Goal: Task Accomplishment & Management: Manage account settings

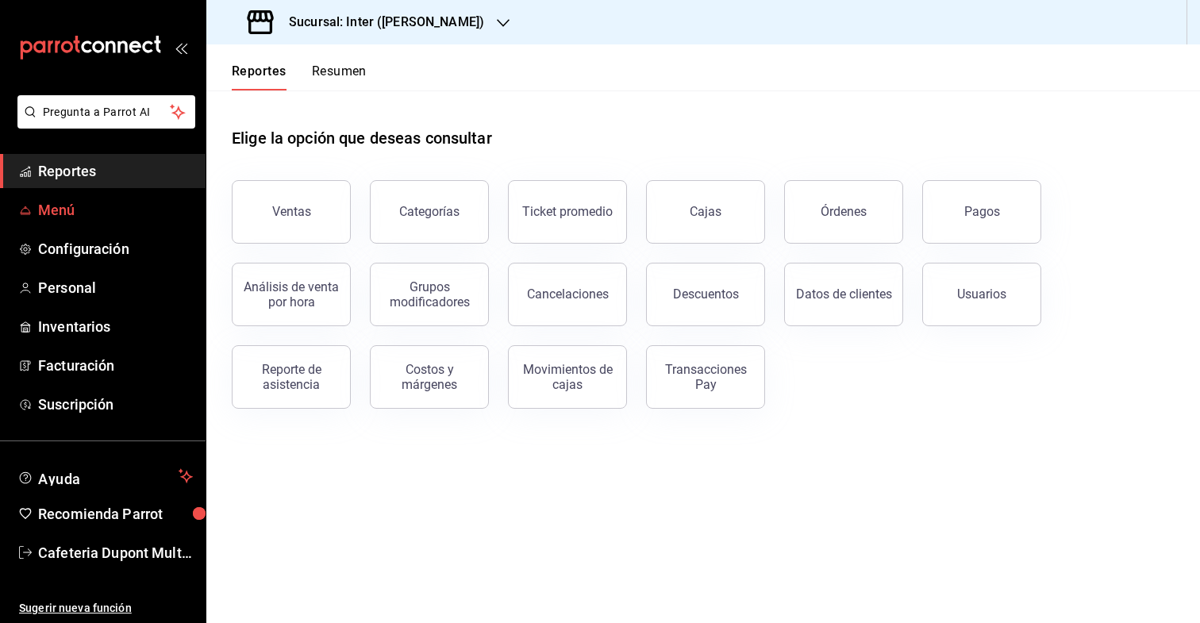
click at [126, 221] on link "Menú" at bounding box center [103, 210] width 206 height 34
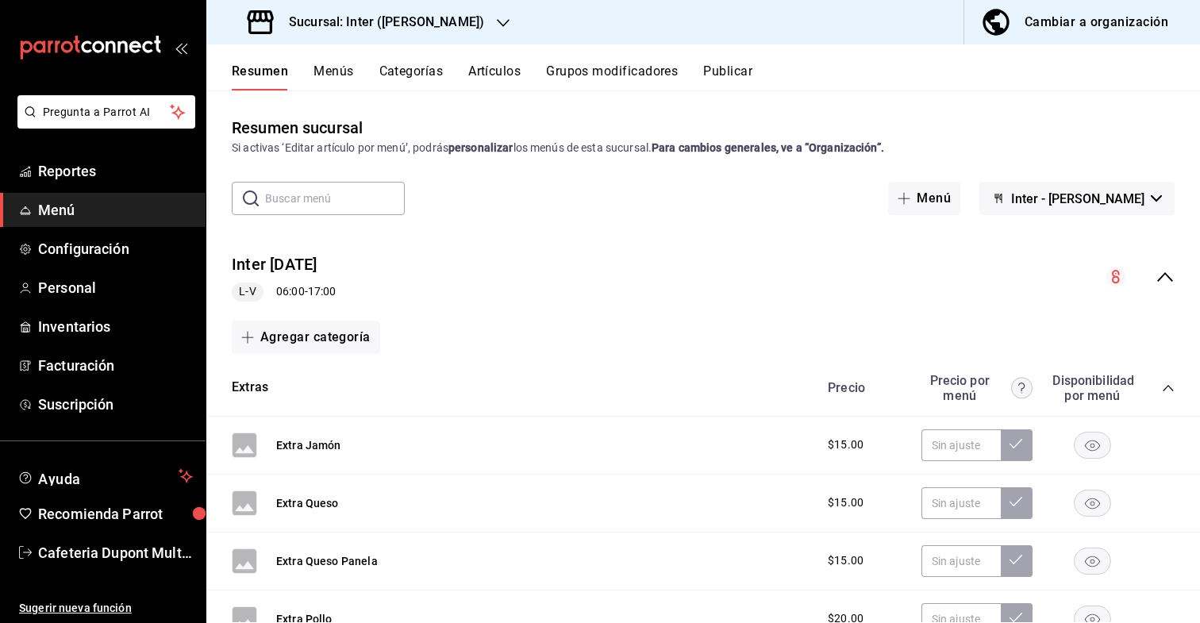
click at [338, 71] on button "Menús" at bounding box center [333, 76] width 40 height 27
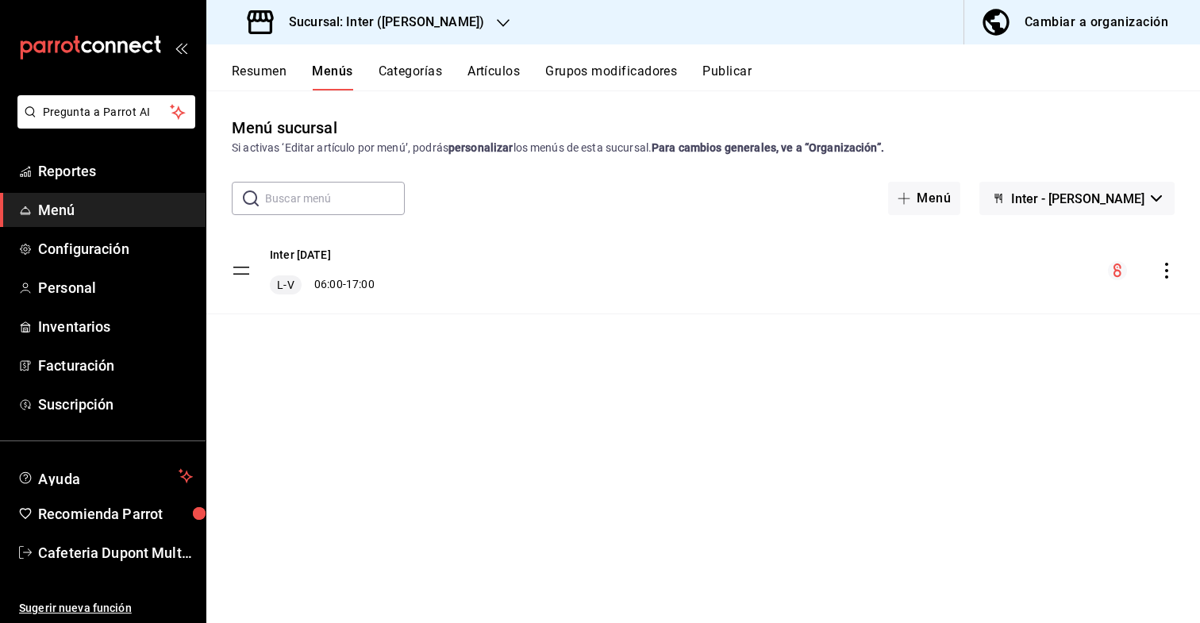
click at [1167, 268] on icon "actions" at bounding box center [1167, 271] width 16 height 16
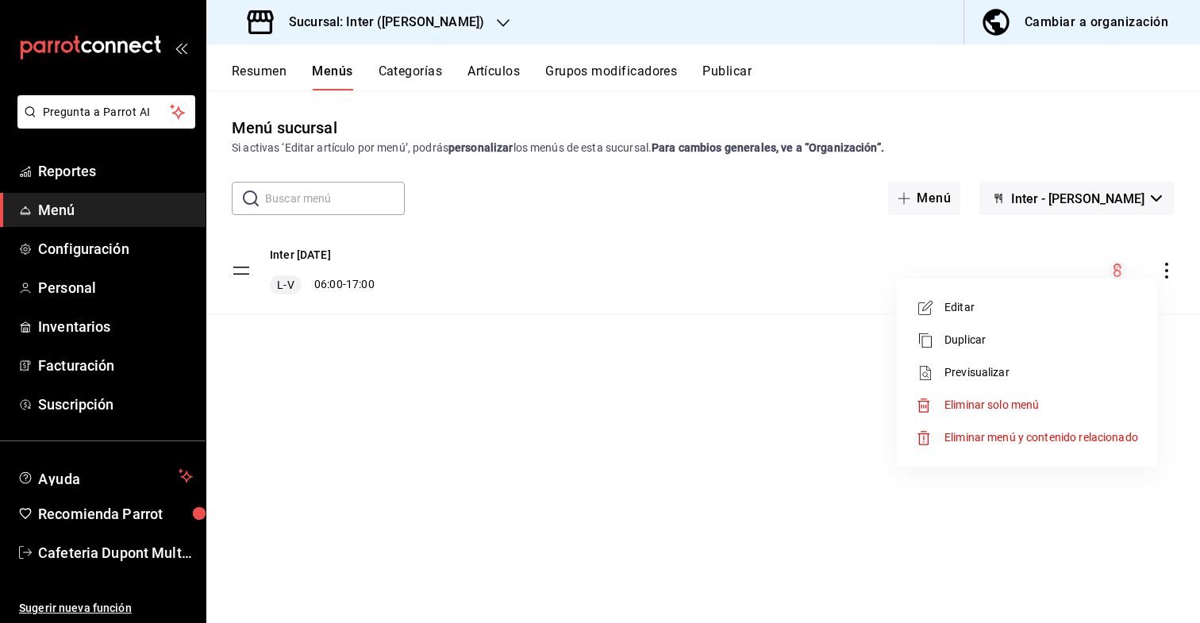
click at [1086, 306] on span "Editar" at bounding box center [1041, 307] width 194 height 17
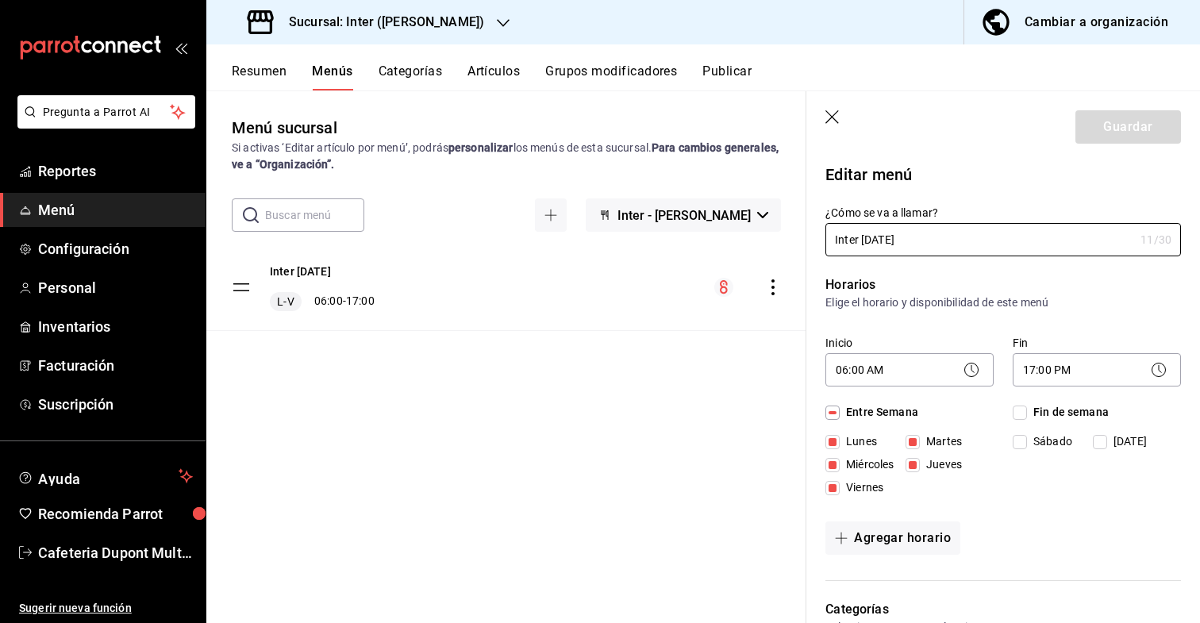
click at [832, 117] on icon "button" at bounding box center [831, 116] width 13 height 13
checkbox input "false"
type input "1756156763063"
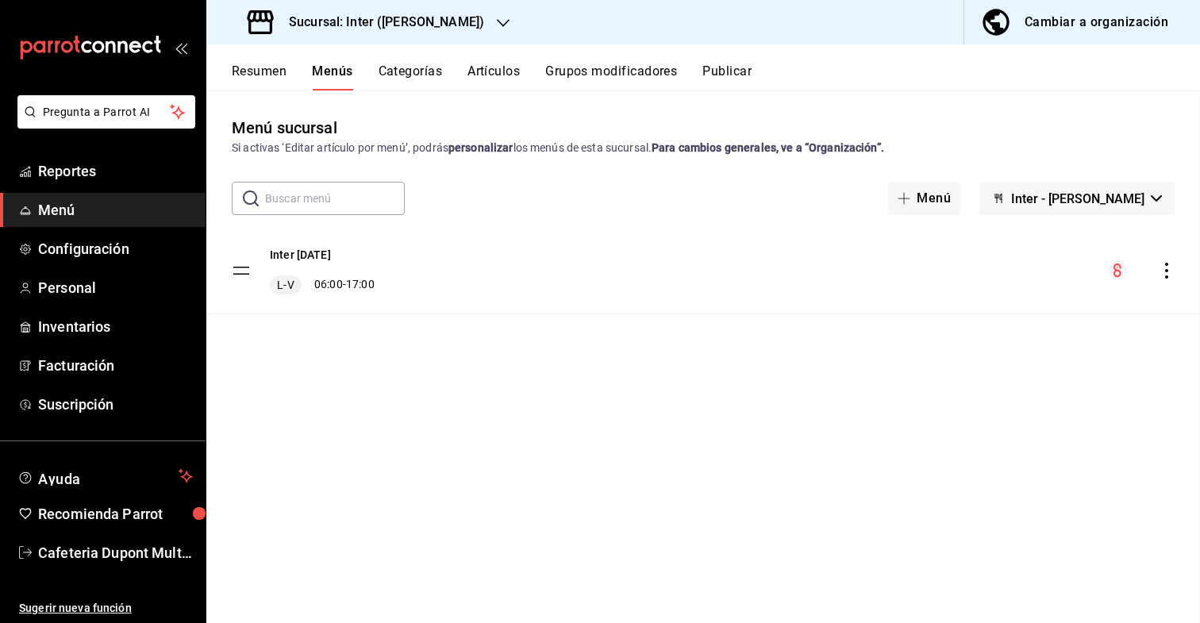
checkbox input "false"
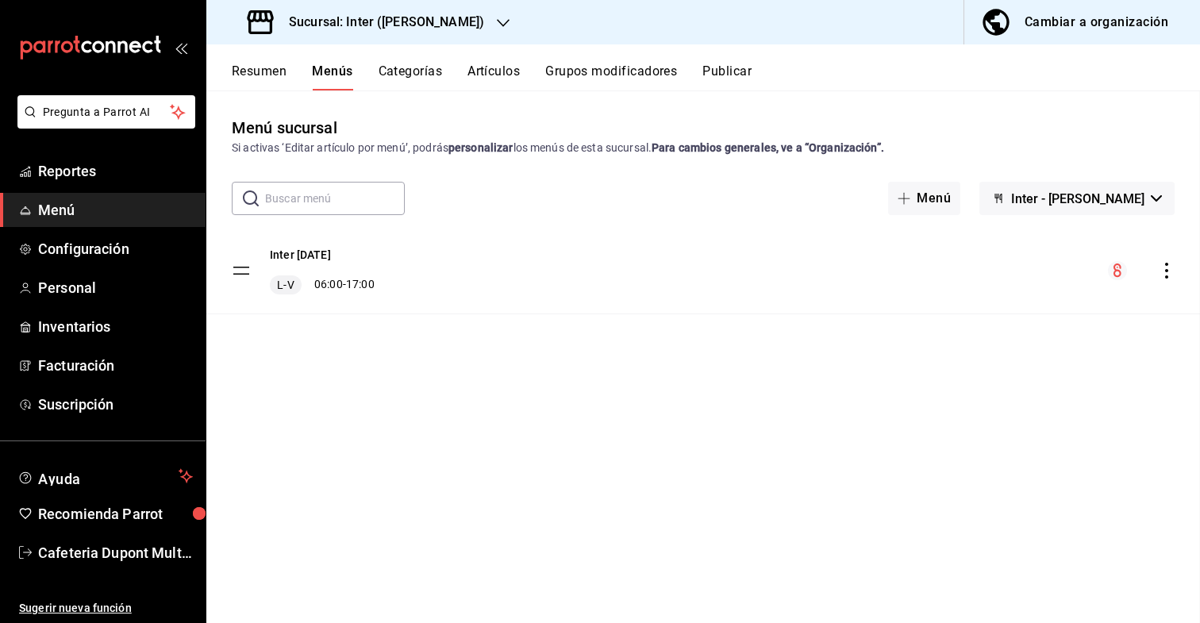
checkbox input "false"
click at [277, 76] on button "Resumen" at bounding box center [259, 76] width 55 height 27
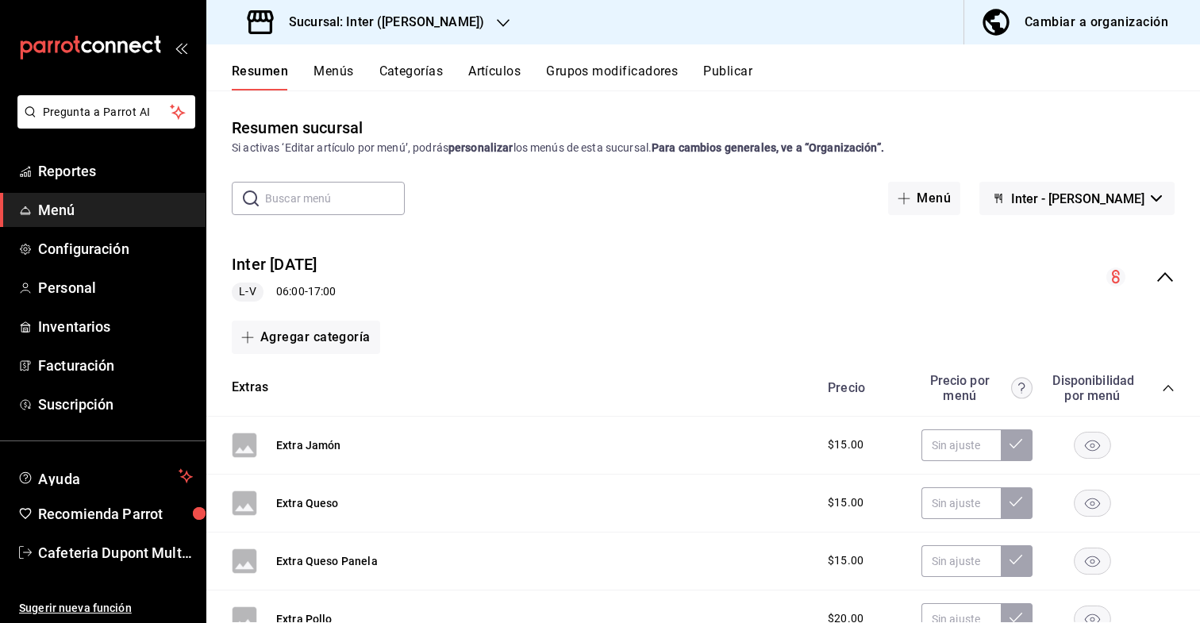
click at [436, 76] on button "Categorías" at bounding box center [411, 76] width 64 height 27
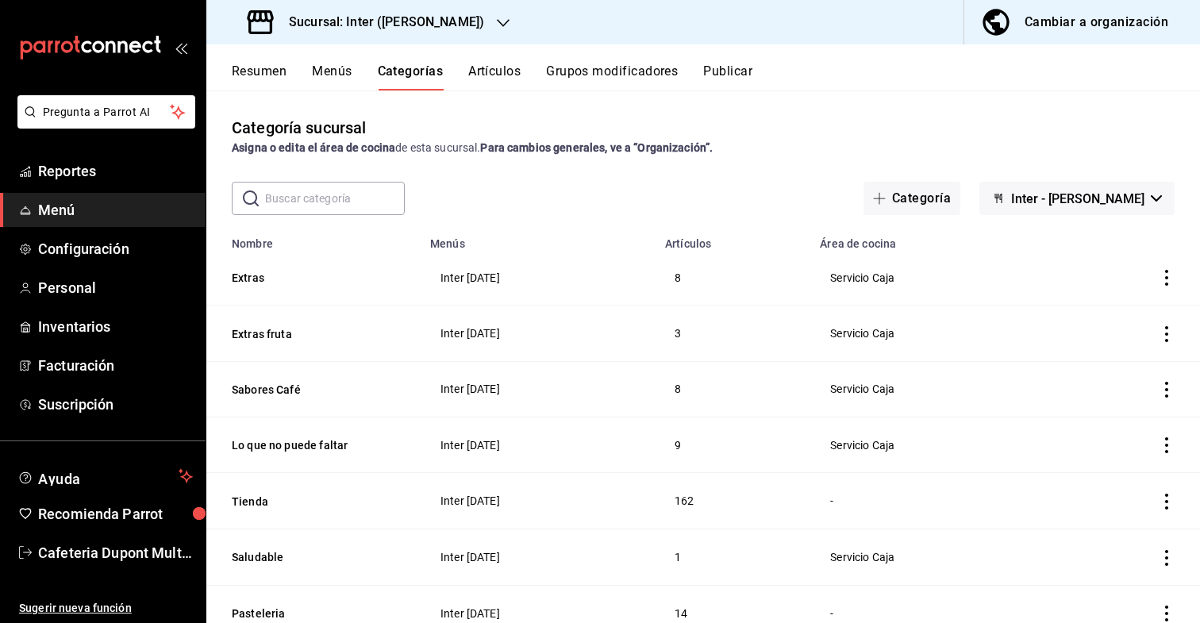
click at [1163, 276] on icon "actions" at bounding box center [1167, 278] width 16 height 16
click at [1145, 307] on li "Editar" at bounding box center [1104, 314] width 95 height 33
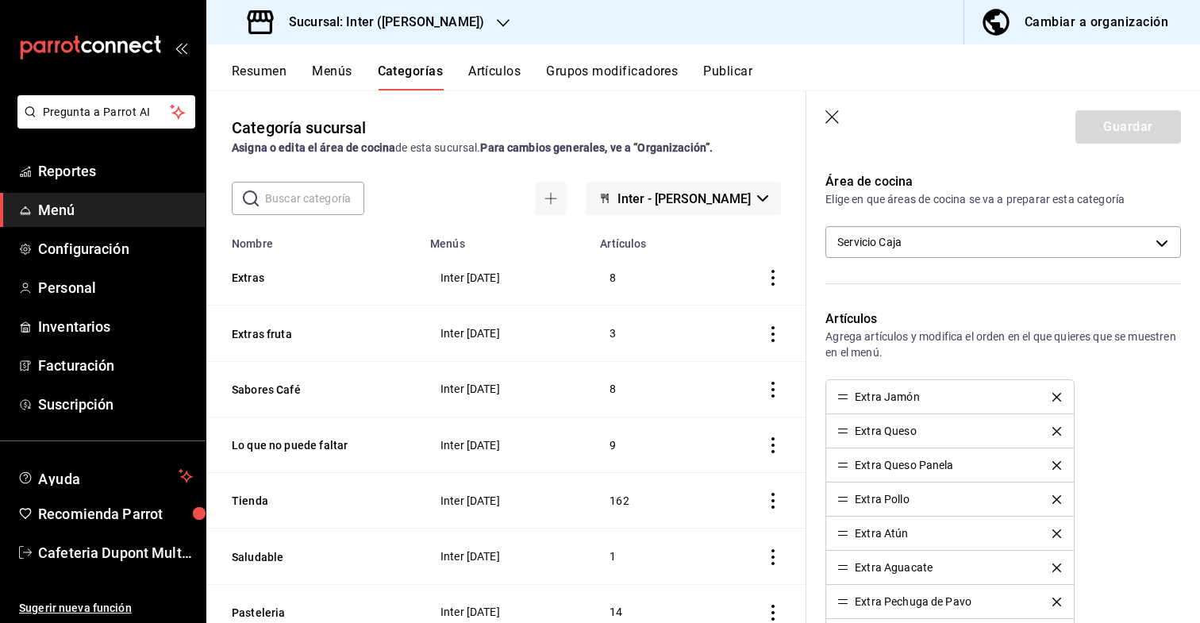
scroll to position [157, 0]
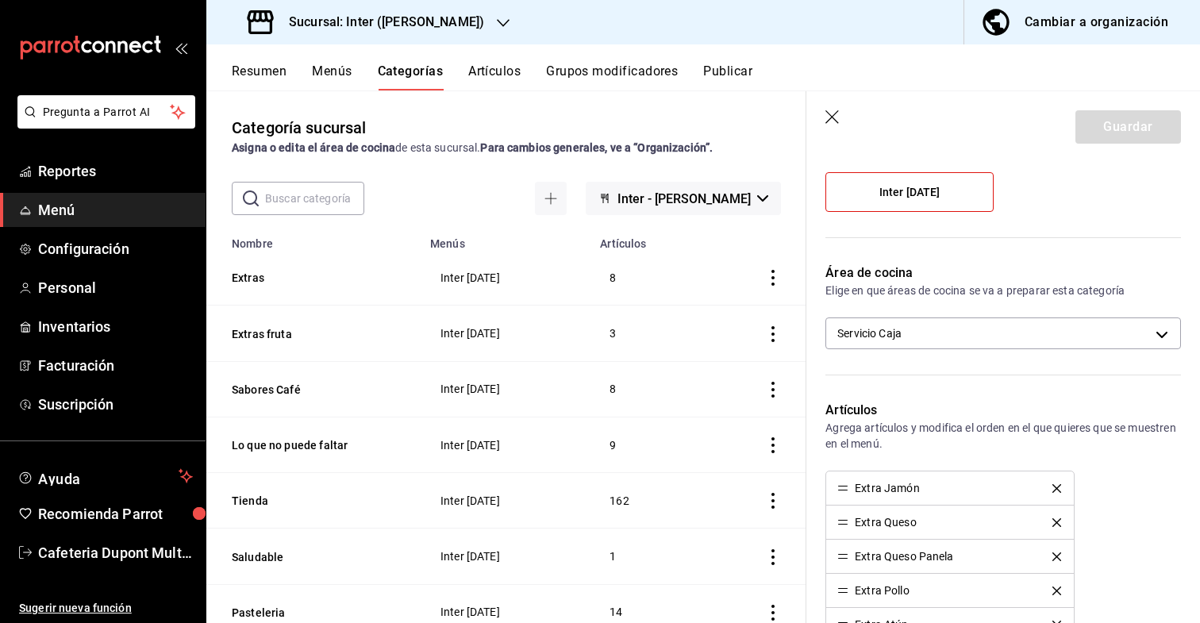
click at [1041, 350] on div "Área de cocina Elige en que áreas de cocina se va a preparar esta categoría Ser…" at bounding box center [993, 312] width 375 height 137
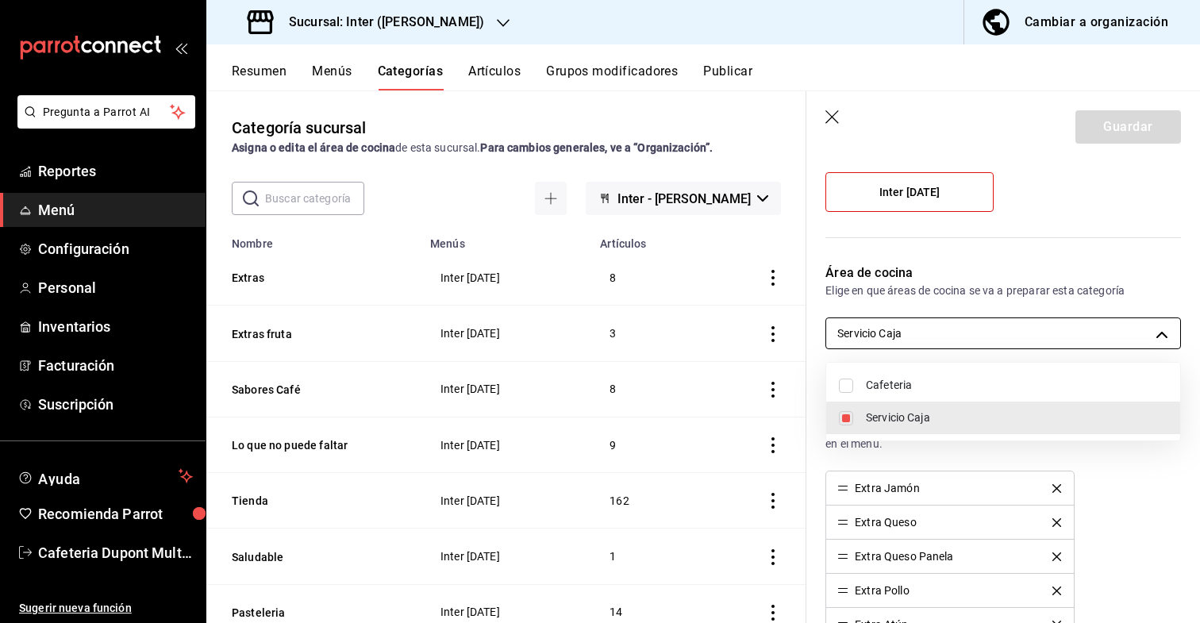
click at [1040, 340] on body "Pregunta a Parrot AI Reportes Menú Configuración Personal Inventarios Facturaci…" at bounding box center [600, 311] width 1200 height 623
click at [1020, 372] on li "Cafeteria" at bounding box center [1003, 385] width 354 height 33
type input "47f9d9dd-5435-489e-991e-7fec1f5ac1d7,88237c1b-5d12-48f1-88c1-74b64a4bf8e3"
checkbox input "true"
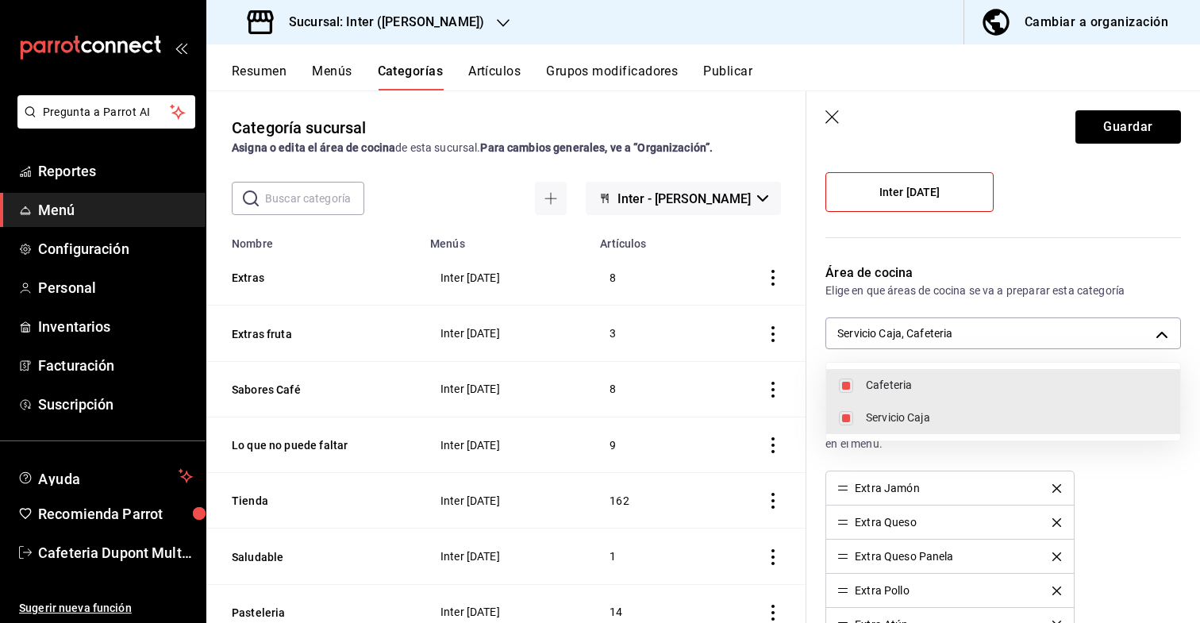
click at [1120, 137] on div at bounding box center [600, 311] width 1200 height 623
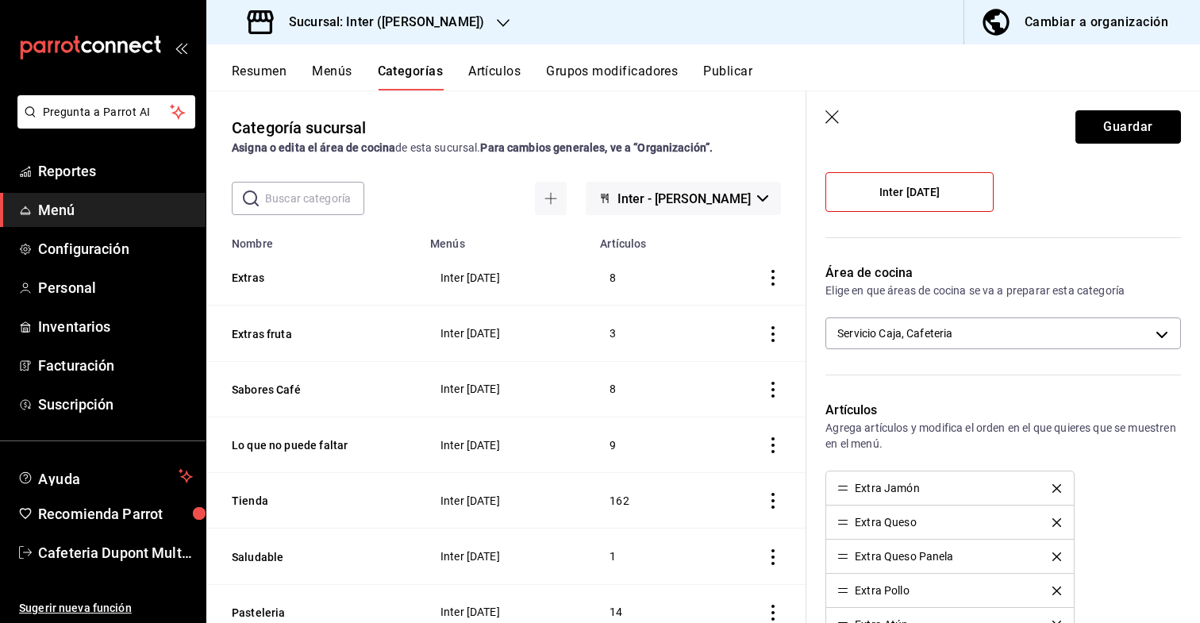
click at [1120, 137] on button "Guardar" at bounding box center [1128, 126] width 106 height 33
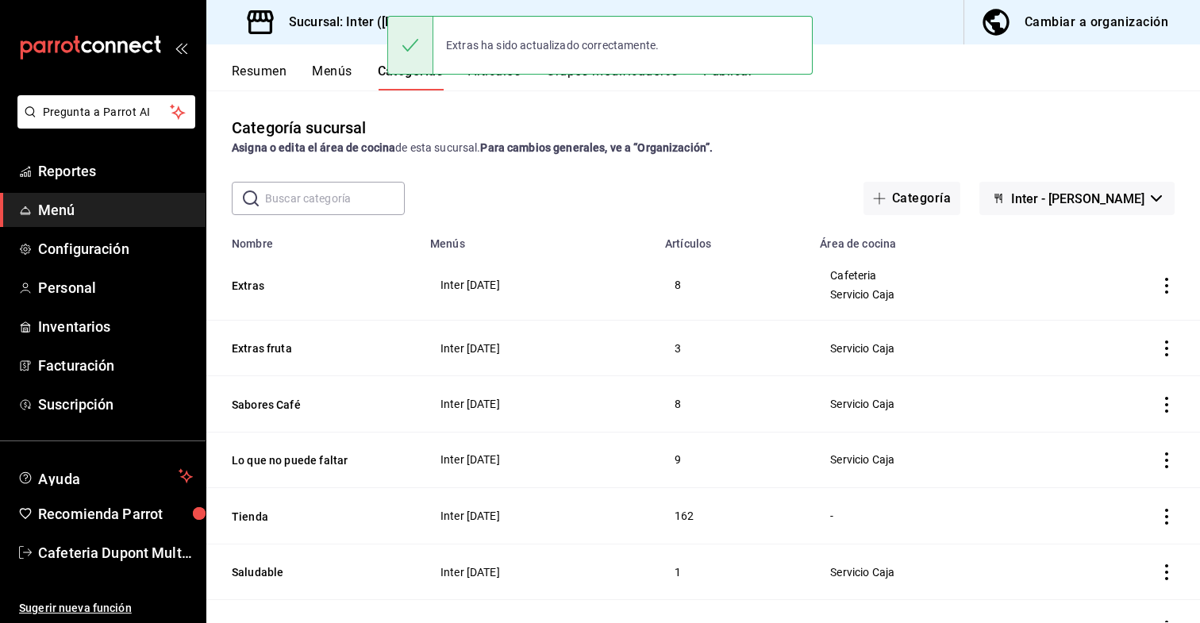
click at [1159, 351] on icon "actions" at bounding box center [1167, 348] width 16 height 16
click at [1130, 370] on li "Editar" at bounding box center [1104, 385] width 95 height 33
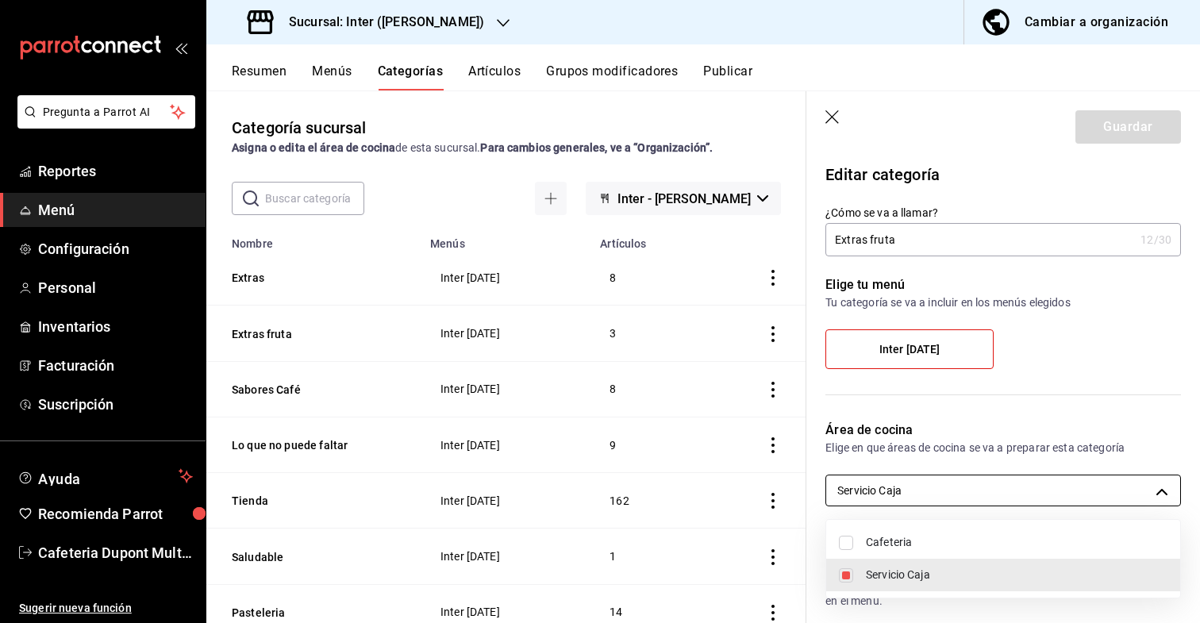
click at [989, 490] on body "Pregunta a Parrot AI Reportes Menú Configuración Personal Inventarios Facturaci…" at bounding box center [600, 311] width 1200 height 623
click at [977, 531] on li "Cafeteria" at bounding box center [1003, 542] width 354 height 33
type input "47f9d9dd-5435-489e-991e-7fec1f5ac1d7,88237c1b-5d12-48f1-88c1-74b64a4bf8e3"
checkbox input "true"
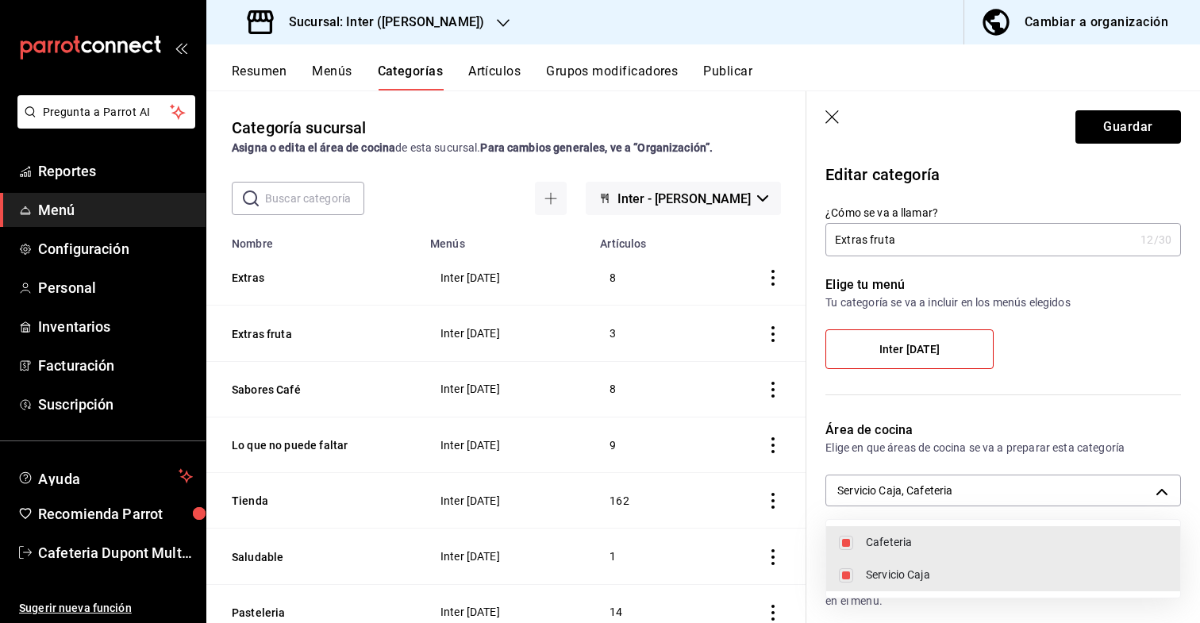
click at [1105, 122] on div at bounding box center [600, 311] width 1200 height 623
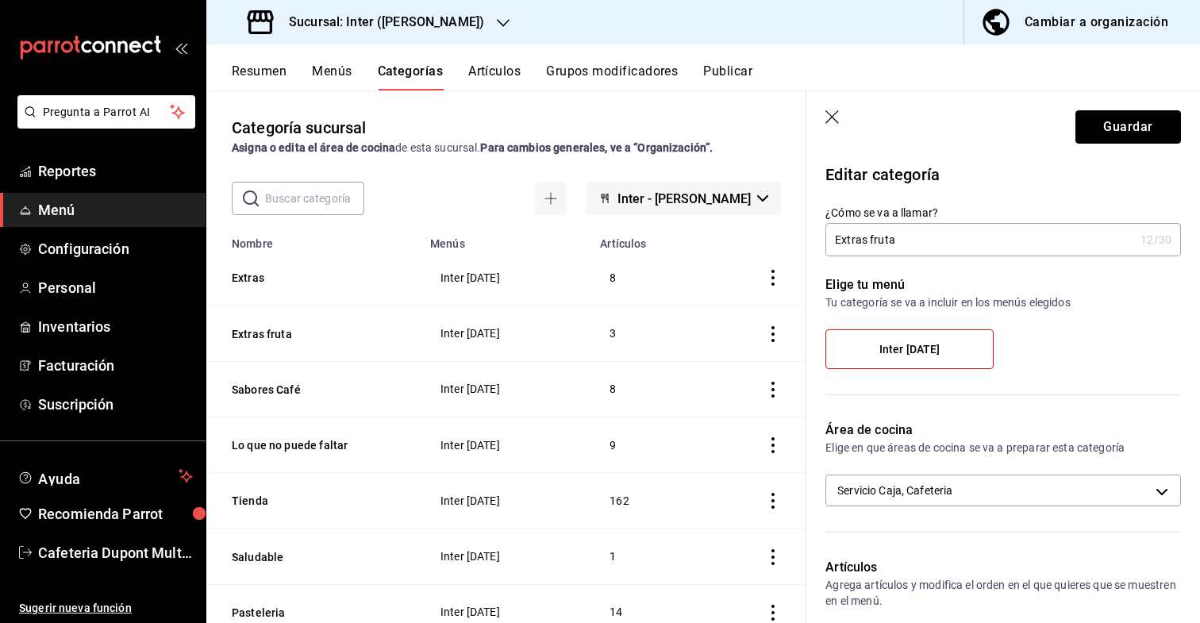
click at [1105, 122] on button "Guardar" at bounding box center [1128, 126] width 106 height 33
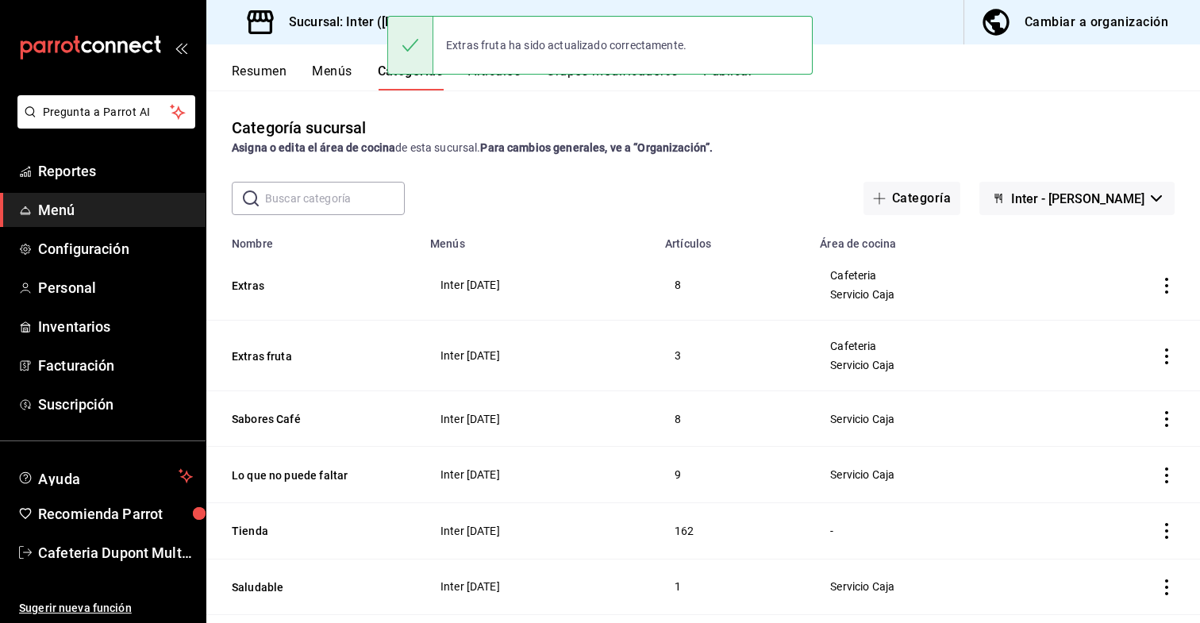
click at [1168, 424] on icon "actions" at bounding box center [1167, 419] width 16 height 16
click at [1123, 463] on span "Editar" at bounding box center [1118, 456] width 41 height 17
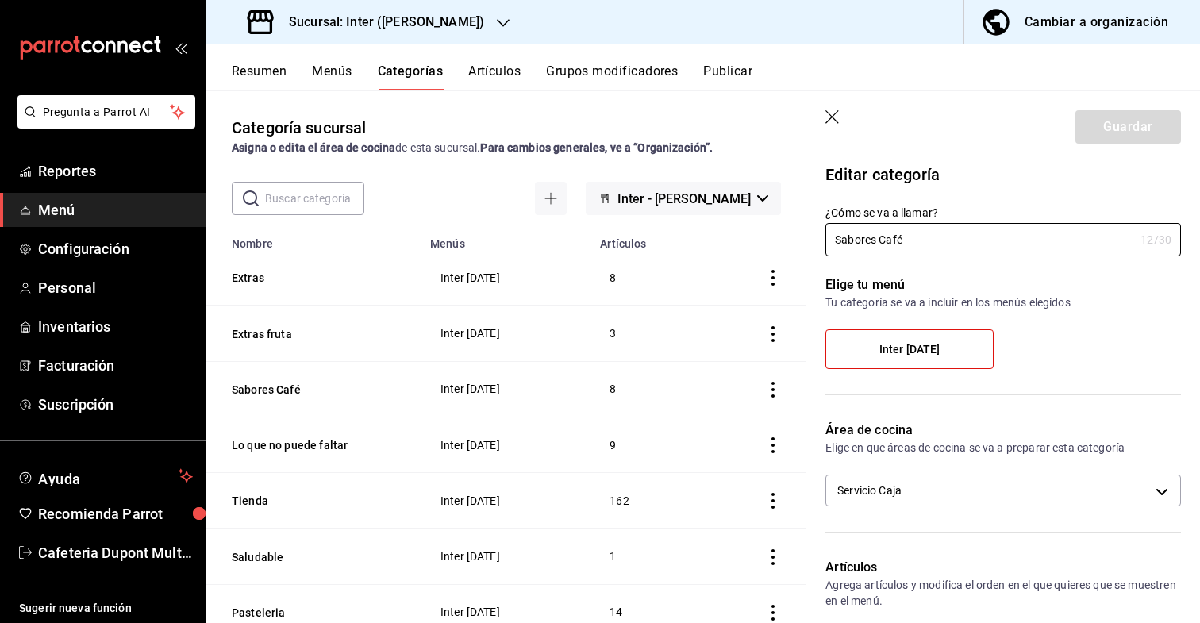
scroll to position [135, 0]
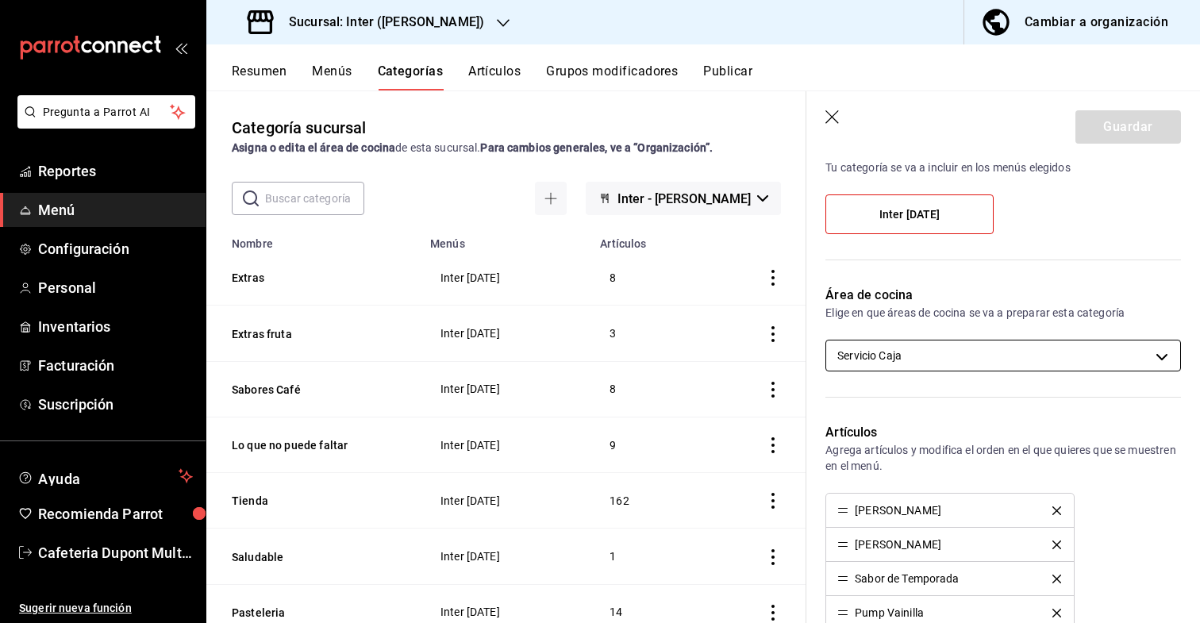
click at [974, 348] on body "Pregunta a Parrot AI Reportes Menú Configuración Personal Inventarios Facturaci…" at bounding box center [600, 311] width 1200 height 623
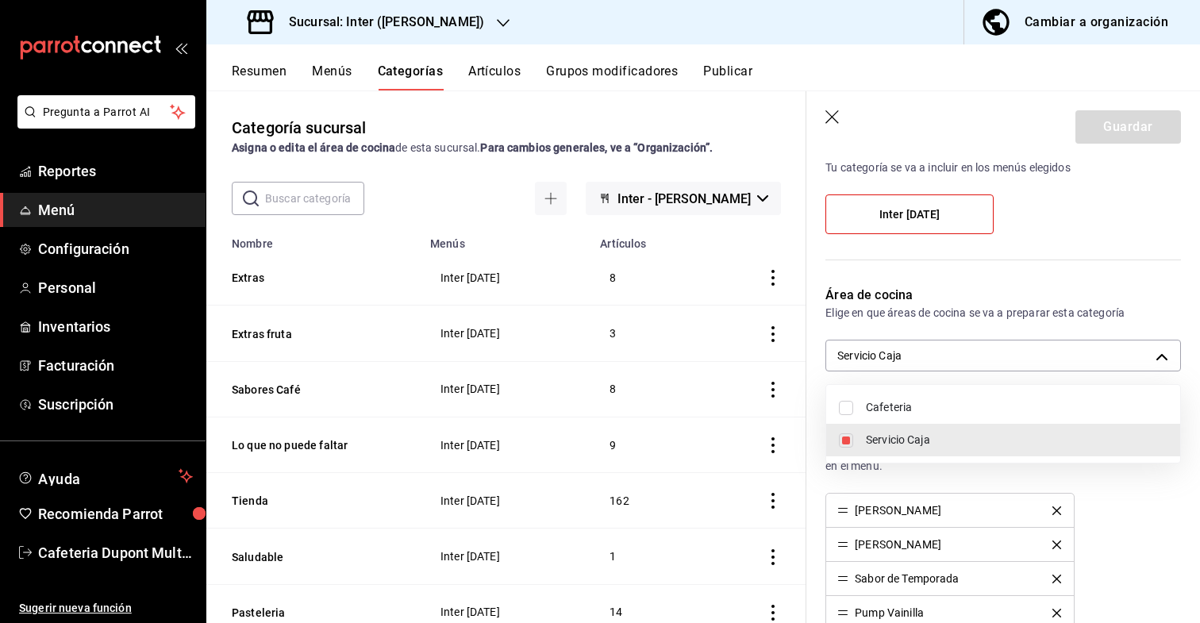
click at [954, 390] on ul "Cafeteria Servicio Caja" at bounding box center [1003, 424] width 354 height 78
click at [951, 397] on li "Cafeteria" at bounding box center [1003, 407] width 354 height 33
type input "47f9d9dd-5435-489e-991e-7fec1f5ac1d7,88237c1b-5d12-48f1-88c1-74b64a4bf8e3"
checkbox input "true"
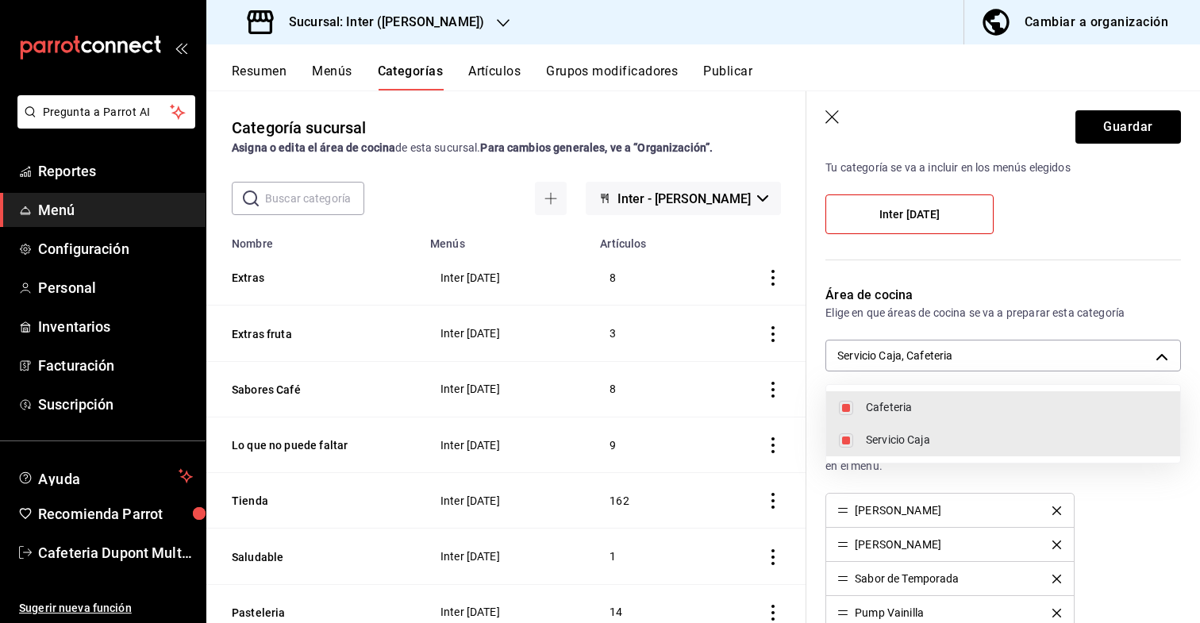
click at [1091, 114] on div at bounding box center [600, 311] width 1200 height 623
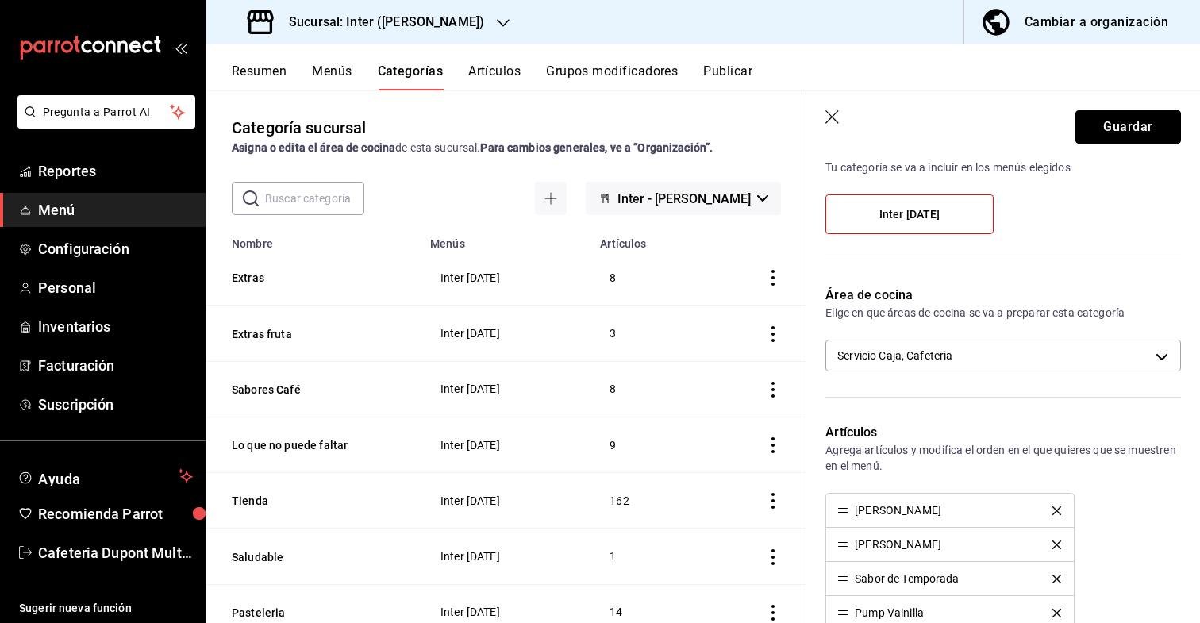
click at [1091, 114] on button "Guardar" at bounding box center [1128, 126] width 106 height 33
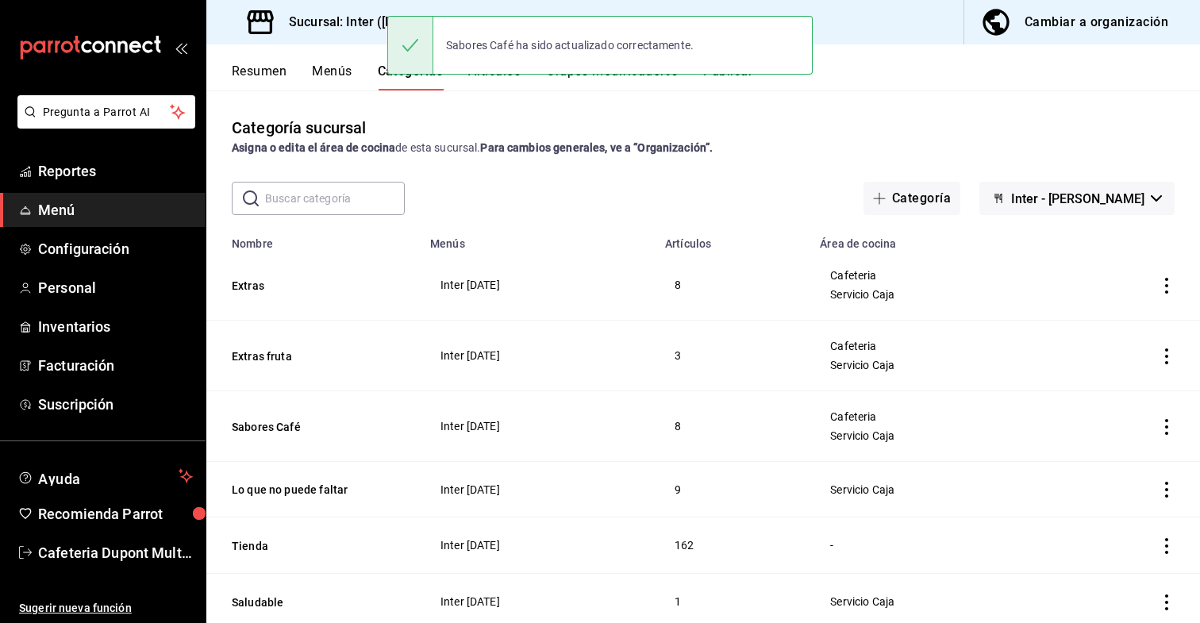
click at [1166, 489] on icon "actions" at bounding box center [1166, 490] width 3 height 16
click at [1120, 513] on span "Editar" at bounding box center [1118, 516] width 41 height 17
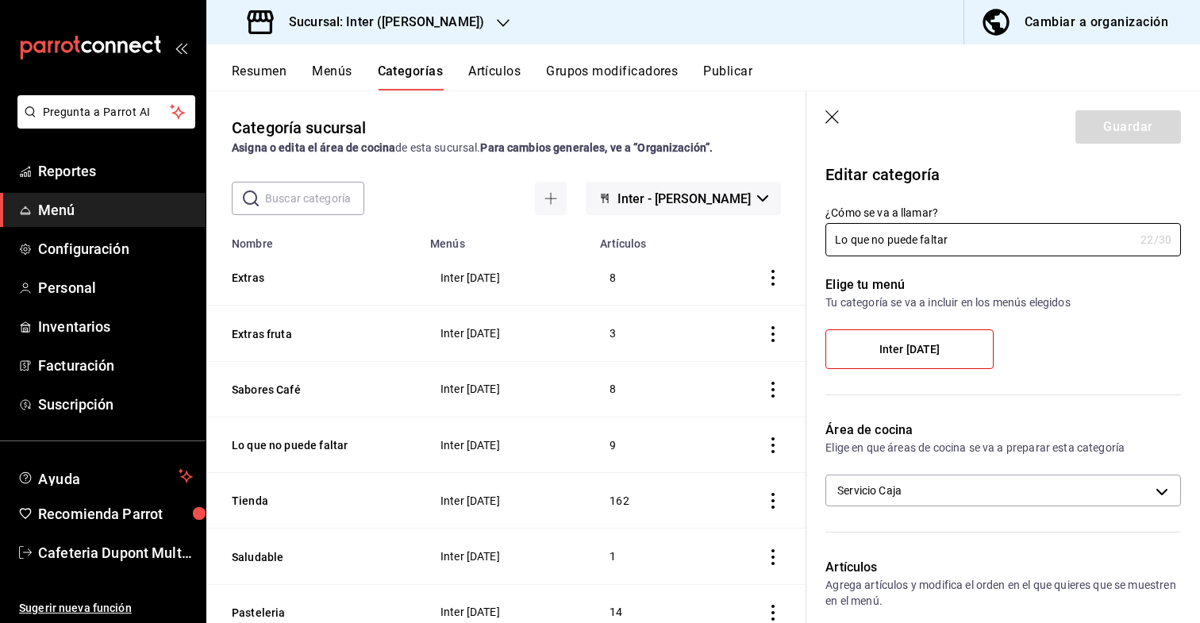
click at [982, 498] on body "Pregunta a Parrot AI Reportes Menú Configuración Personal Inventarios Facturaci…" at bounding box center [600, 311] width 1200 height 623
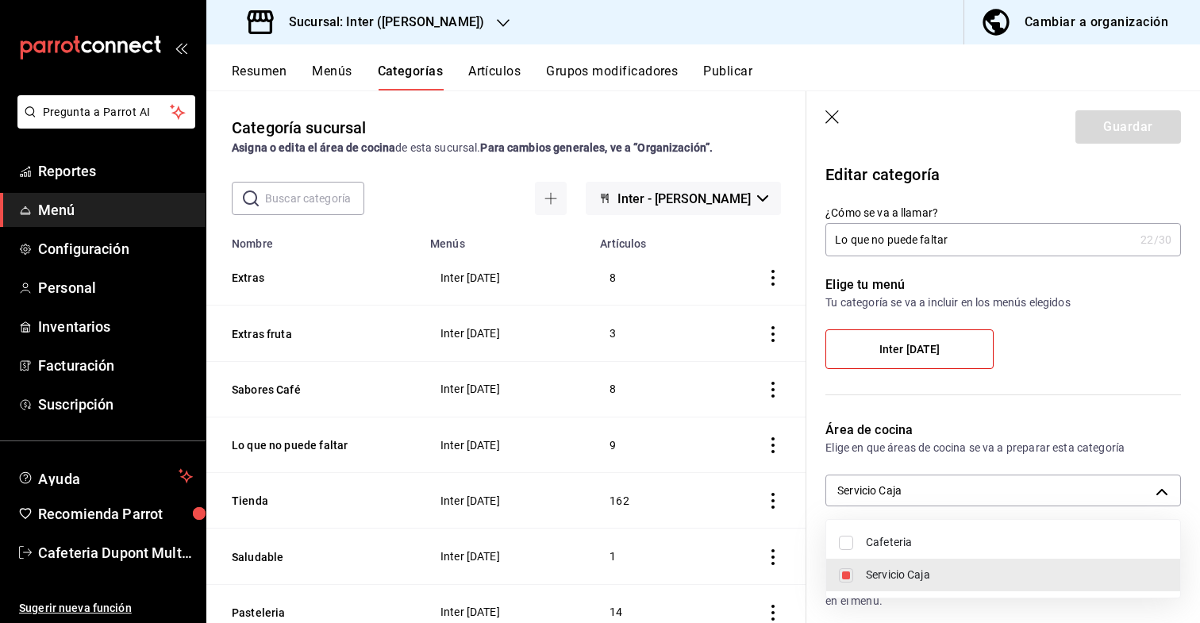
click at [966, 533] on li "Cafeteria" at bounding box center [1003, 542] width 354 height 33
type input "47f9d9dd-5435-489e-991e-7fec1f5ac1d7,88237c1b-5d12-48f1-88c1-74b64a4bf8e3"
checkbox input "true"
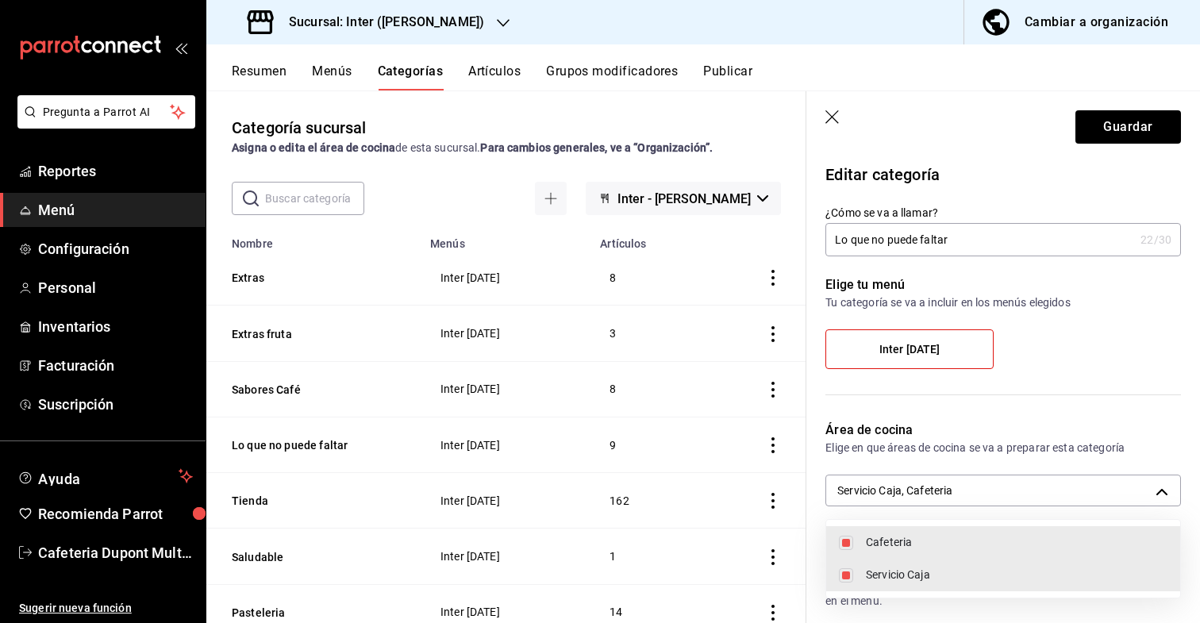
click at [1094, 129] on div at bounding box center [600, 311] width 1200 height 623
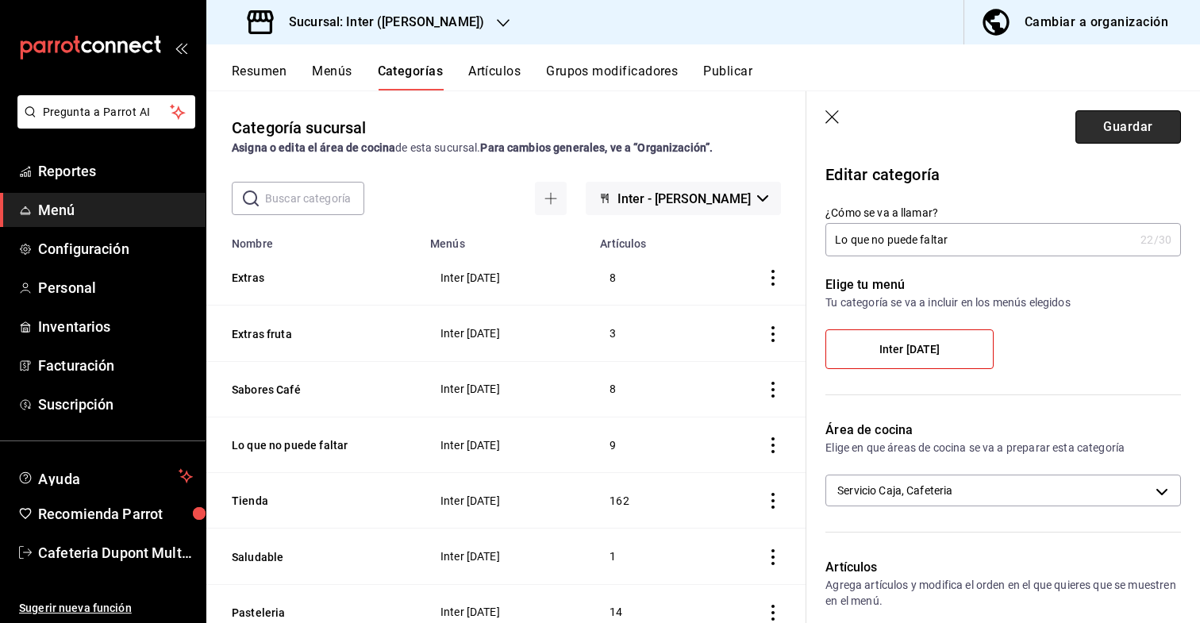
click at [1109, 126] on button "Guardar" at bounding box center [1128, 126] width 106 height 33
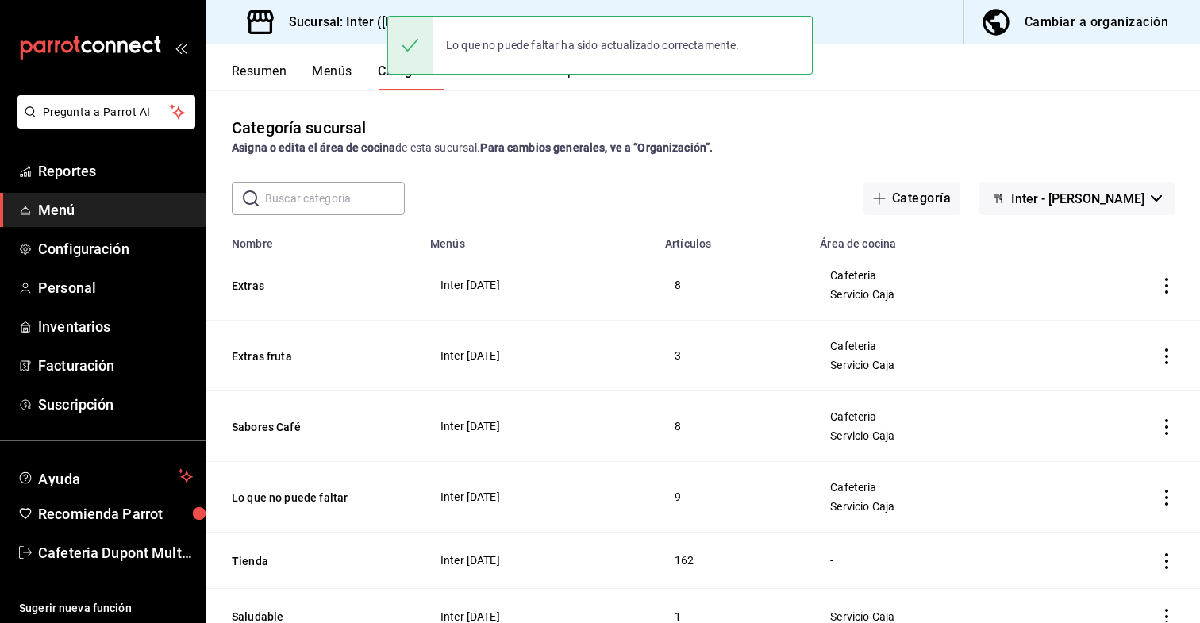
click at [1165, 558] on icon "actions" at bounding box center [1167, 561] width 16 height 16
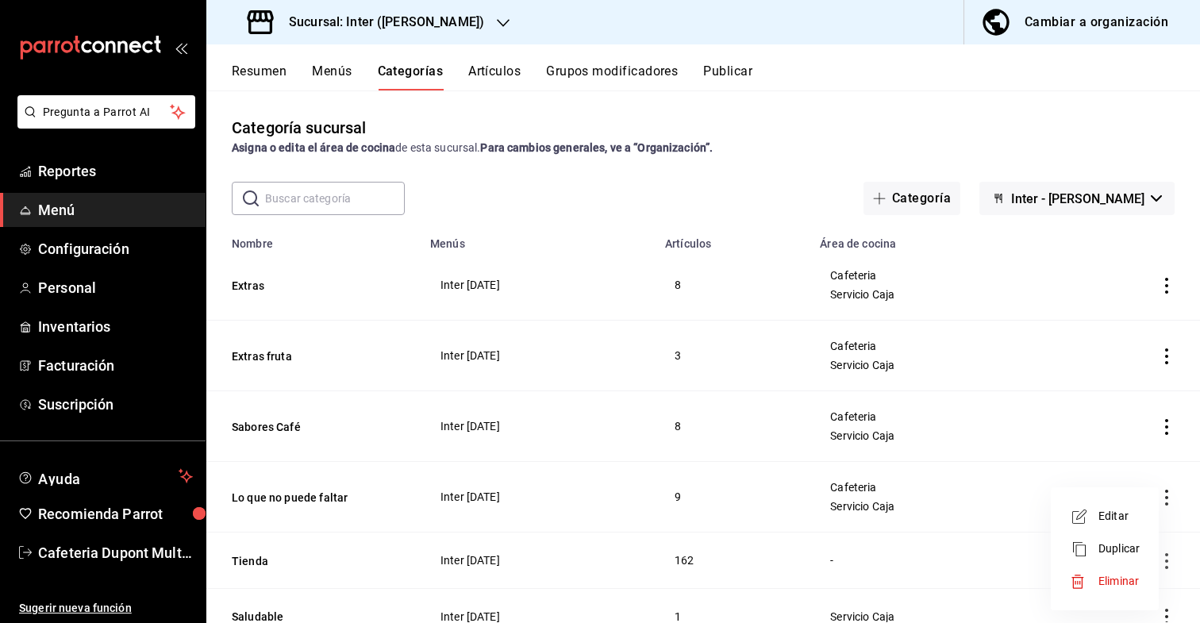
click at [1110, 518] on span "Editar" at bounding box center [1118, 516] width 41 height 17
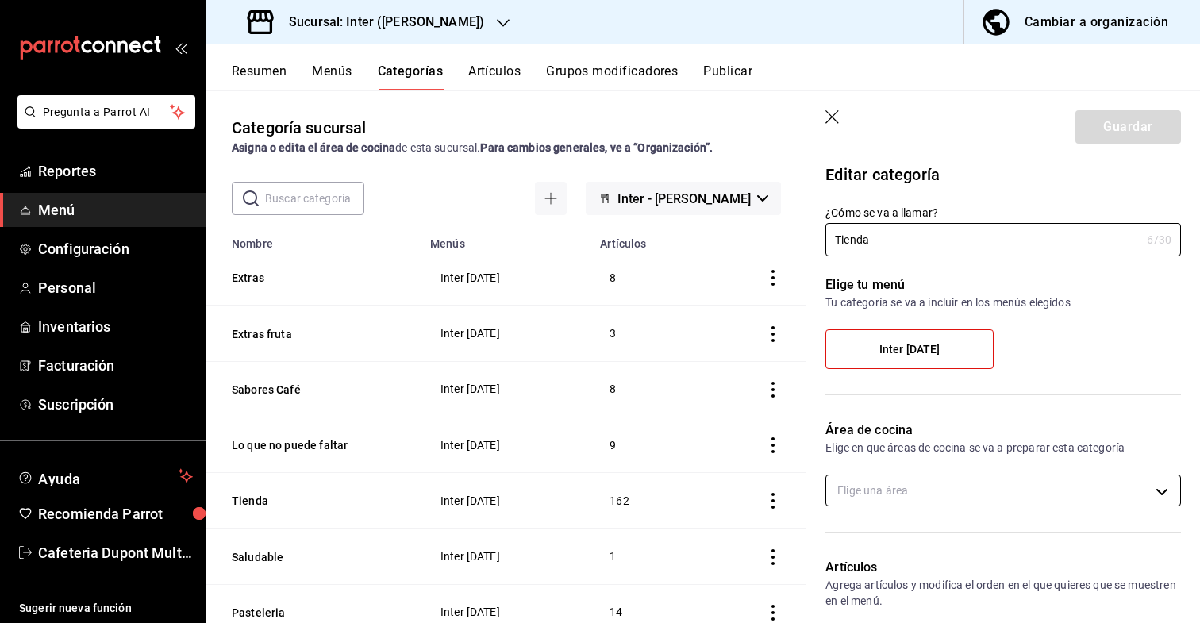
click at [954, 482] on body "Pregunta a Parrot AI Reportes Menú Configuración Personal Inventarios Facturaci…" at bounding box center [600, 311] width 1200 height 623
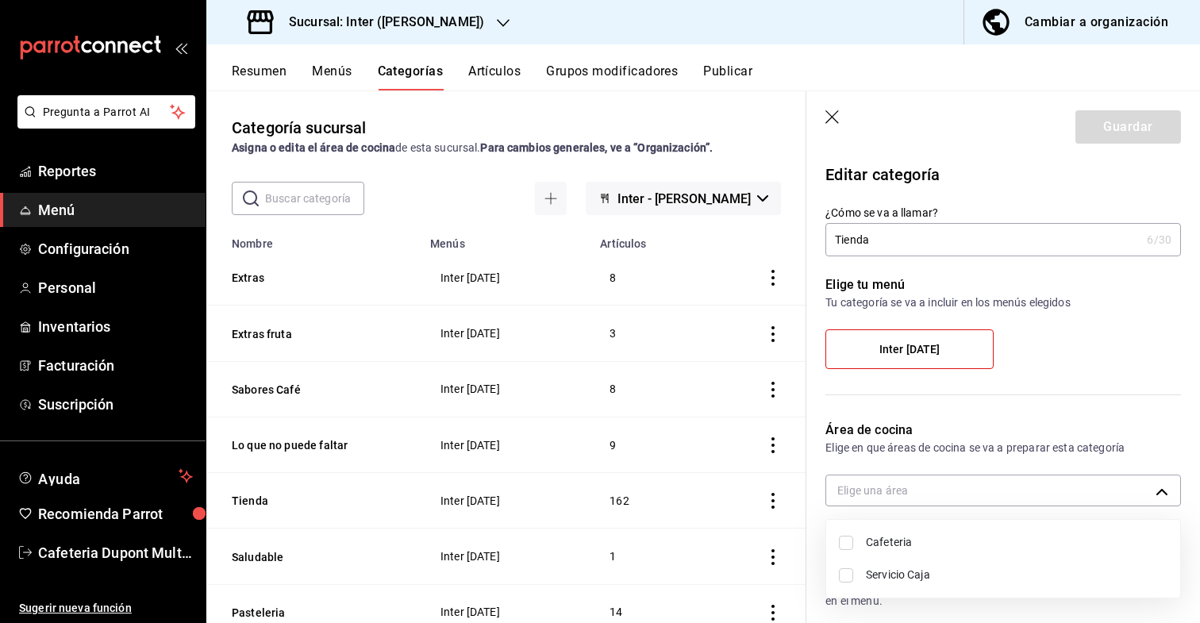
click at [933, 532] on li "Cafeteria" at bounding box center [1003, 542] width 354 height 33
type input "88237c1b-5d12-48f1-88c1-74b64a4bf8e3"
checkbox input "true"
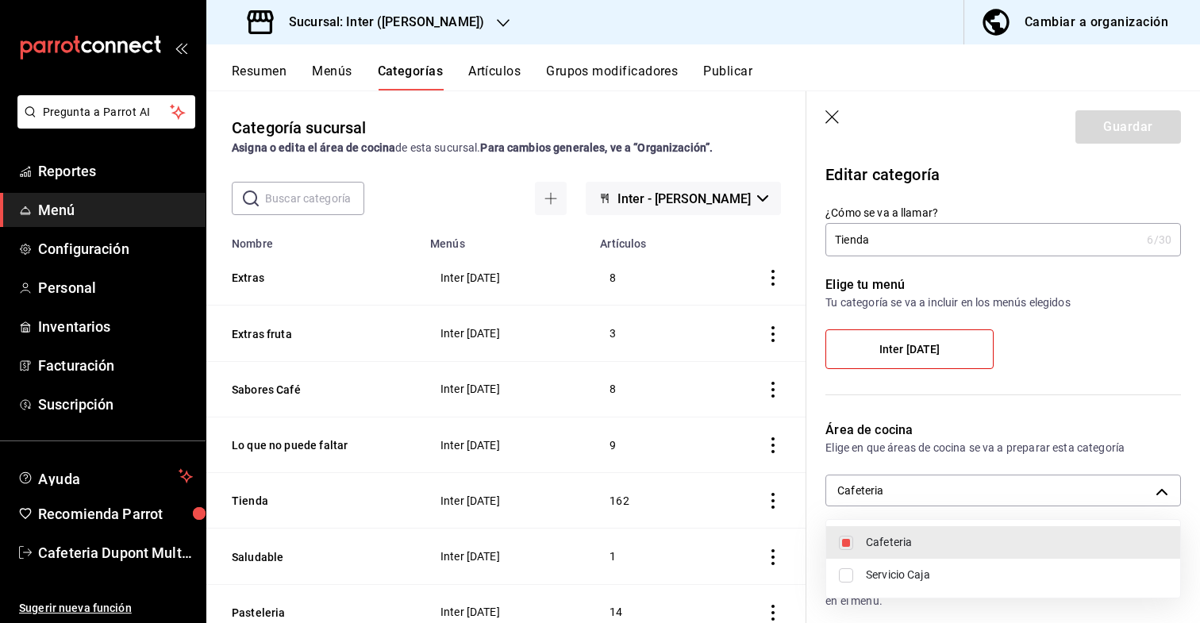
click at [919, 580] on span "Servicio Caja" at bounding box center [1017, 575] width 302 height 17
type input "88237c1b-5d12-48f1-88c1-74b64a4bf8e3,47f9d9dd-5435-489e-991e-7fec1f5ac1d7"
checkbox input "true"
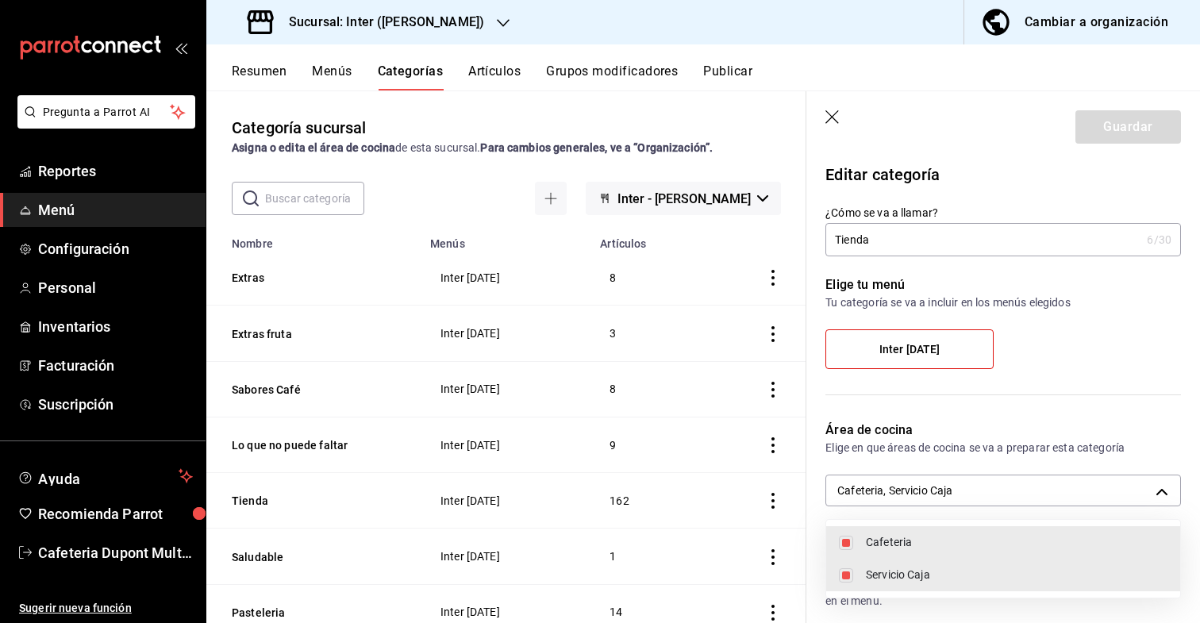
click at [935, 344] on div at bounding box center [600, 311] width 1200 height 623
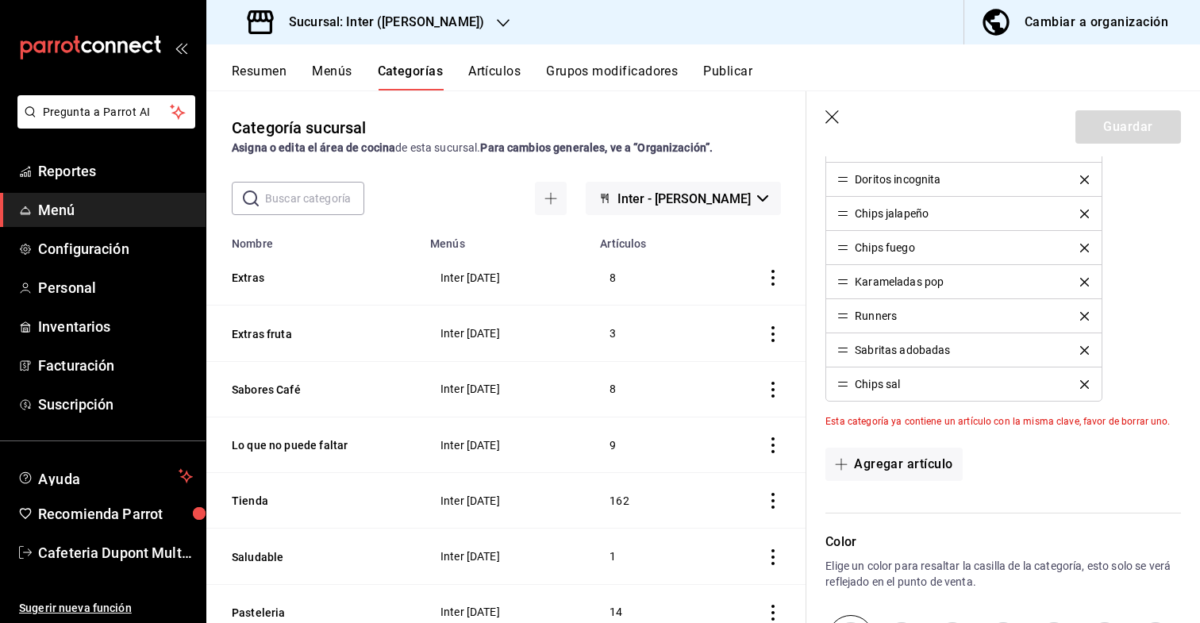
scroll to position [5993, 0]
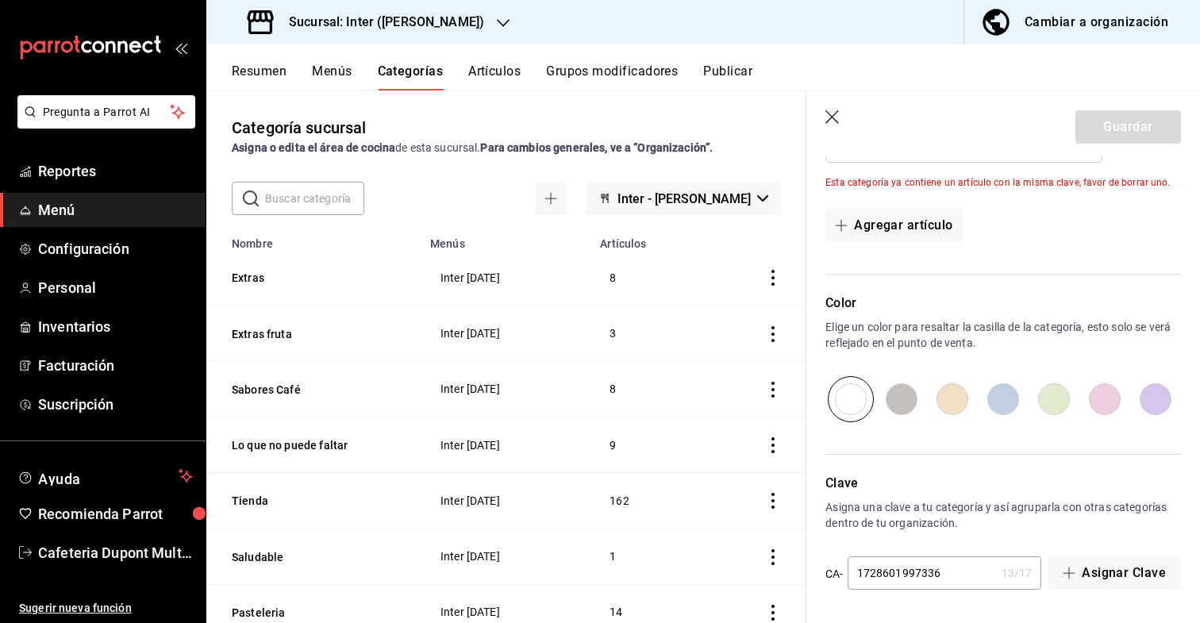
click at [957, 562] on input "1728601997336" at bounding box center [921, 573] width 148 height 32
click at [953, 574] on input "1728601997336" at bounding box center [921, 573] width 148 height 32
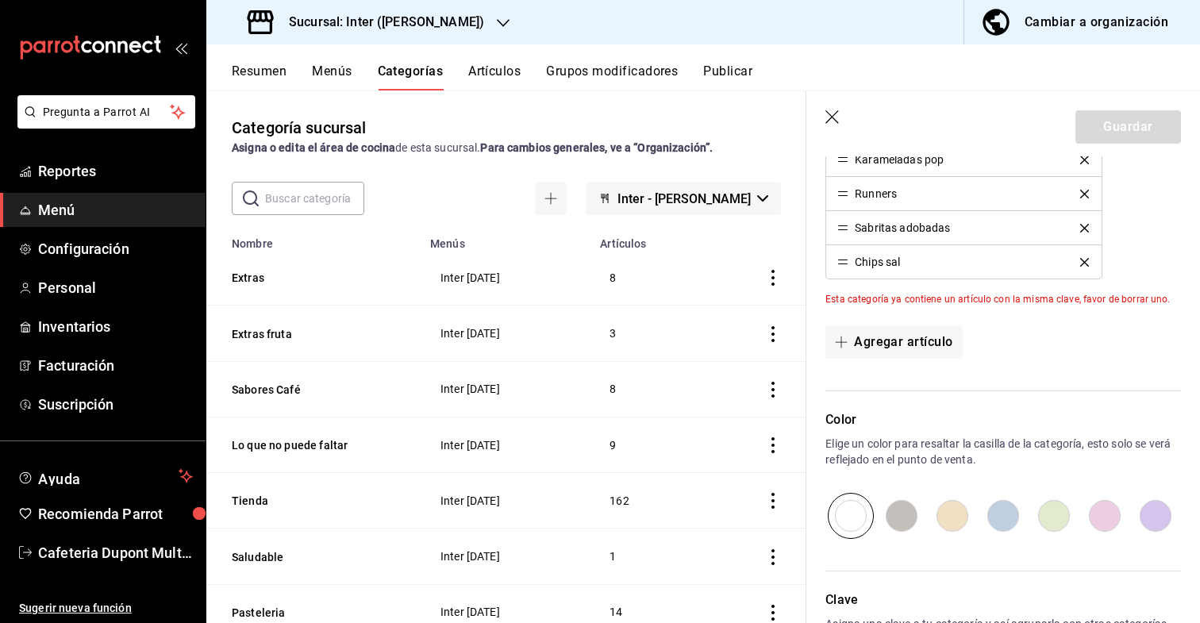
scroll to position [5874, 0]
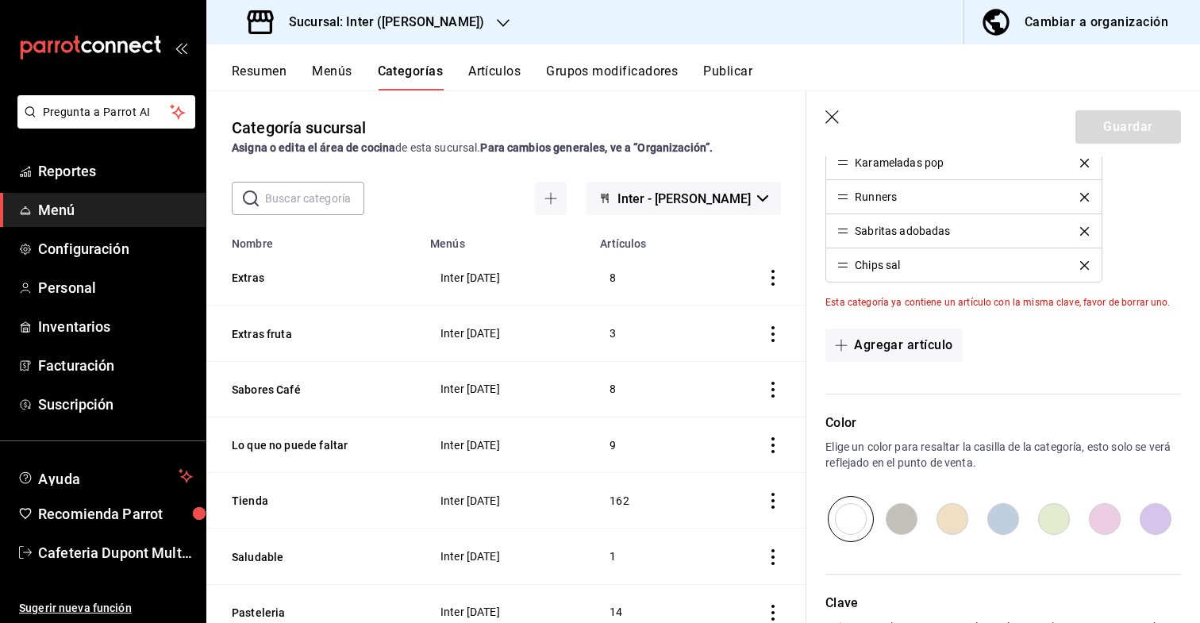
type input "17286019973368"
click at [1024, 340] on div "Agregar artículo" at bounding box center [1002, 345] width 355 height 33
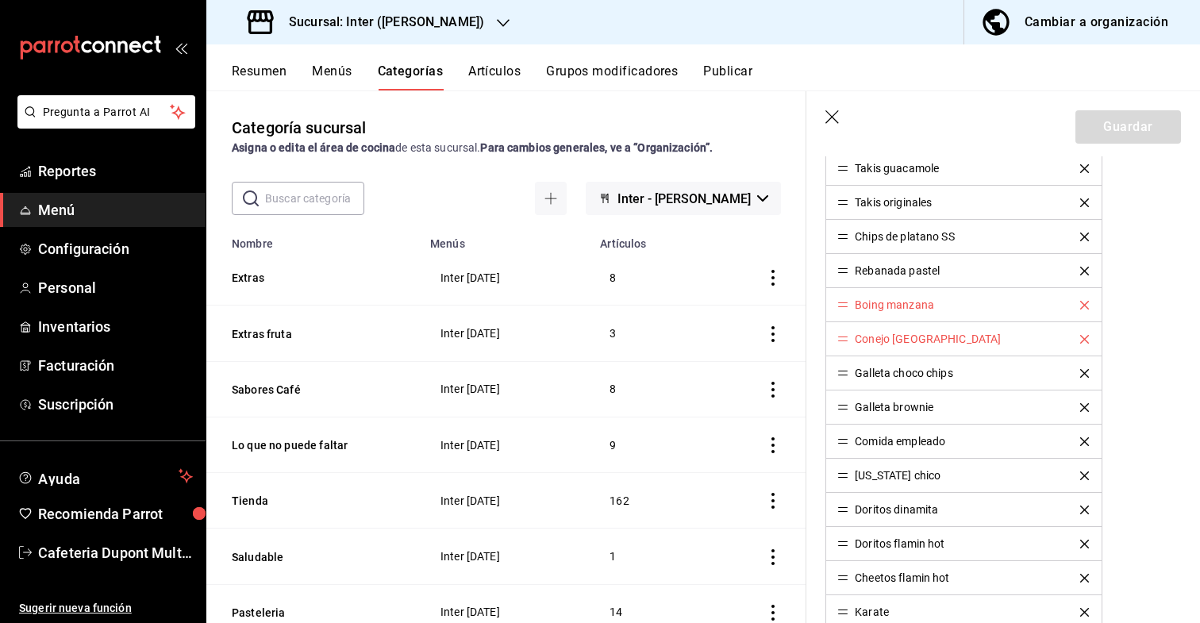
scroll to position [5251, 0]
click at [1082, 340] on icon "delete" at bounding box center [1084, 341] width 9 height 9
click at [1085, 310] on icon "delete" at bounding box center [1084, 307] width 9 height 9
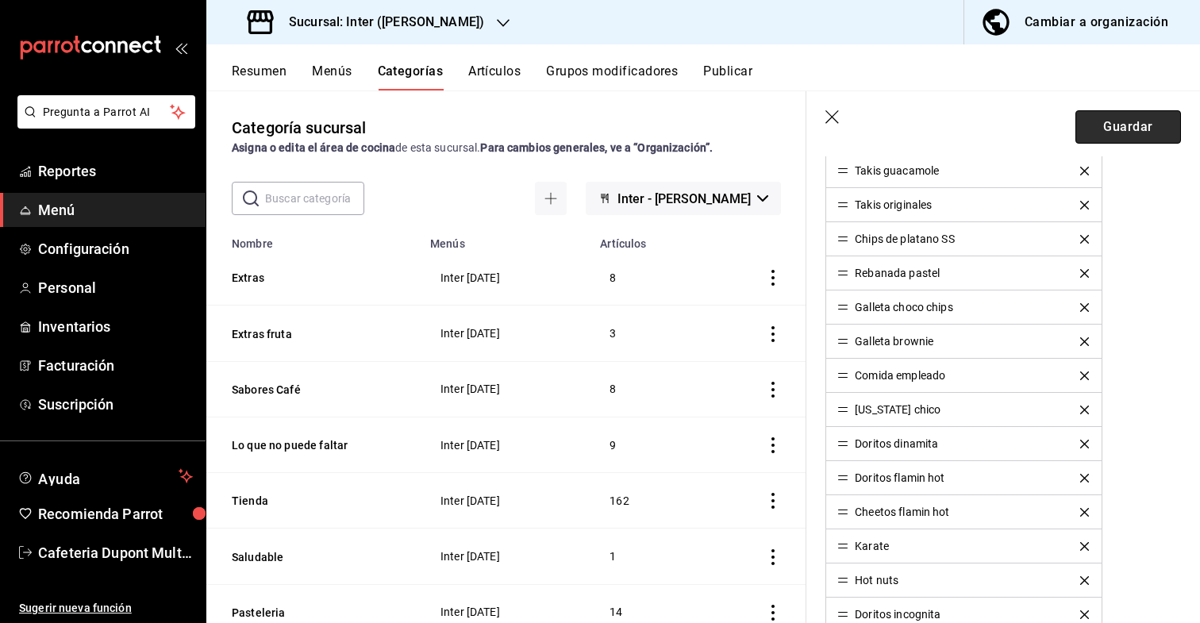
click at [1110, 135] on button "Guardar" at bounding box center [1128, 126] width 106 height 33
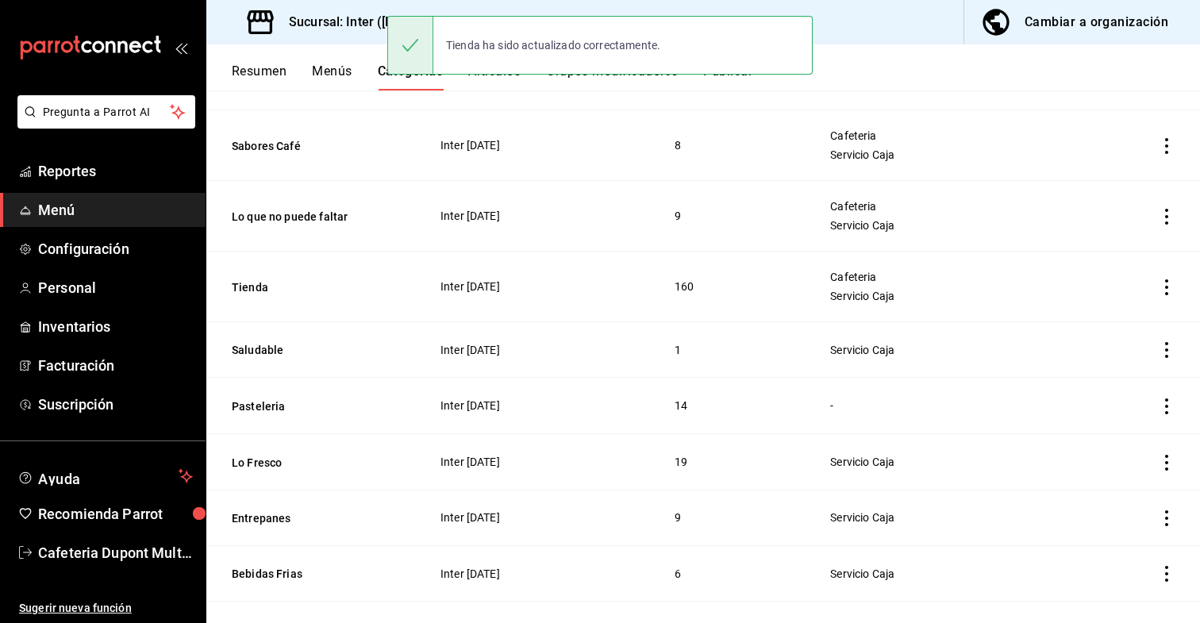
scroll to position [352, 0]
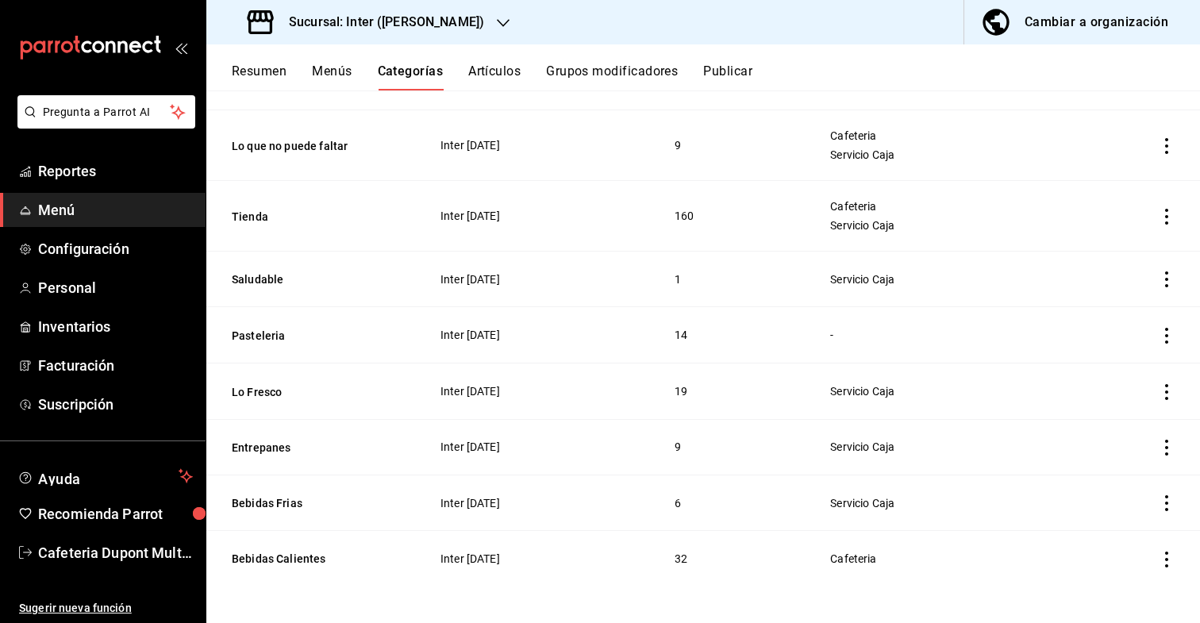
click at [1169, 279] on icon "actions" at bounding box center [1167, 279] width 16 height 16
click at [1145, 314] on li "Editar" at bounding box center [1104, 316] width 95 height 33
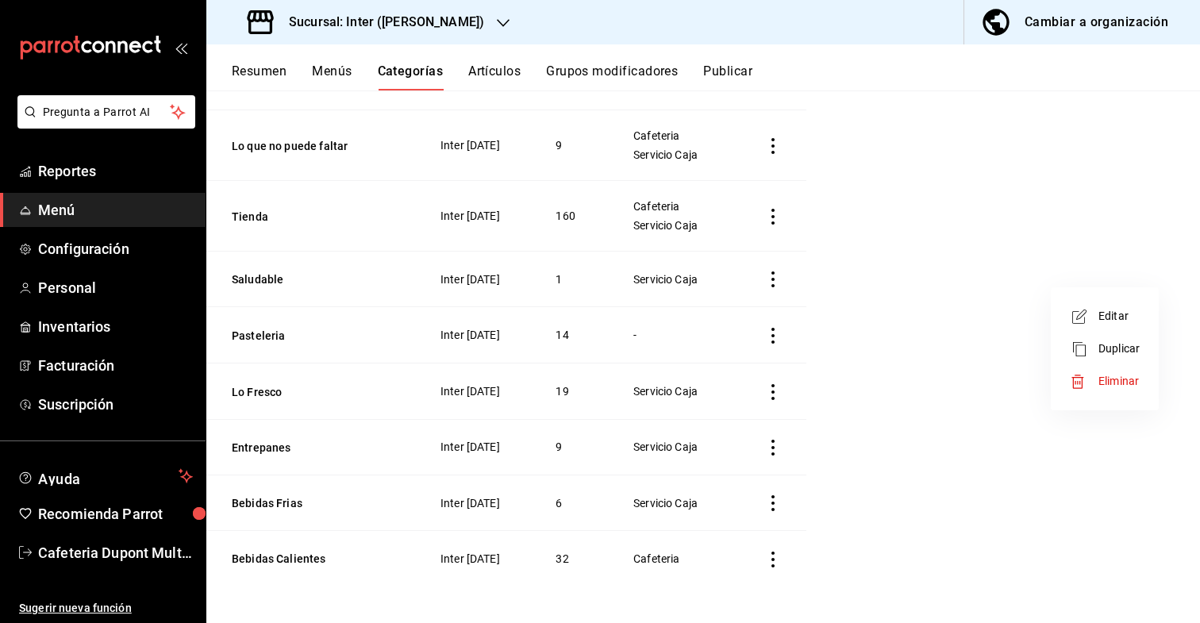
scroll to position [275, 0]
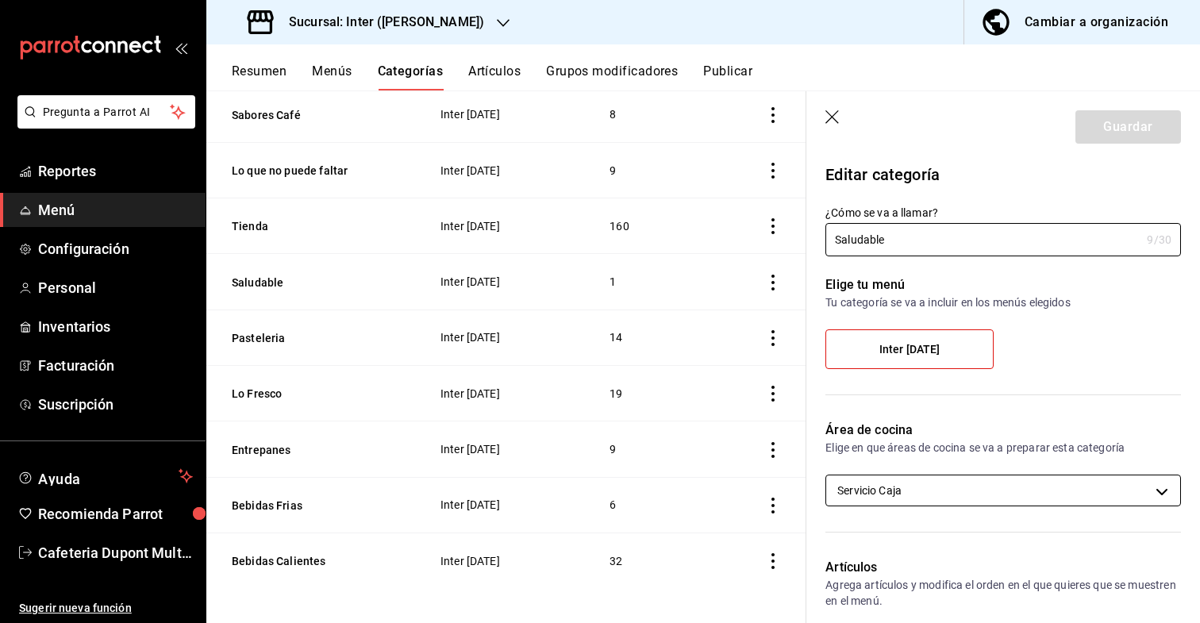
click at [1085, 483] on body "Pregunta a Parrot AI Reportes Menú Configuración Personal Inventarios Facturaci…" at bounding box center [600, 311] width 1200 height 623
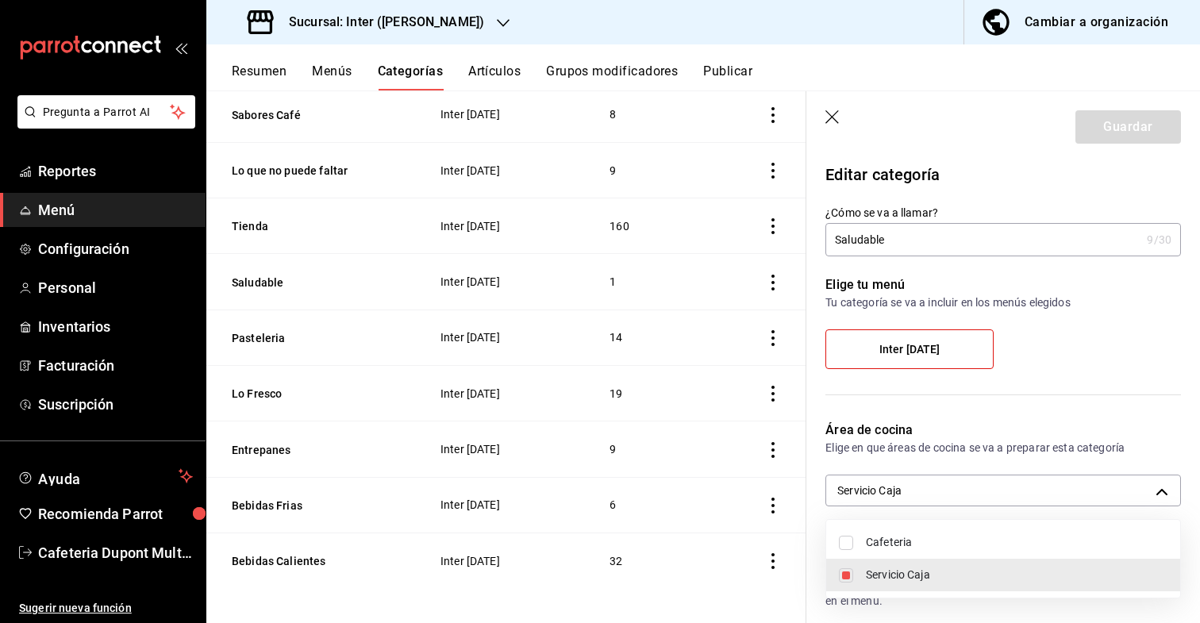
click at [1064, 535] on span "Cafeteria" at bounding box center [1017, 542] width 302 height 17
type input "47f9d9dd-5435-489e-991e-7fec1f5ac1d7,88237c1b-5d12-48f1-88c1-74b64a4bf8e3"
checkbox input "true"
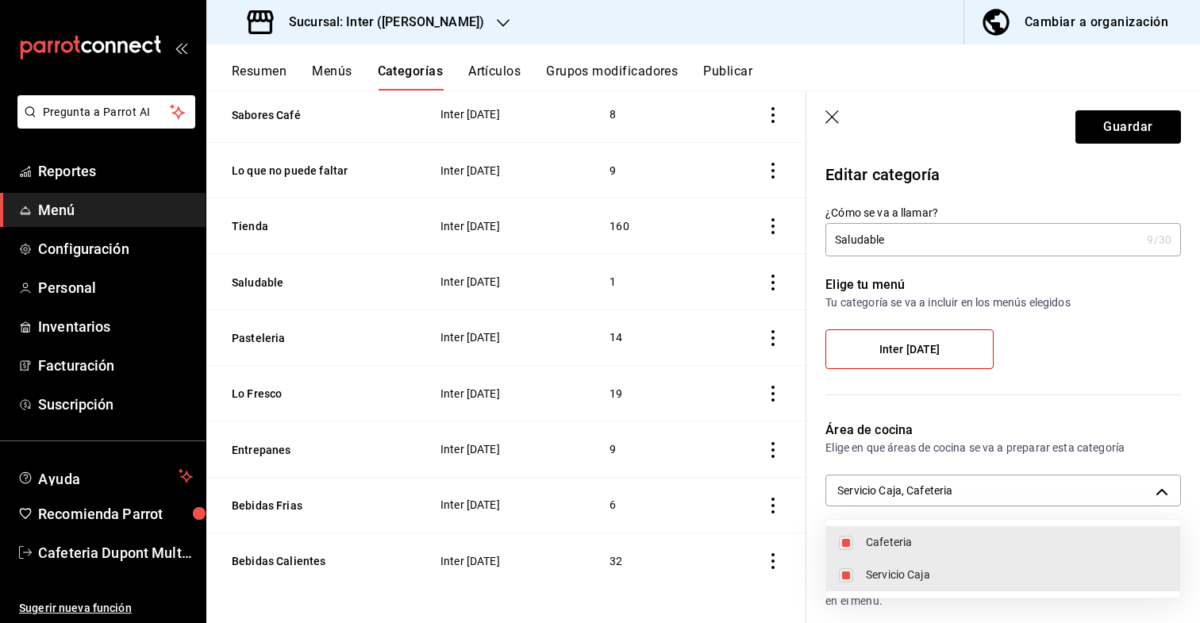
click at [1139, 111] on div at bounding box center [600, 311] width 1200 height 623
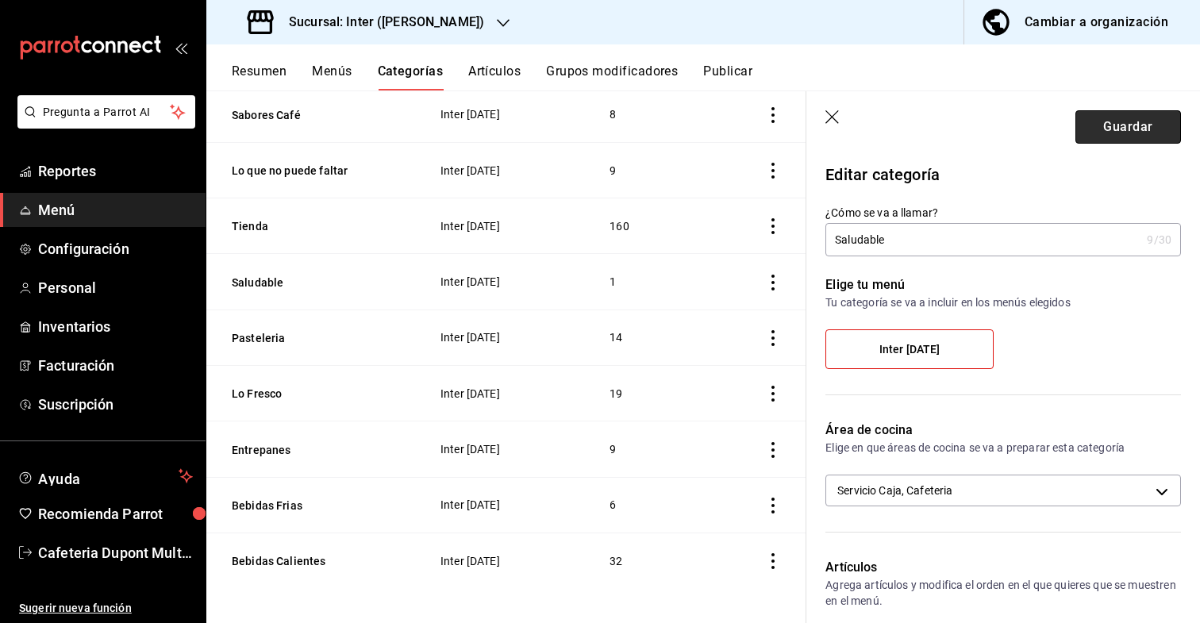
click at [1139, 114] on button "Guardar" at bounding box center [1128, 126] width 106 height 33
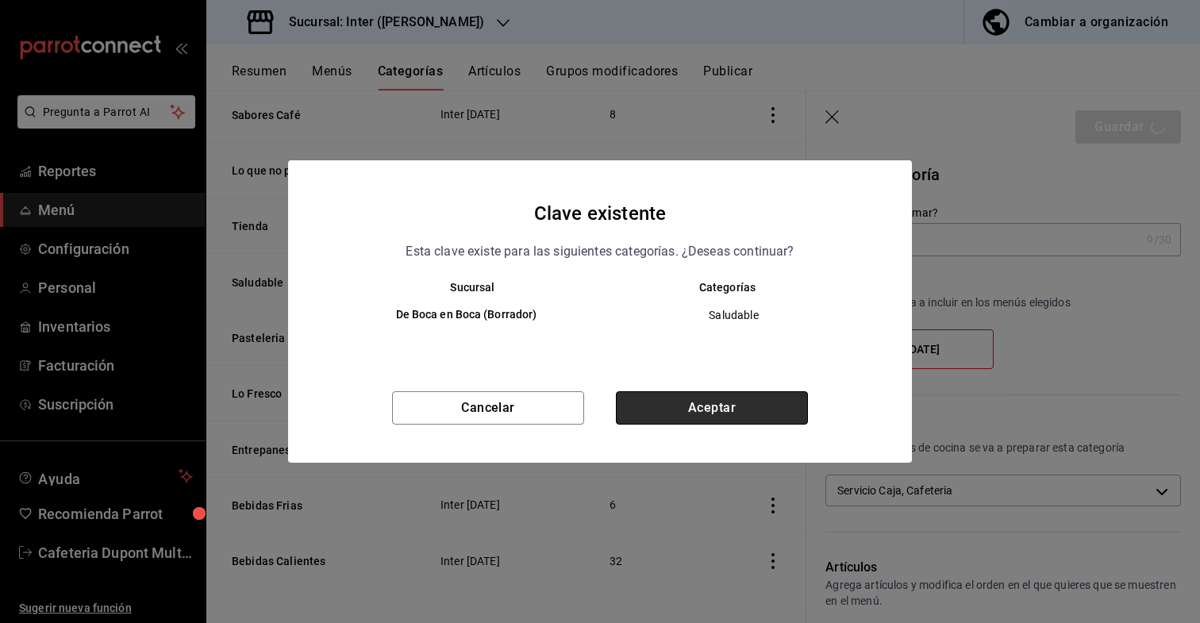
click at [760, 409] on button "Aceptar" at bounding box center [712, 407] width 192 height 33
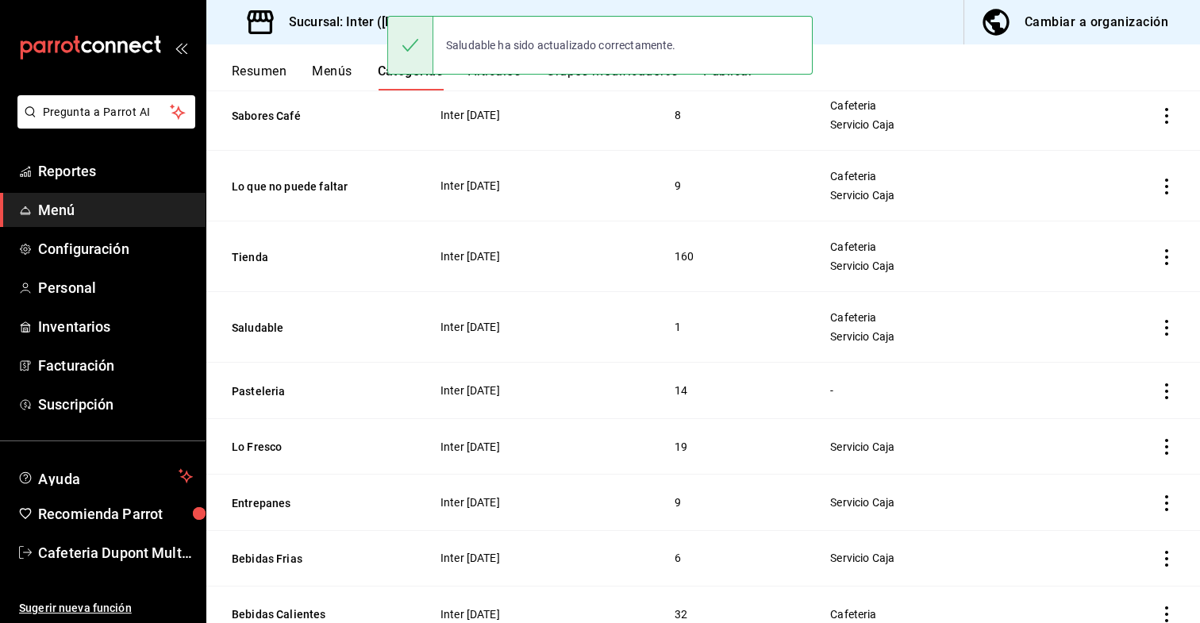
scroll to position [317, 0]
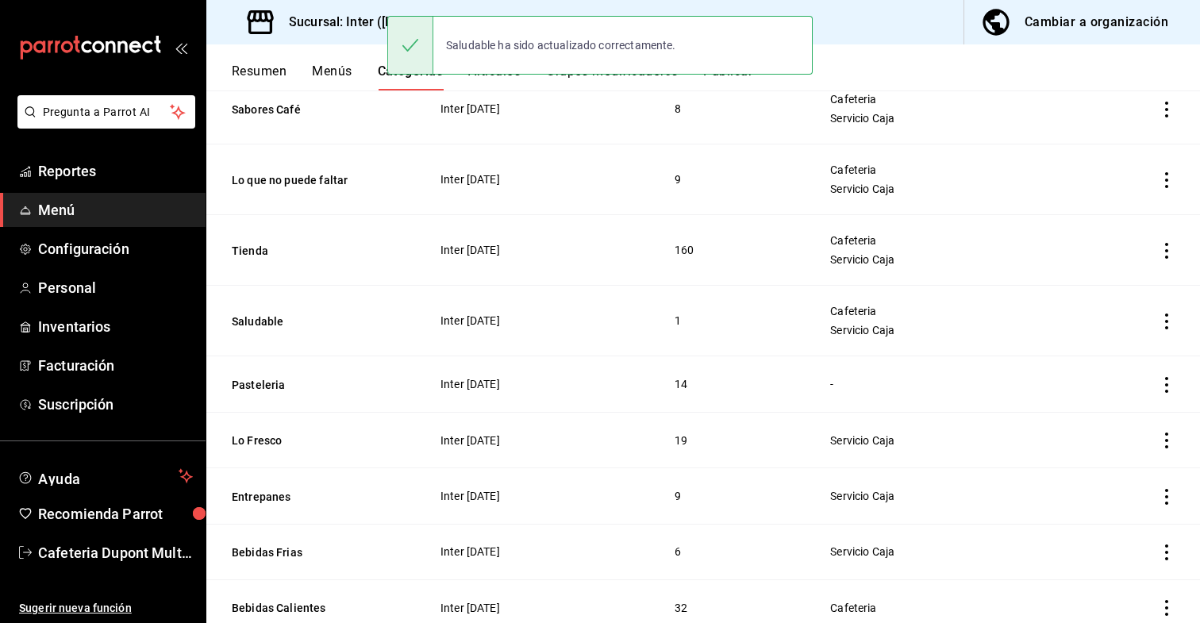
click at [1170, 388] on icon "actions" at bounding box center [1167, 385] width 16 height 16
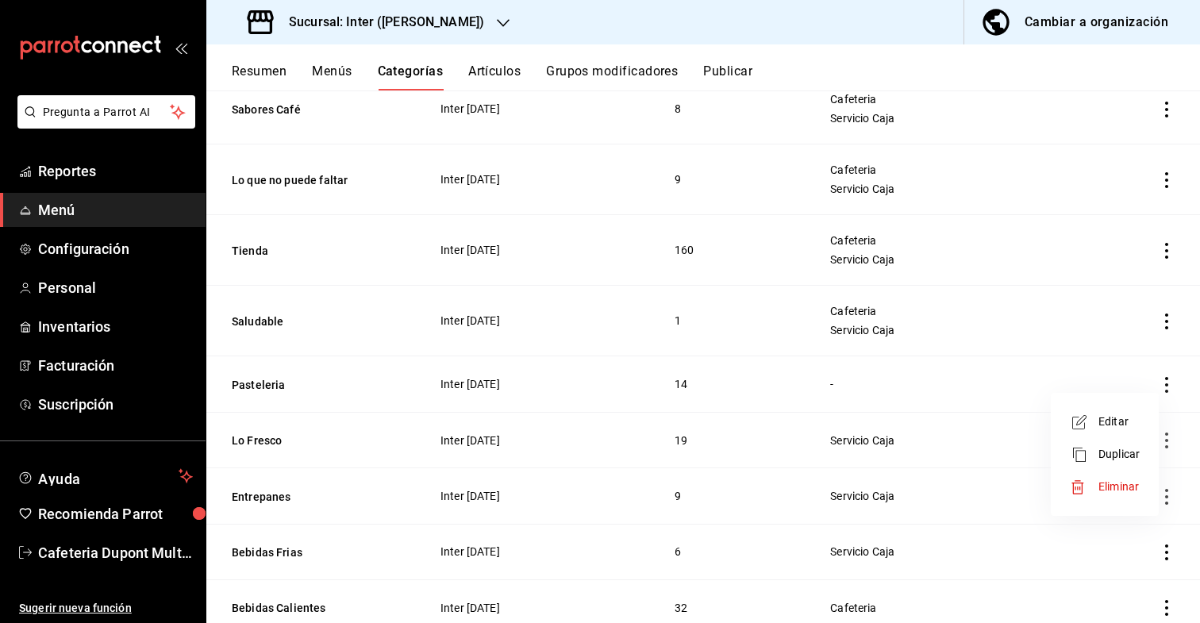
click at [1147, 416] on li "Editar" at bounding box center [1104, 421] width 95 height 33
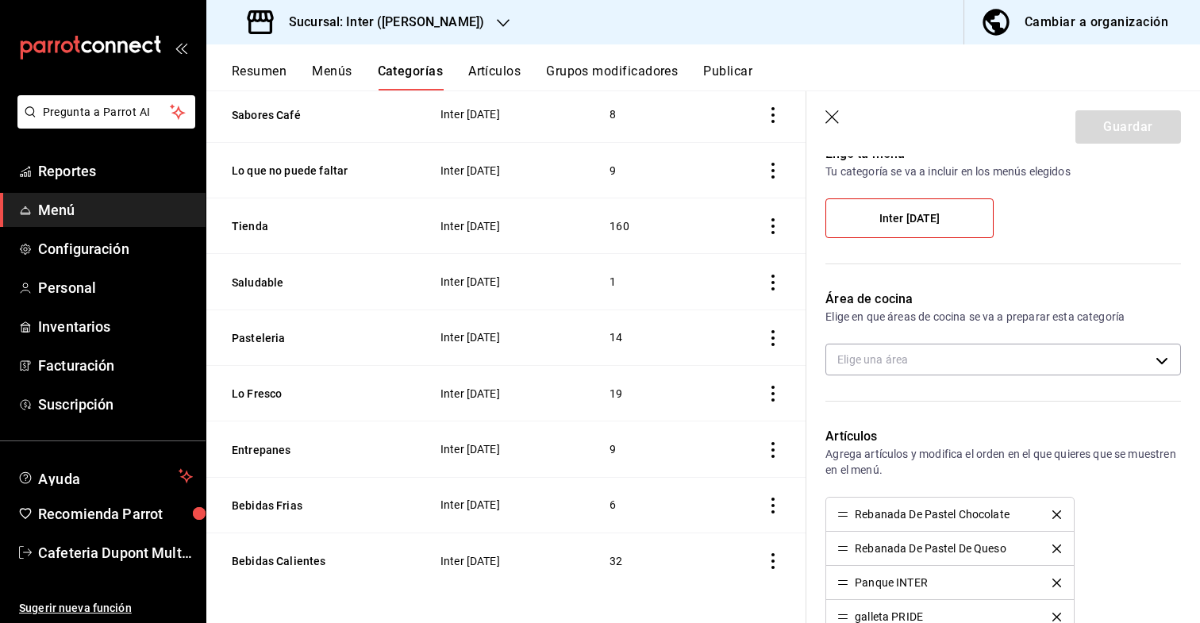
scroll to position [133, 0]
click at [982, 363] on body "Pregunta a Parrot AI Reportes Menú Configuración Personal Inventarios Facturaci…" at bounding box center [600, 311] width 1200 height 623
click at [965, 402] on span "Cafeteria" at bounding box center [1017, 410] width 302 height 17
type input "88237c1b-5d12-48f1-88c1-74b64a4bf8e3"
checkbox input "true"
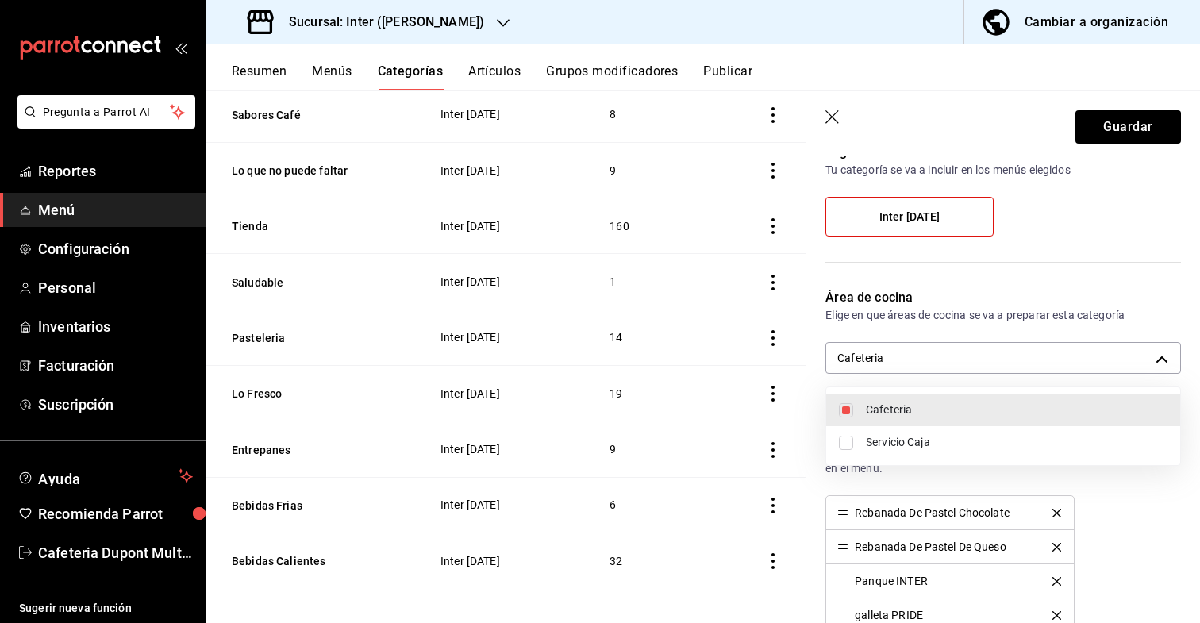
click at [952, 444] on span "Servicio Caja" at bounding box center [1017, 442] width 302 height 17
type input "88237c1b-5d12-48f1-88c1-74b64a4bf8e3,47f9d9dd-5435-489e-991e-7fec1f5ac1d7"
checkbox input "true"
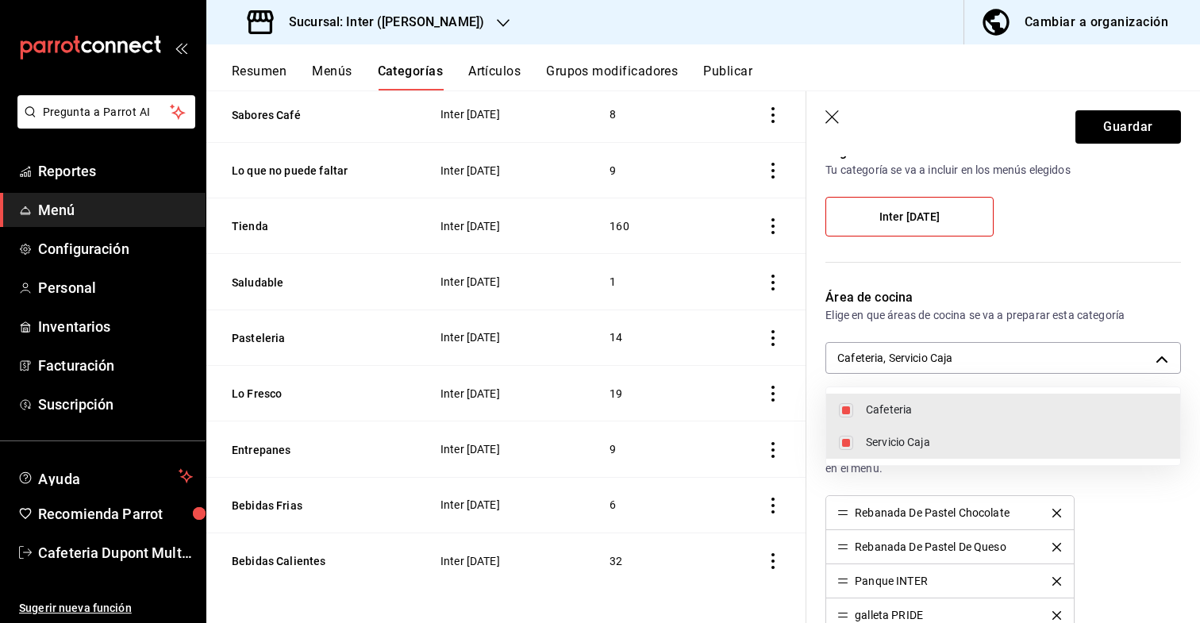
click at [1119, 103] on div at bounding box center [600, 311] width 1200 height 623
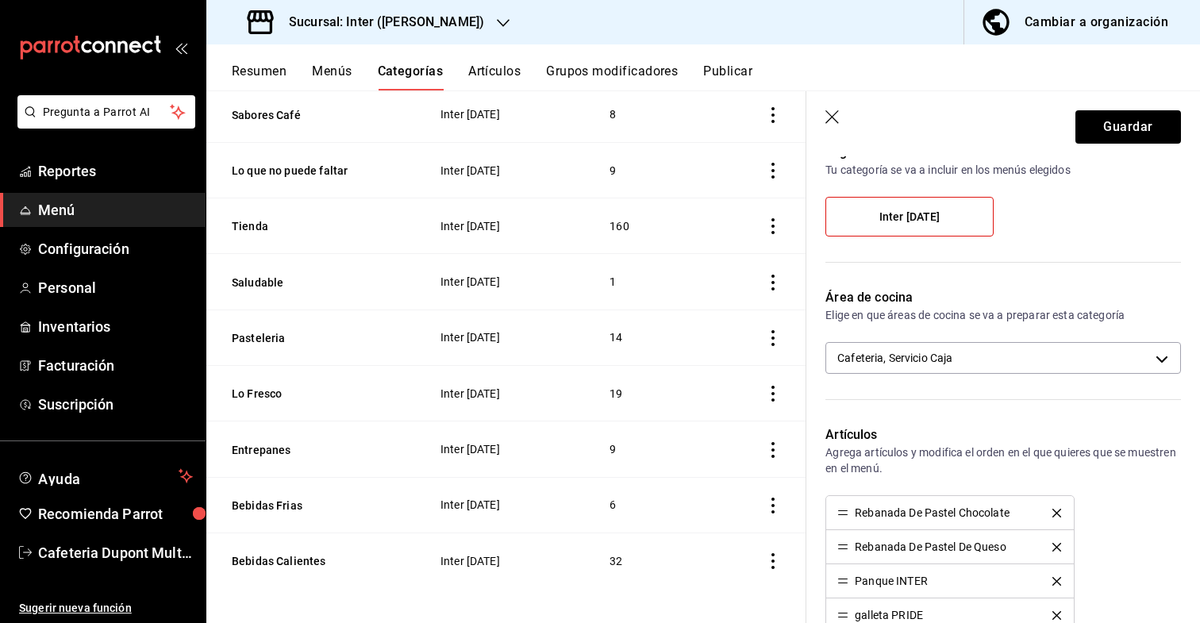
click at [1118, 107] on header "Guardar" at bounding box center [1003, 123] width 394 height 65
click at [1116, 112] on button "Guardar" at bounding box center [1128, 126] width 106 height 33
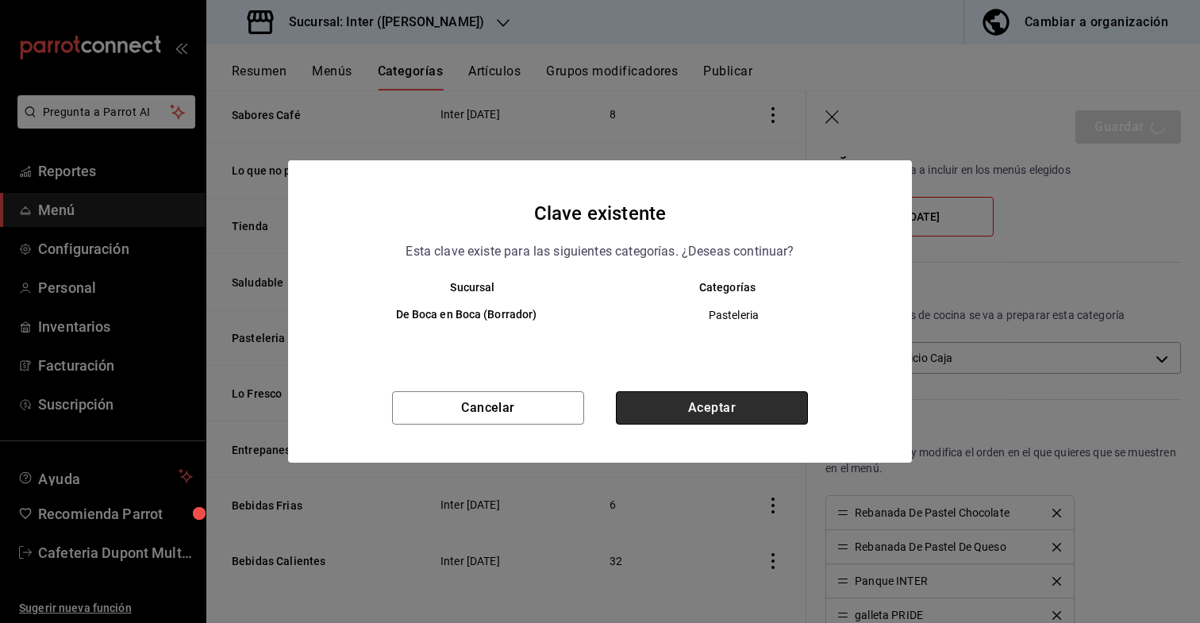
click at [684, 415] on button "Aceptar" at bounding box center [712, 407] width 192 height 33
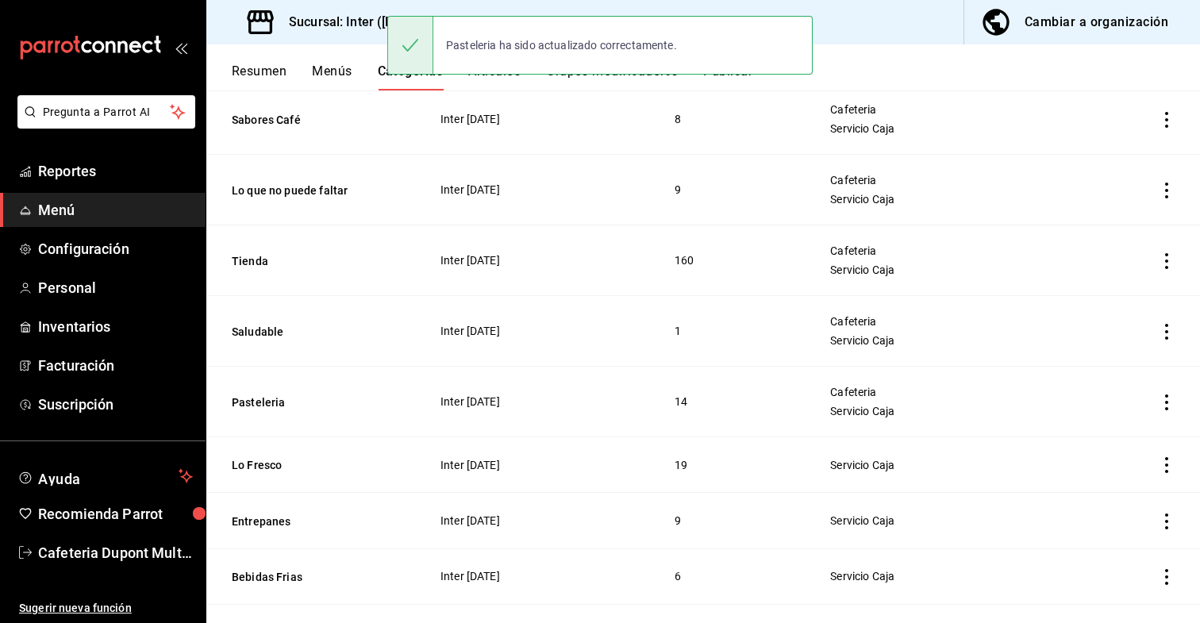
scroll to position [314, 0]
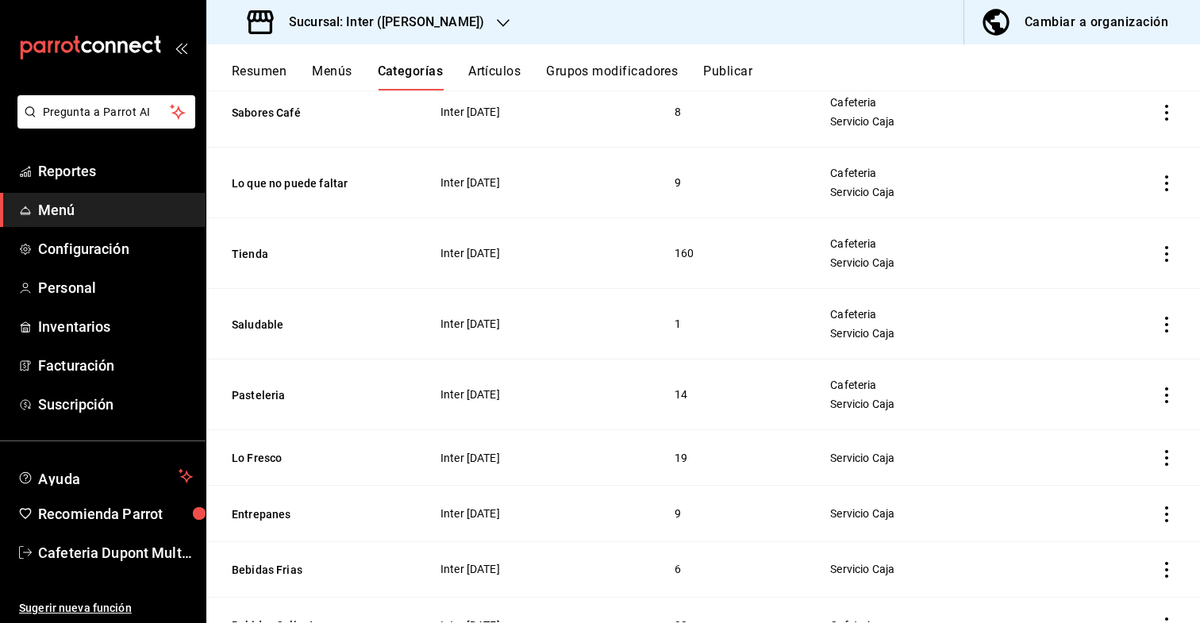
click at [1173, 458] on icon "actions" at bounding box center [1167, 458] width 16 height 16
click at [1138, 488] on span "Editar" at bounding box center [1118, 494] width 41 height 17
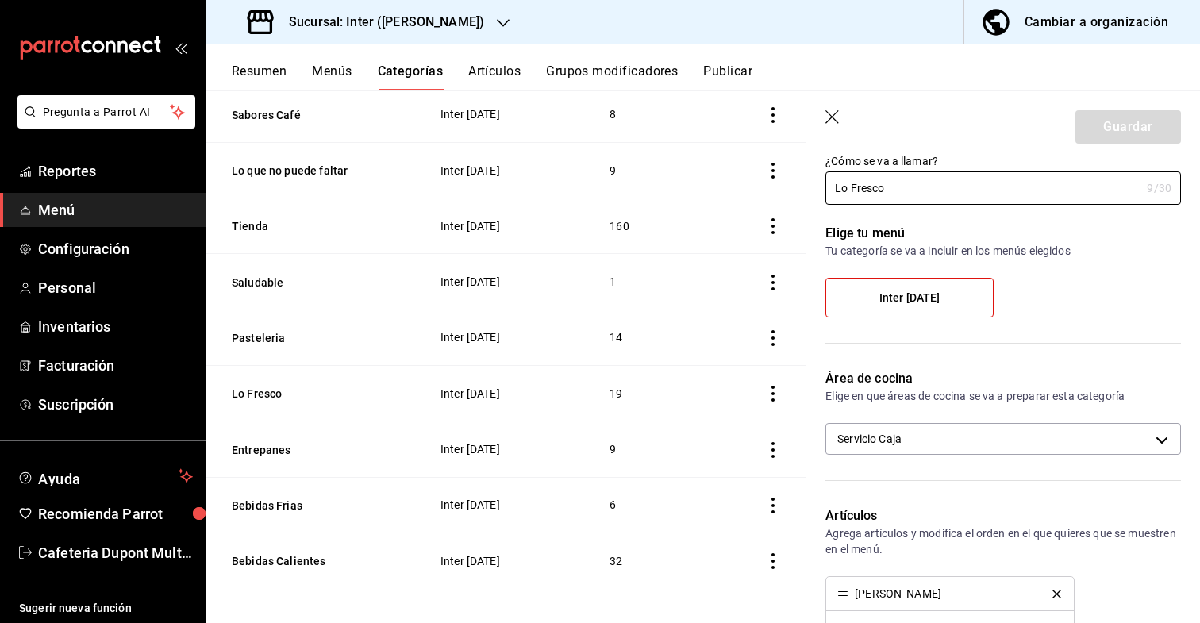
scroll to position [71, 0]
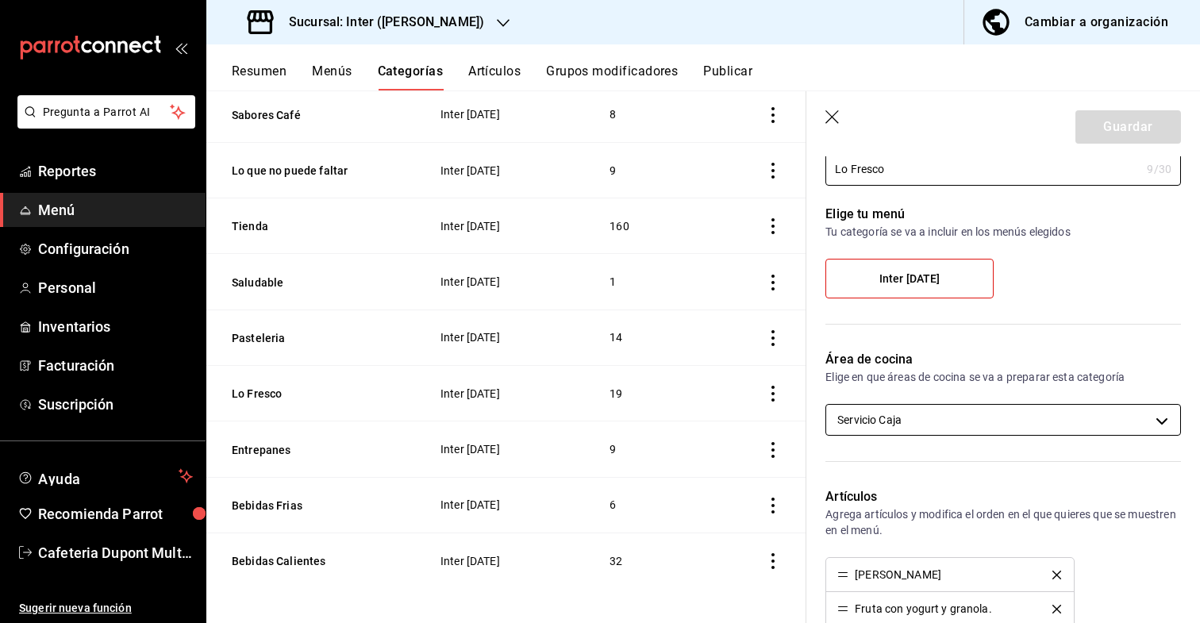
click at [923, 435] on body "Pregunta a Parrot AI Reportes Menú Configuración Personal Inventarios Facturaci…" at bounding box center [600, 311] width 1200 height 623
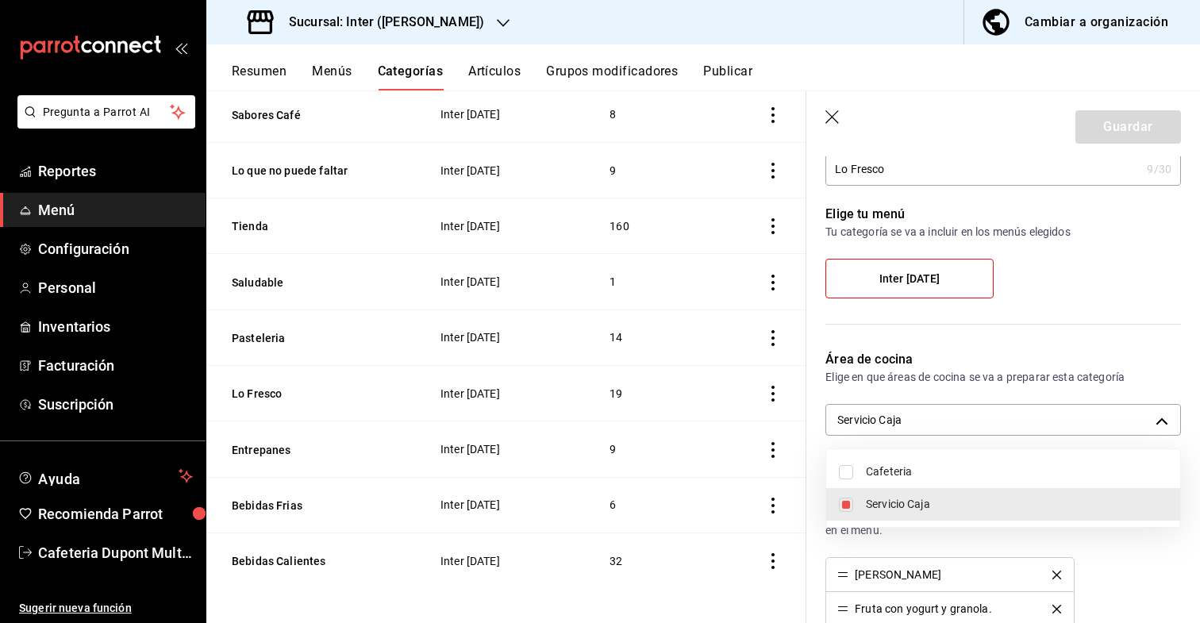
click at [924, 452] on ul "Cafeteria Servicio Caja" at bounding box center [1003, 488] width 354 height 78
click at [852, 474] on li "Cafeteria" at bounding box center [1003, 471] width 354 height 33
type input "47f9d9dd-5435-489e-991e-7fec1f5ac1d7,88237c1b-5d12-48f1-88c1-74b64a4bf8e3"
checkbox input "true"
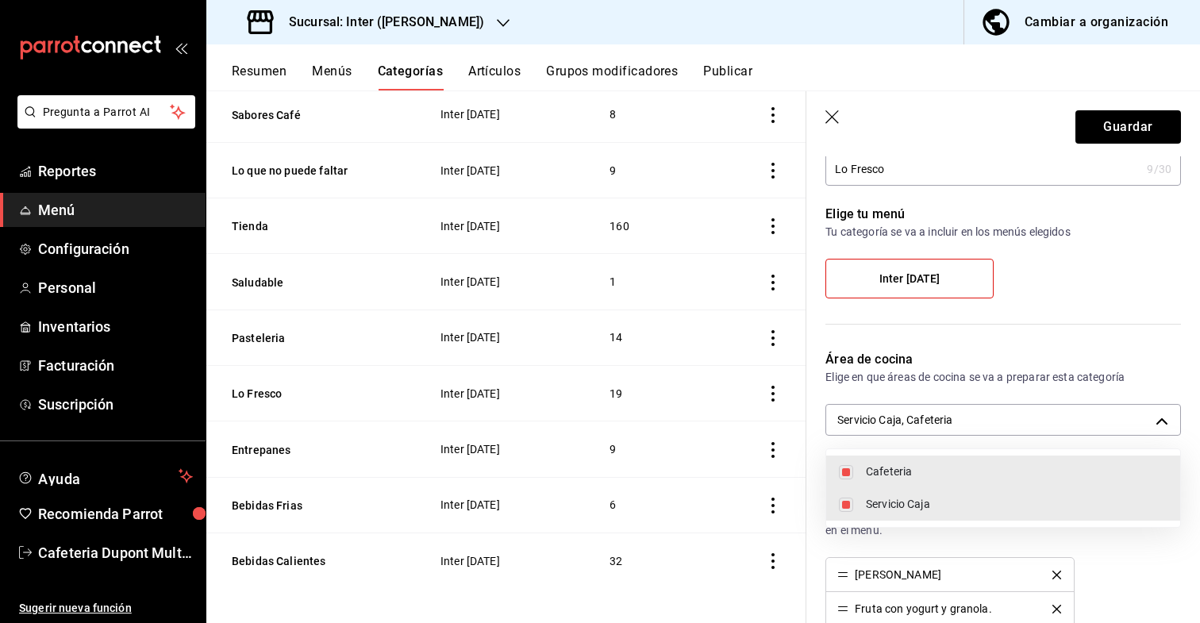
click at [1101, 134] on div at bounding box center [600, 311] width 1200 height 623
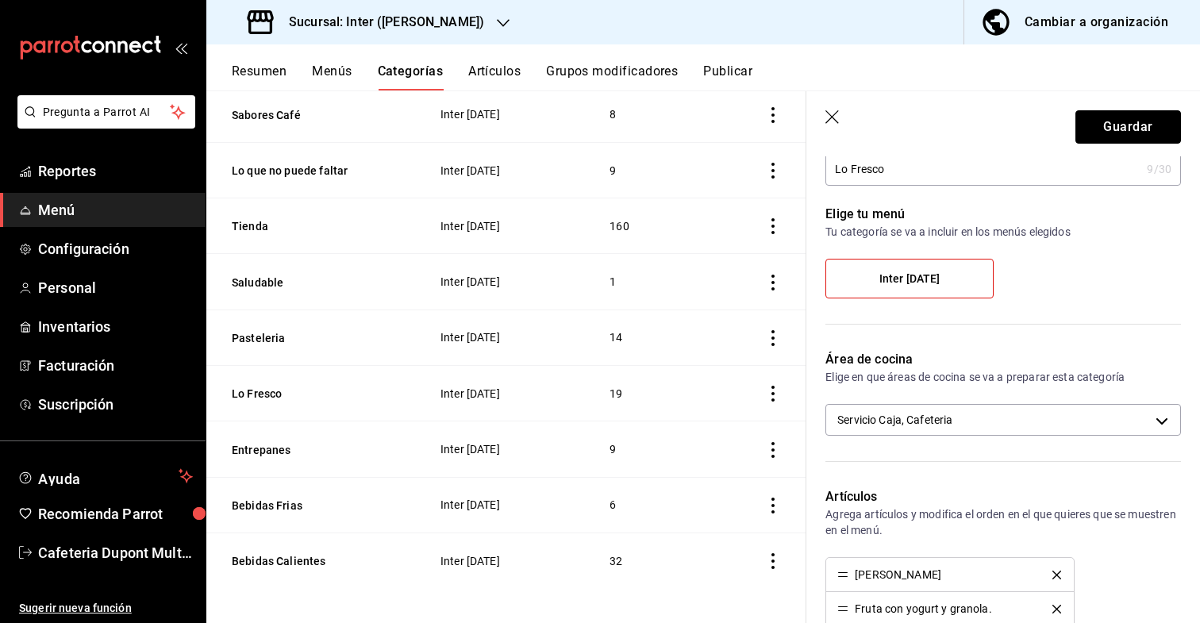
click at [1101, 134] on button "Guardar" at bounding box center [1128, 126] width 106 height 33
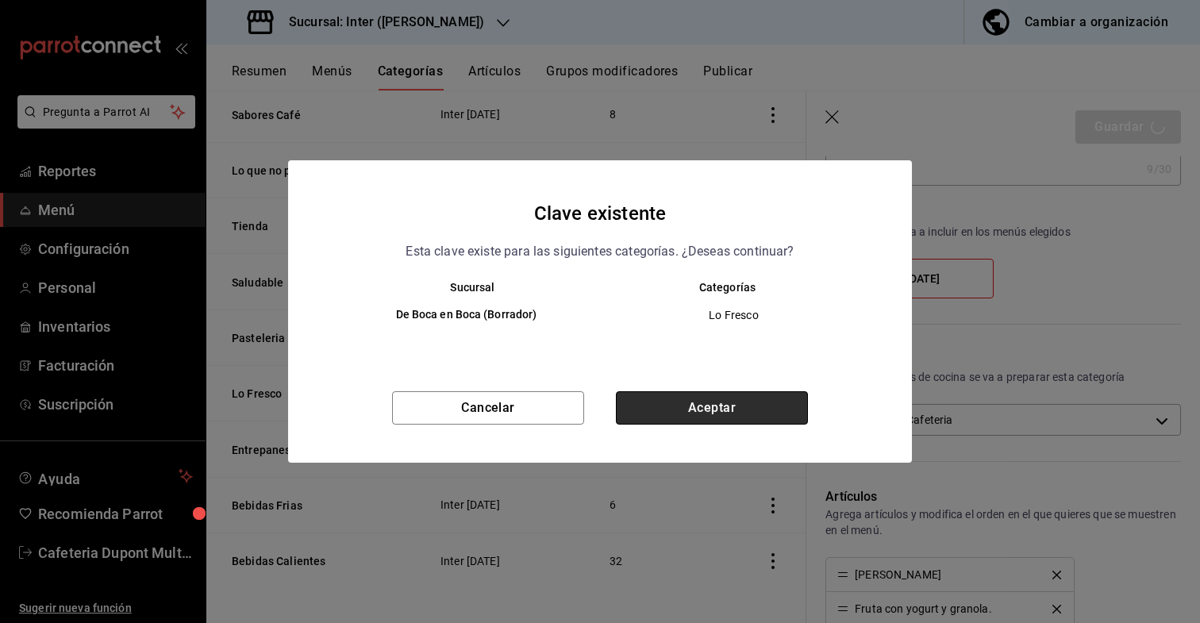
click at [719, 413] on button "Aceptar" at bounding box center [712, 407] width 192 height 33
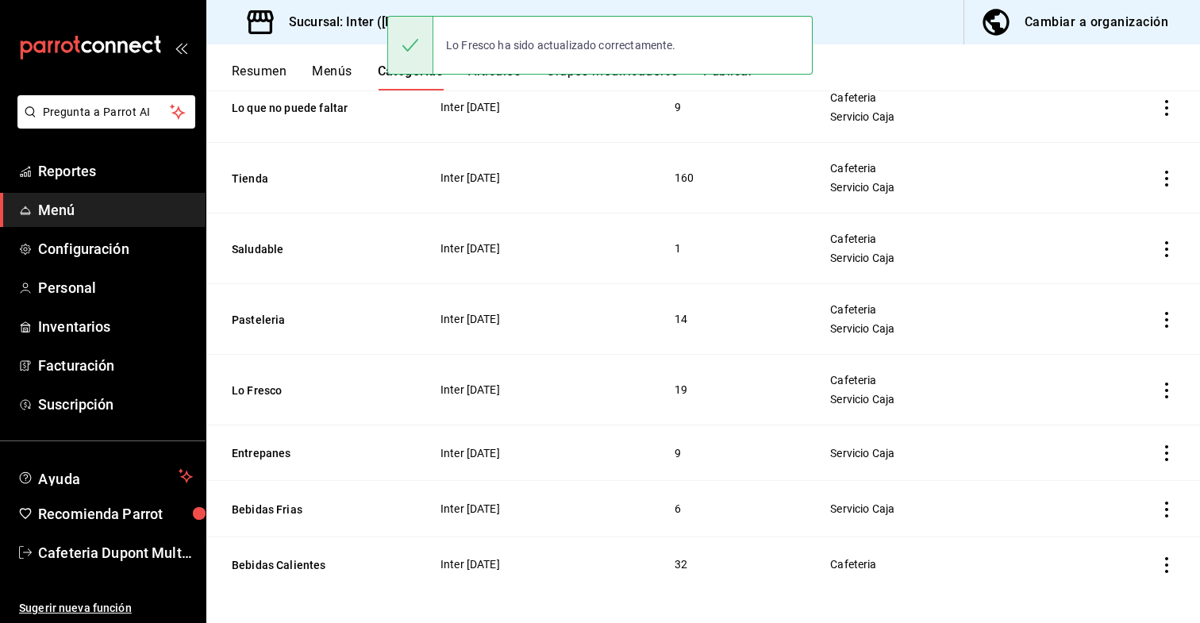
scroll to position [397, 0]
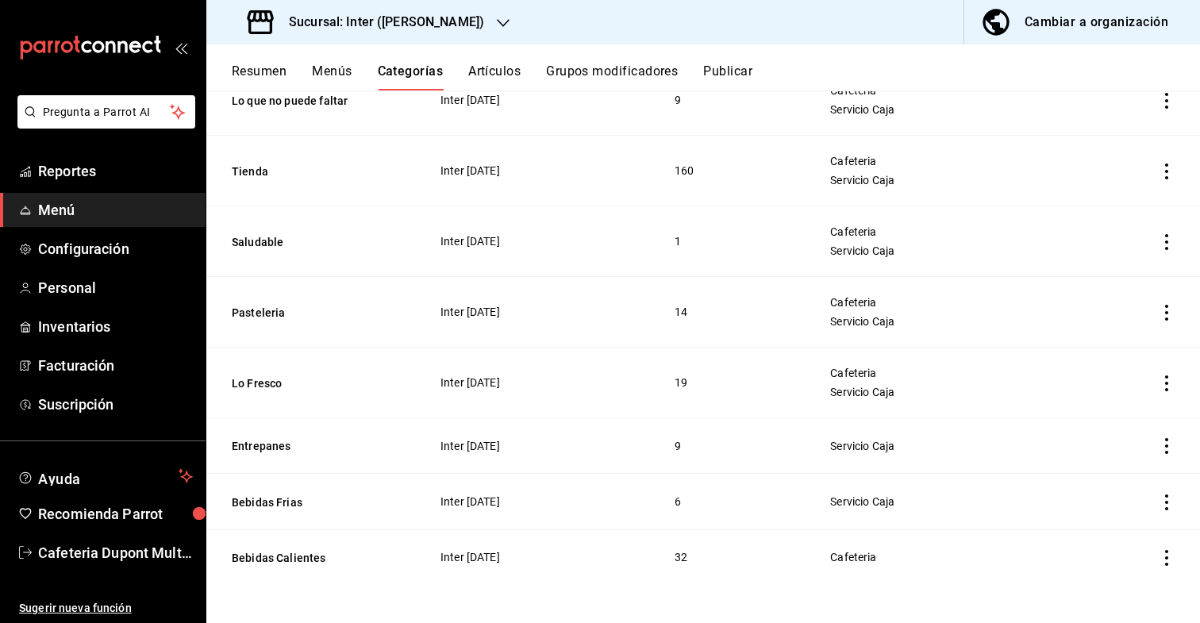
click at [1170, 438] on icon "actions" at bounding box center [1167, 446] width 16 height 16
click at [1106, 481] on span "Editar" at bounding box center [1118, 483] width 41 height 17
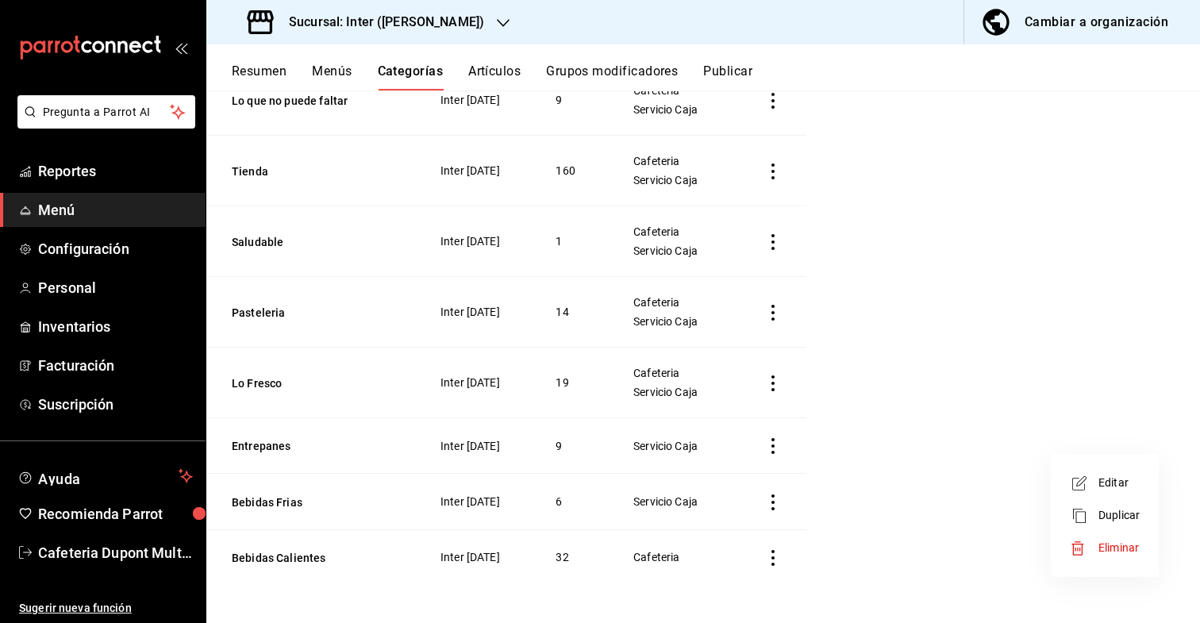
scroll to position [275, 0]
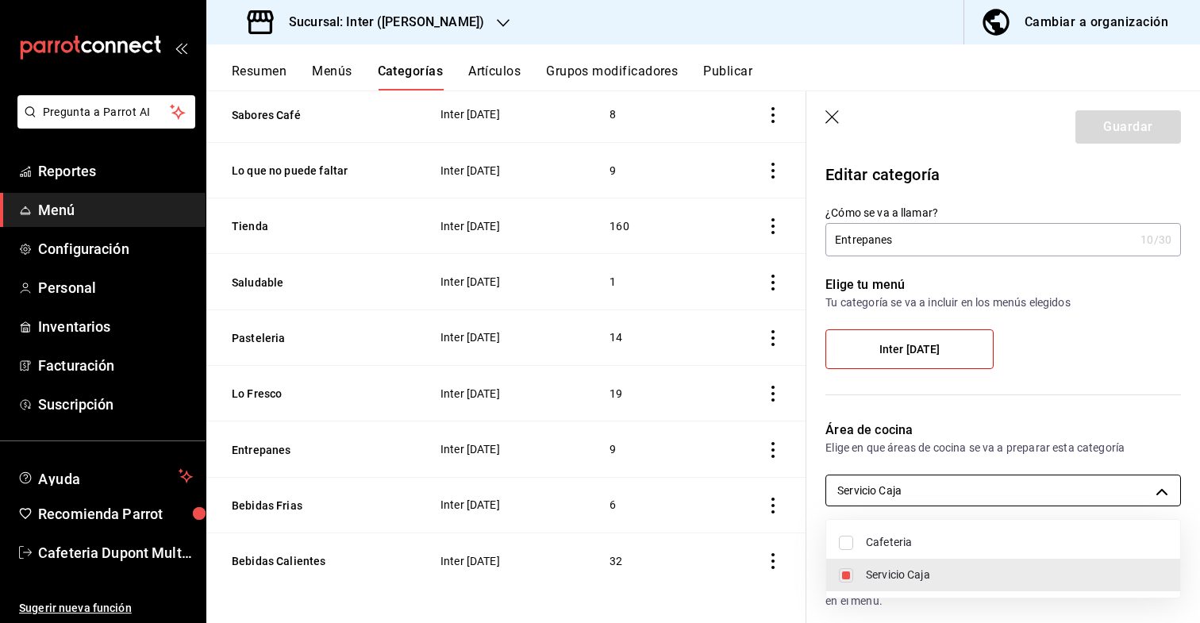
click at [965, 489] on body "Pregunta a Parrot AI Reportes Menú Configuración Personal Inventarios Facturaci…" at bounding box center [600, 311] width 1200 height 623
click at [929, 529] on li "Cafeteria" at bounding box center [1003, 542] width 354 height 33
type input "47f9d9dd-5435-489e-991e-7fec1f5ac1d7,88237c1b-5d12-48f1-88c1-74b64a4bf8e3"
checkbox input "true"
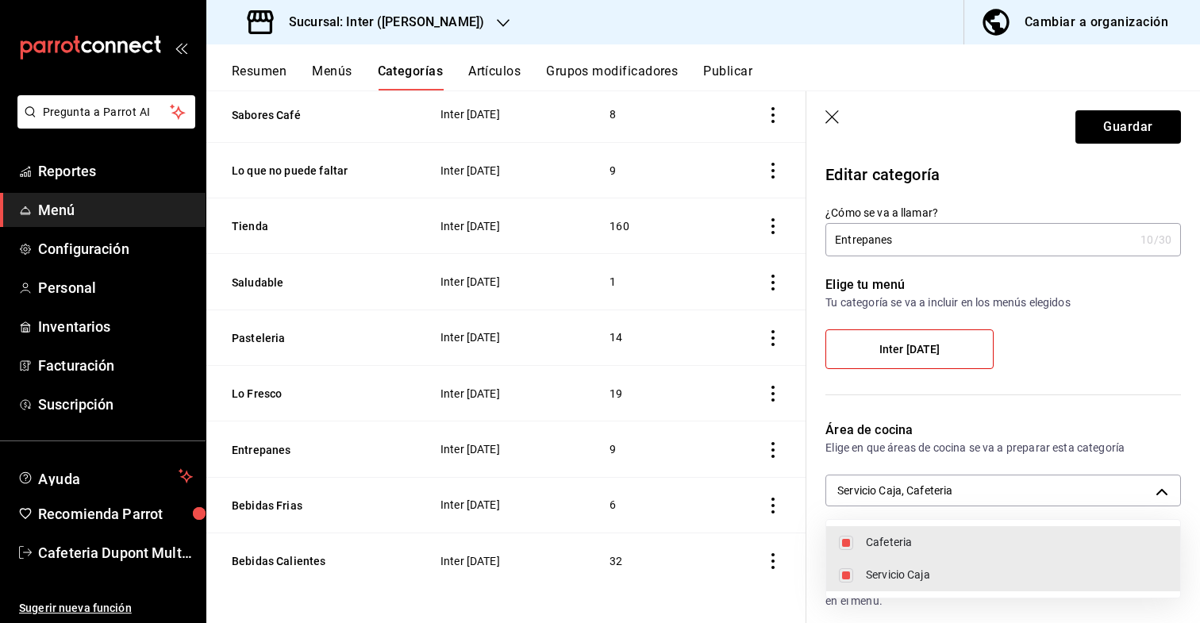
click at [1103, 124] on div at bounding box center [600, 311] width 1200 height 623
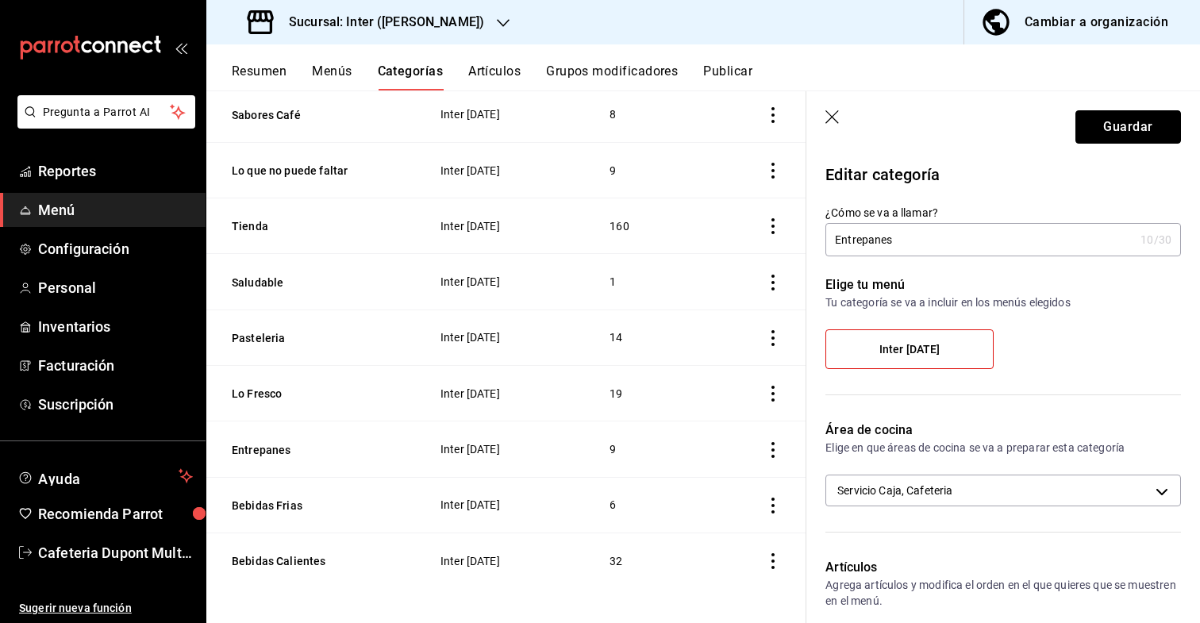
click at [1103, 124] on button "Guardar" at bounding box center [1128, 126] width 106 height 33
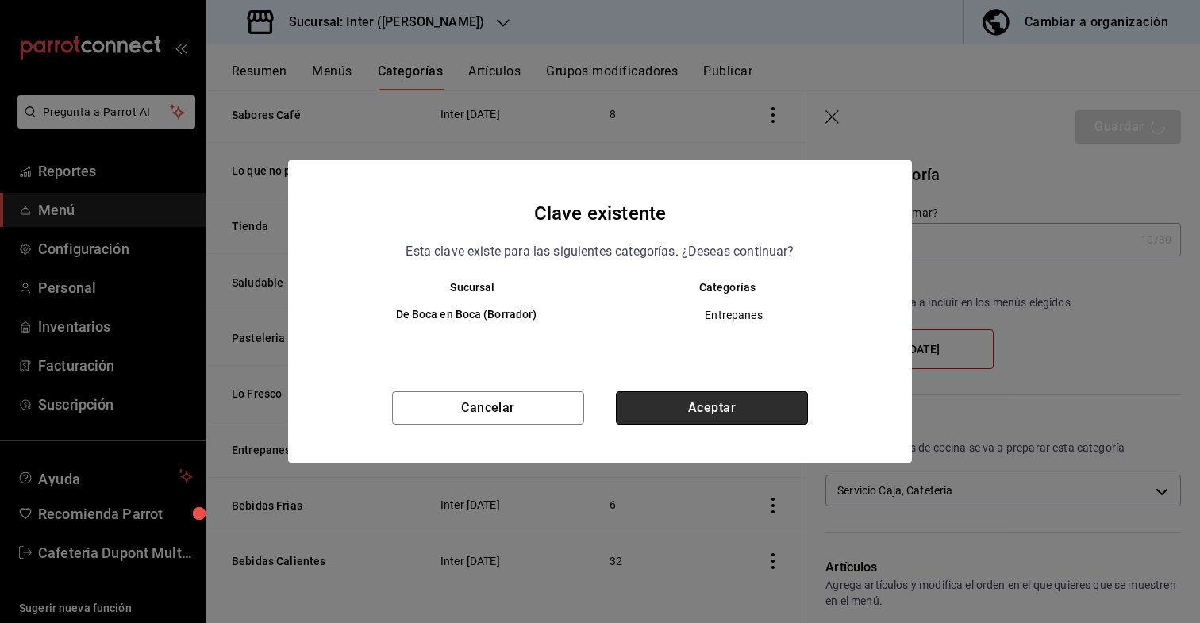
click at [787, 409] on button "Aceptar" at bounding box center [712, 407] width 192 height 33
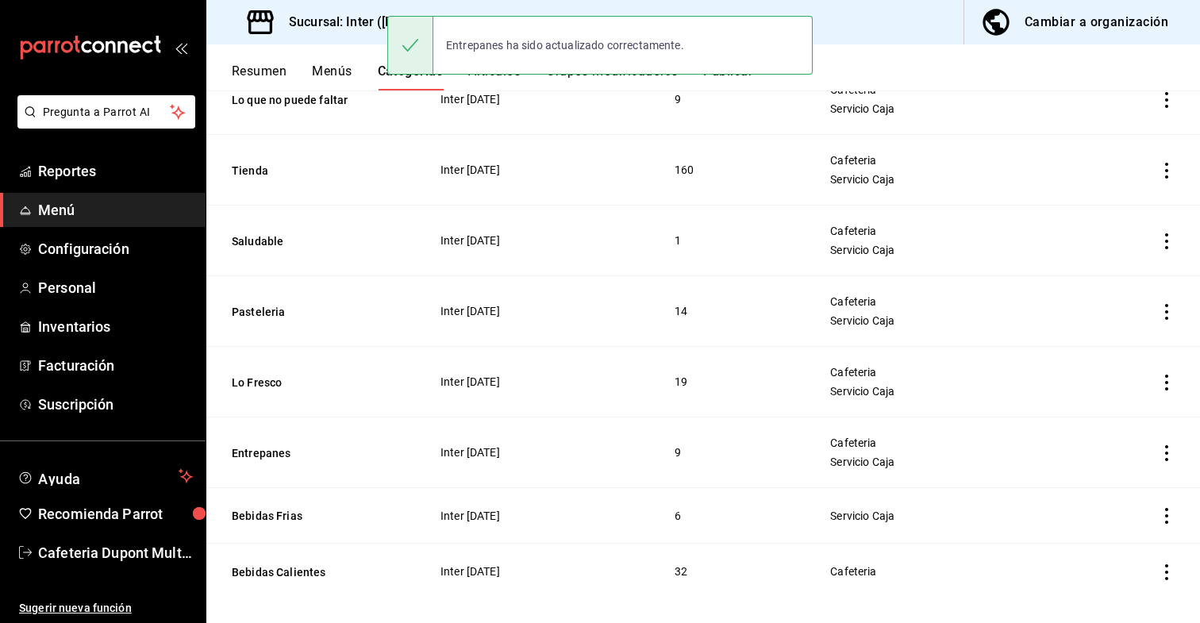
scroll to position [412, 0]
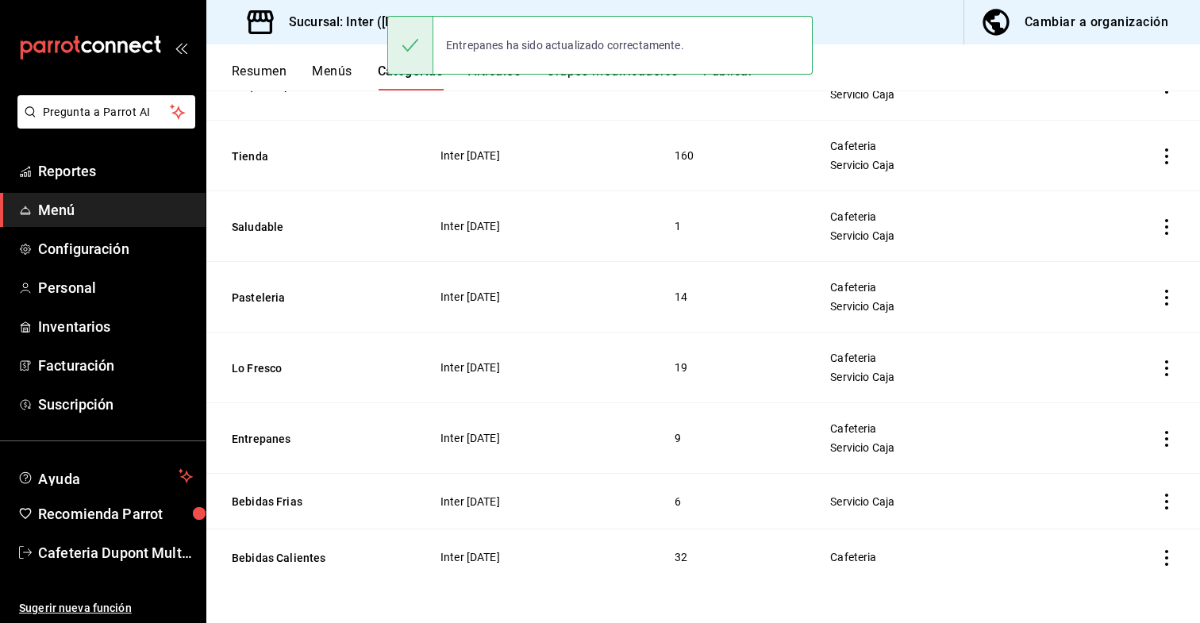
click at [1177, 502] on td "categoriesTable" at bounding box center [1128, 502] width 143 height 56
click at [1161, 502] on icon "actions" at bounding box center [1167, 502] width 16 height 16
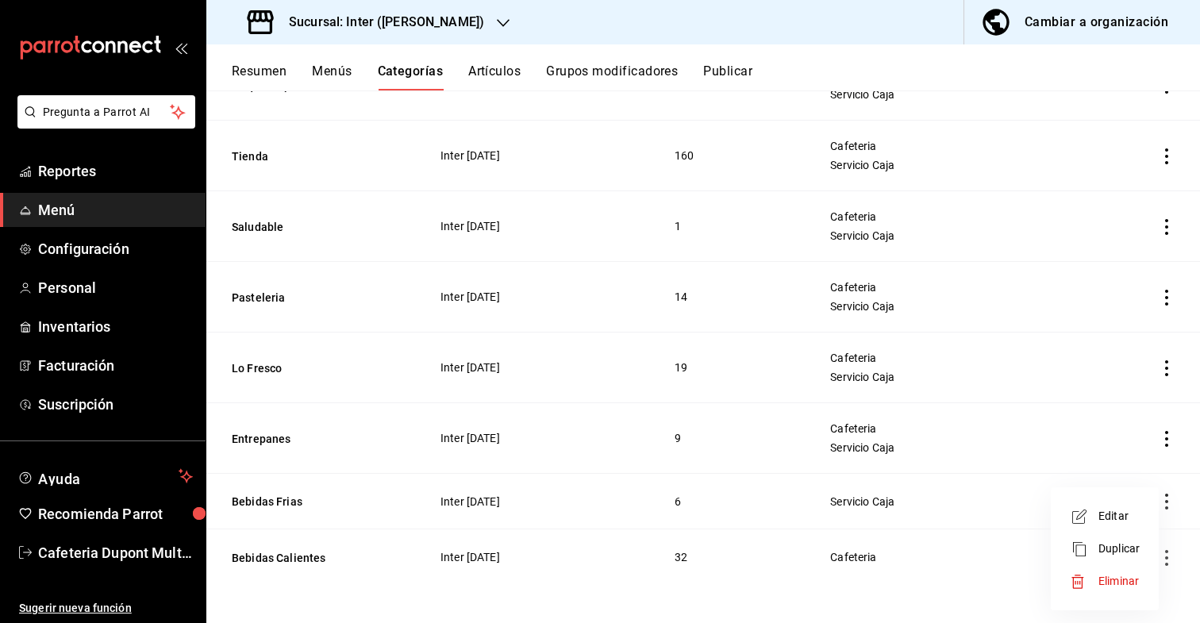
click at [1129, 509] on span "Editar" at bounding box center [1118, 516] width 41 height 17
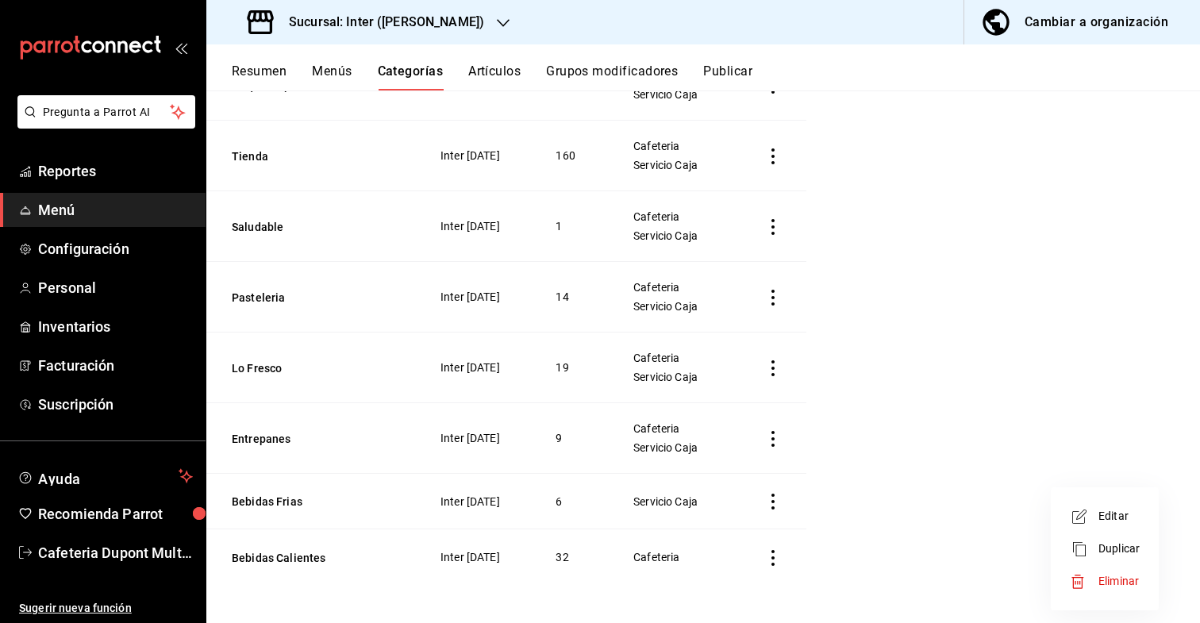
scroll to position [275, 0]
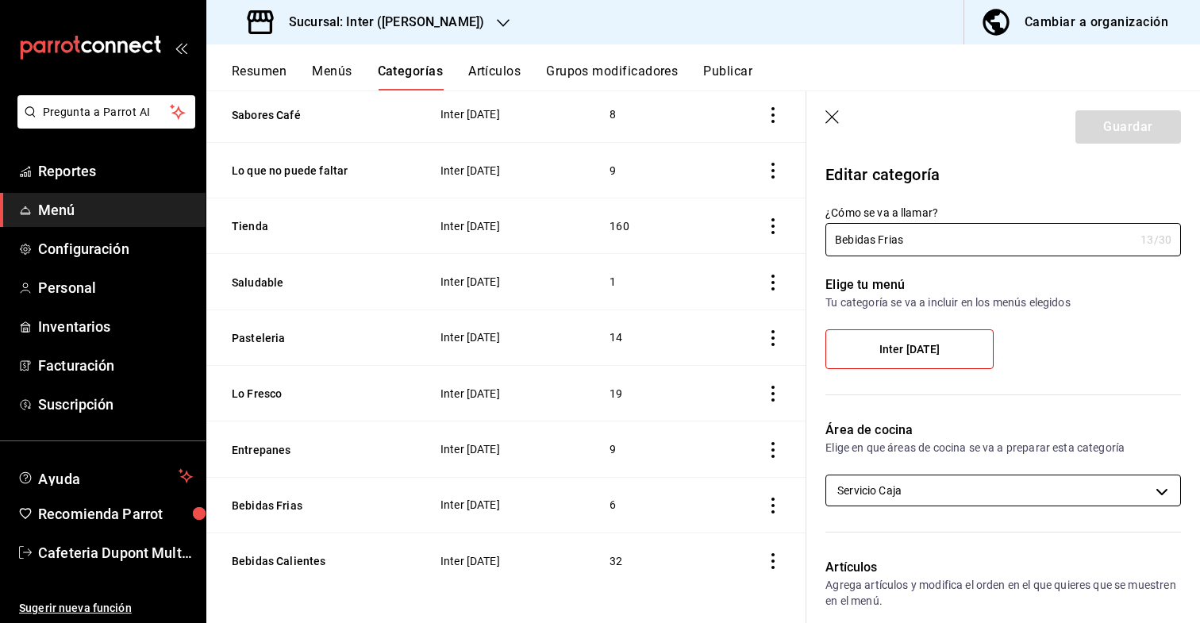
click at [922, 492] on body "Pregunta a Parrot AI Reportes Menú Configuración Personal Inventarios Facturaci…" at bounding box center [600, 311] width 1200 height 623
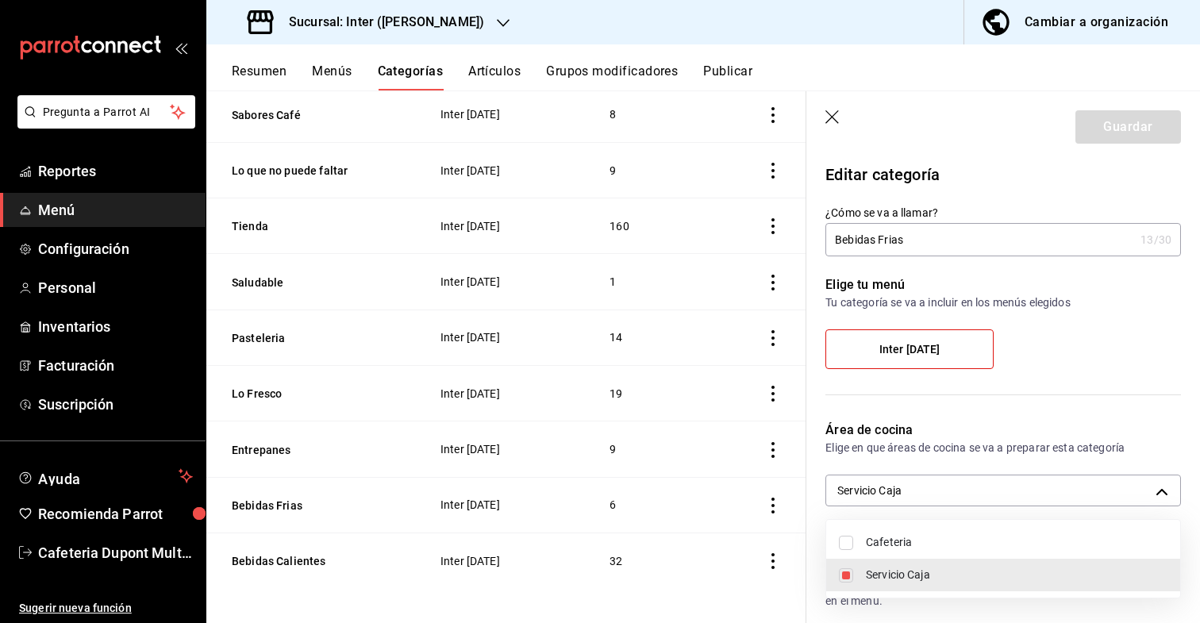
click at [899, 542] on span "Cafeteria" at bounding box center [1017, 542] width 302 height 17
type input "47f9d9dd-5435-489e-991e-7fec1f5ac1d7,88237c1b-5d12-48f1-88c1-74b64a4bf8e3"
checkbox input "true"
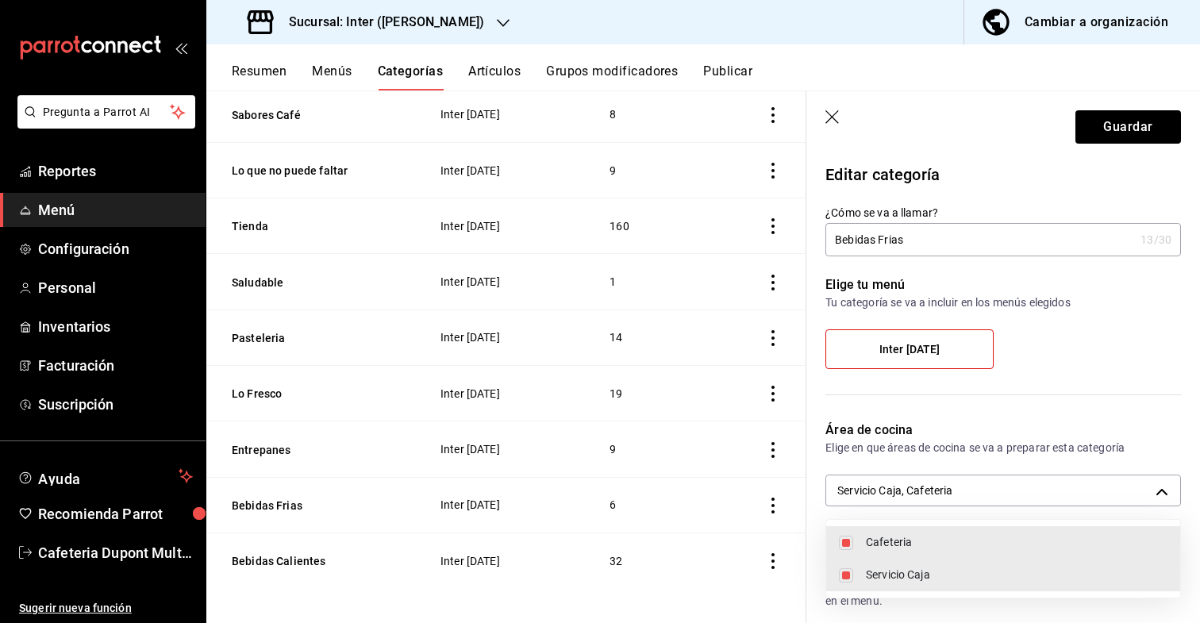
click at [1108, 125] on div at bounding box center [600, 311] width 1200 height 623
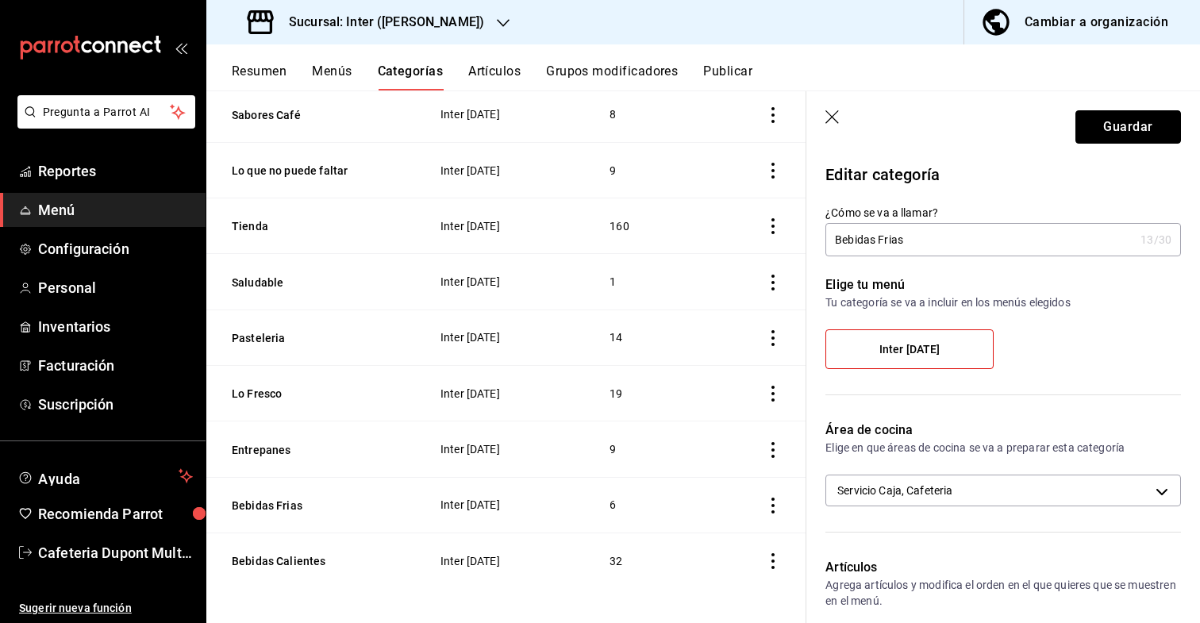
click at [1108, 125] on button "Guardar" at bounding box center [1128, 126] width 106 height 33
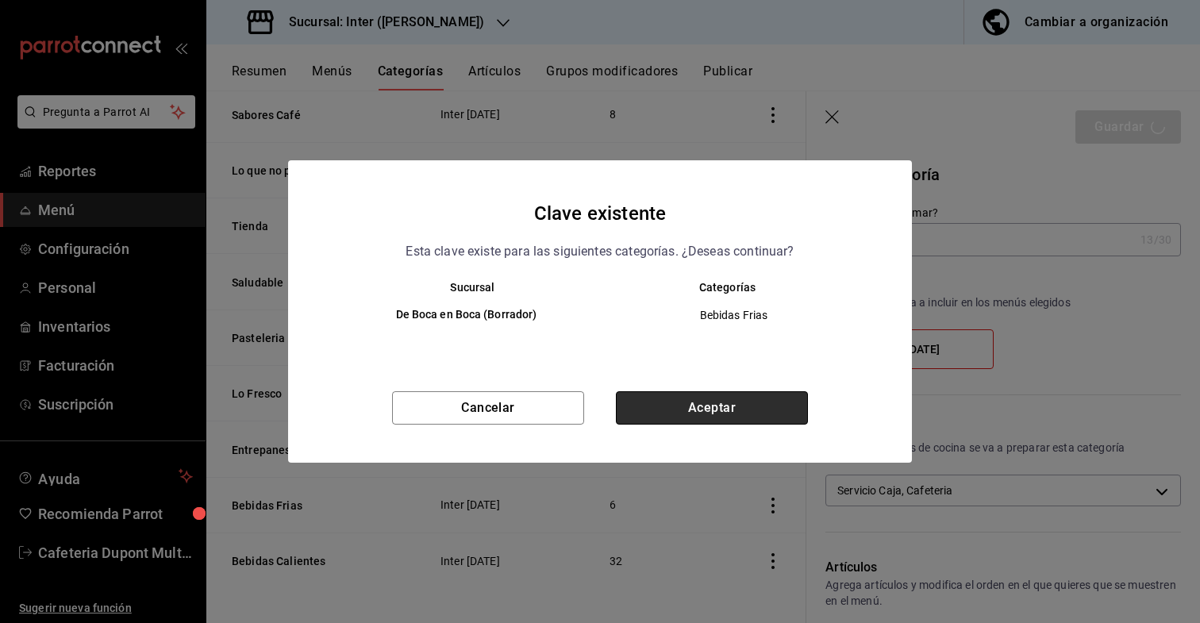
click at [765, 403] on button "Aceptar" at bounding box center [712, 407] width 192 height 33
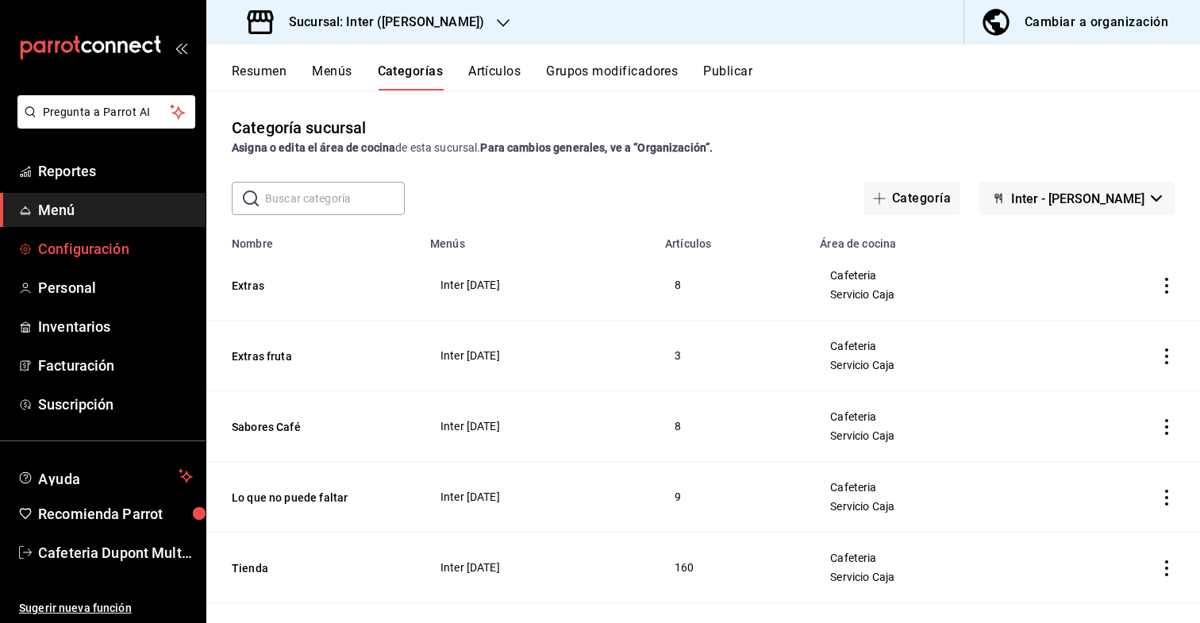
click at [160, 251] on span "Configuración" at bounding box center [115, 248] width 155 height 21
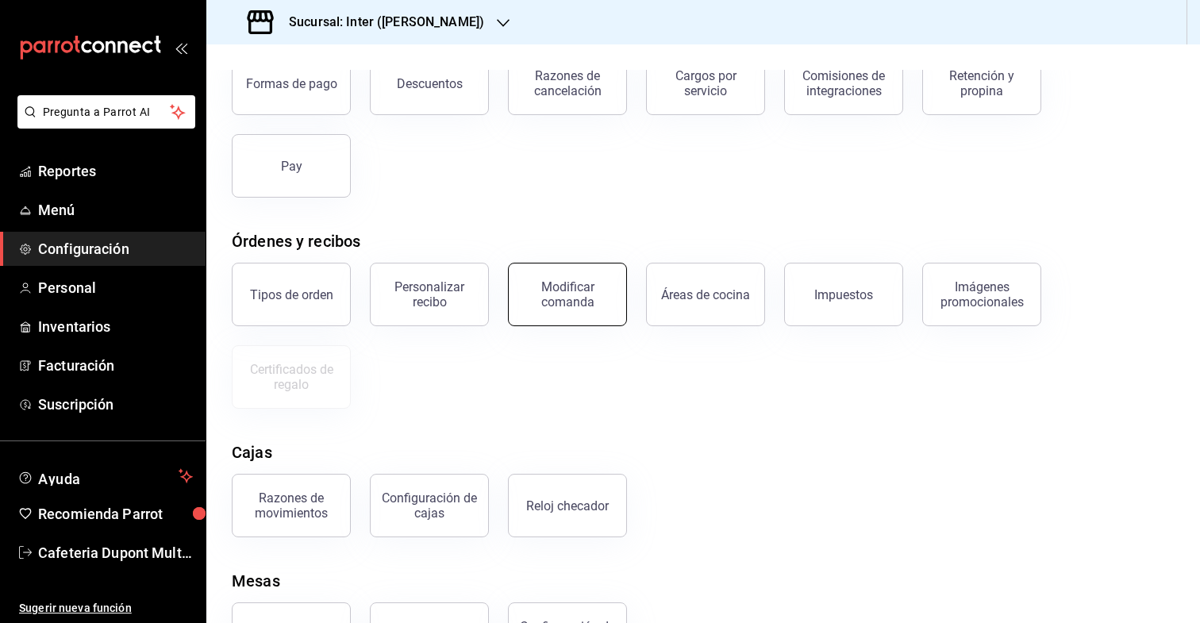
scroll to position [182, 0]
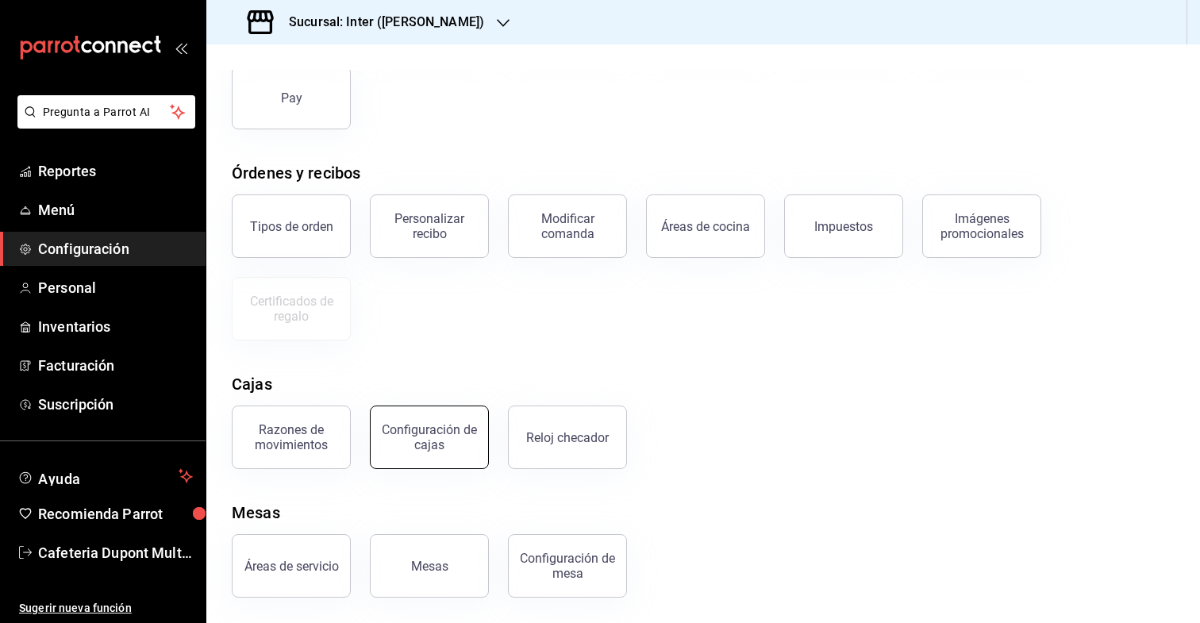
click at [447, 422] on button "Configuración de cajas" at bounding box center [429, 436] width 119 height 63
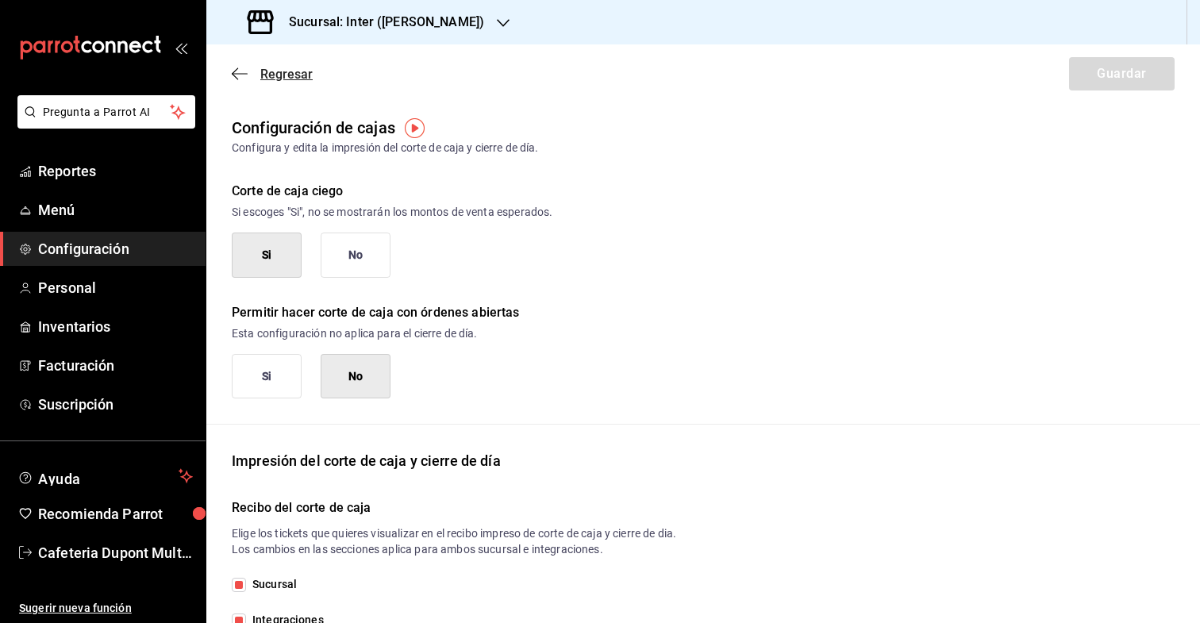
click at [243, 68] on icon "button" at bounding box center [240, 74] width 16 height 14
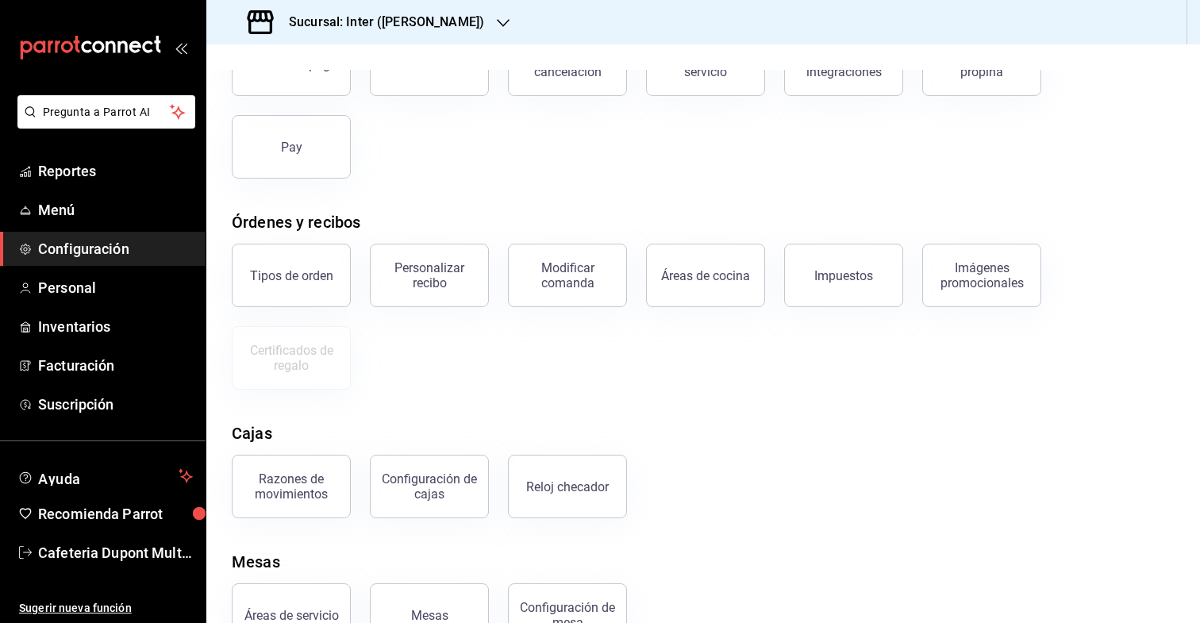
scroll to position [133, 0]
click at [463, 470] on button "Configuración de cajas" at bounding box center [429, 485] width 119 height 63
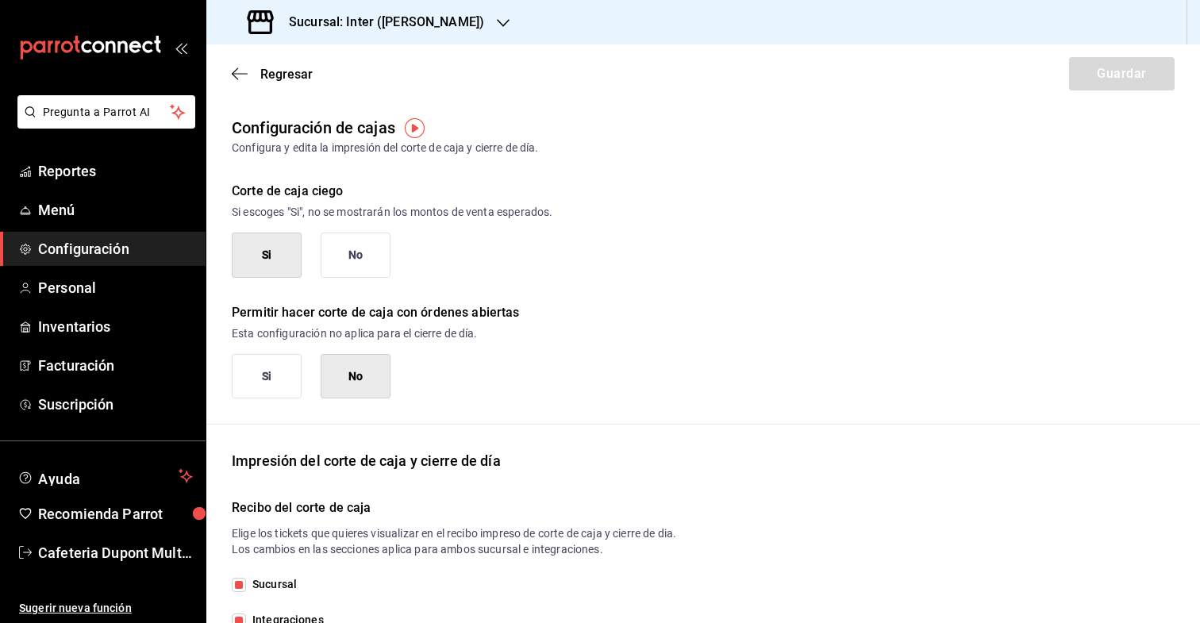
click at [236, 83] on div "Regresar Guardar" at bounding box center [702, 73] width 993 height 59
click at [236, 79] on icon "button" at bounding box center [240, 74] width 16 height 14
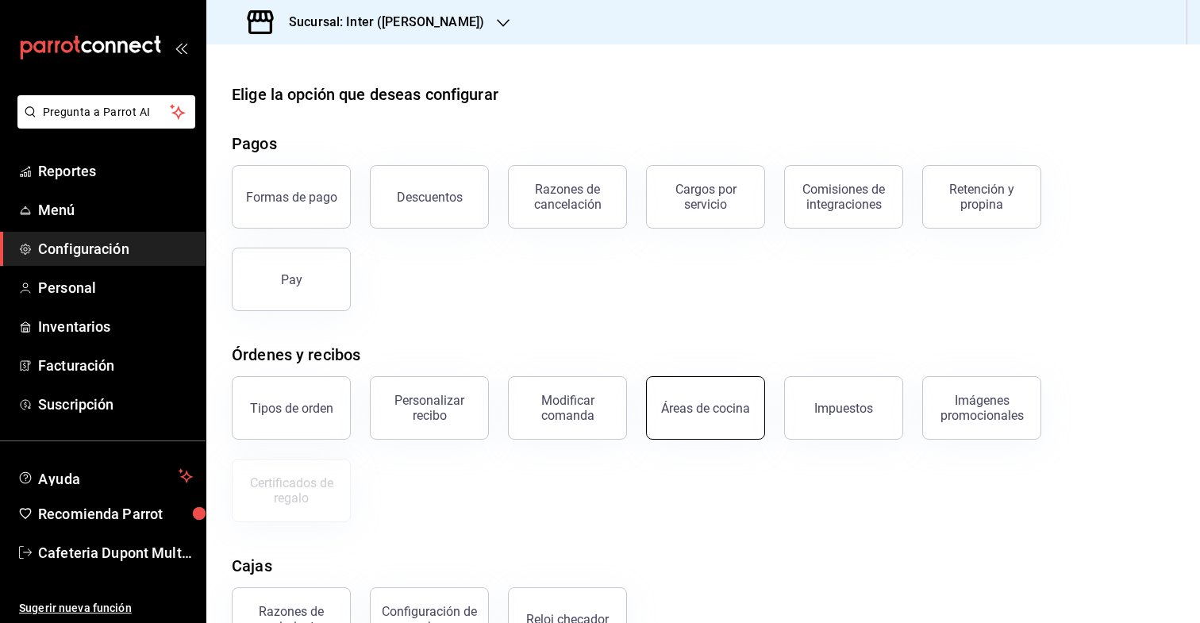
click at [750, 424] on button "Áreas de cocina" at bounding box center [705, 407] width 119 height 63
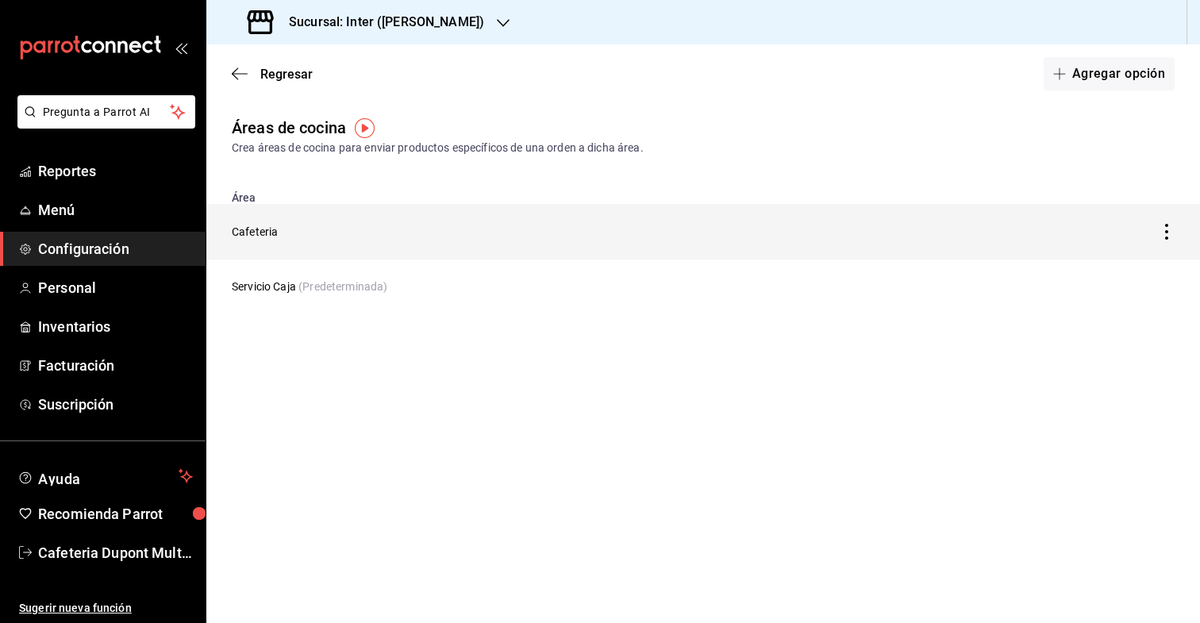
click at [1166, 233] on icon "discountsTable" at bounding box center [1167, 232] width 16 height 16
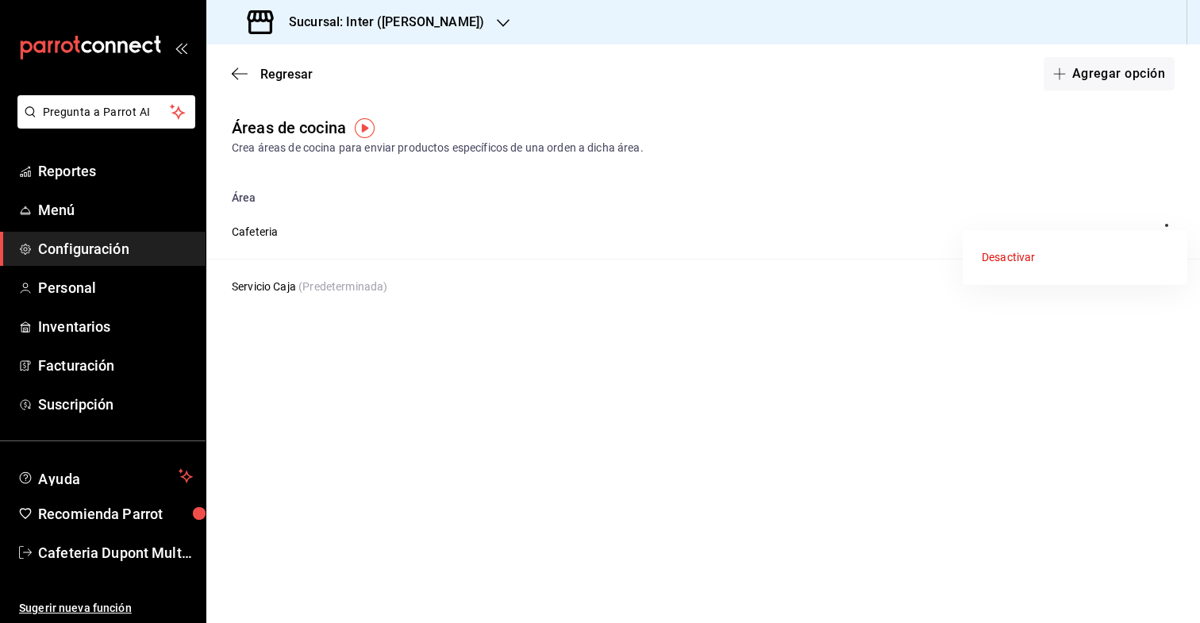
click at [893, 186] on div at bounding box center [600, 311] width 1200 height 623
click at [243, 75] on icon "button" at bounding box center [240, 74] width 16 height 14
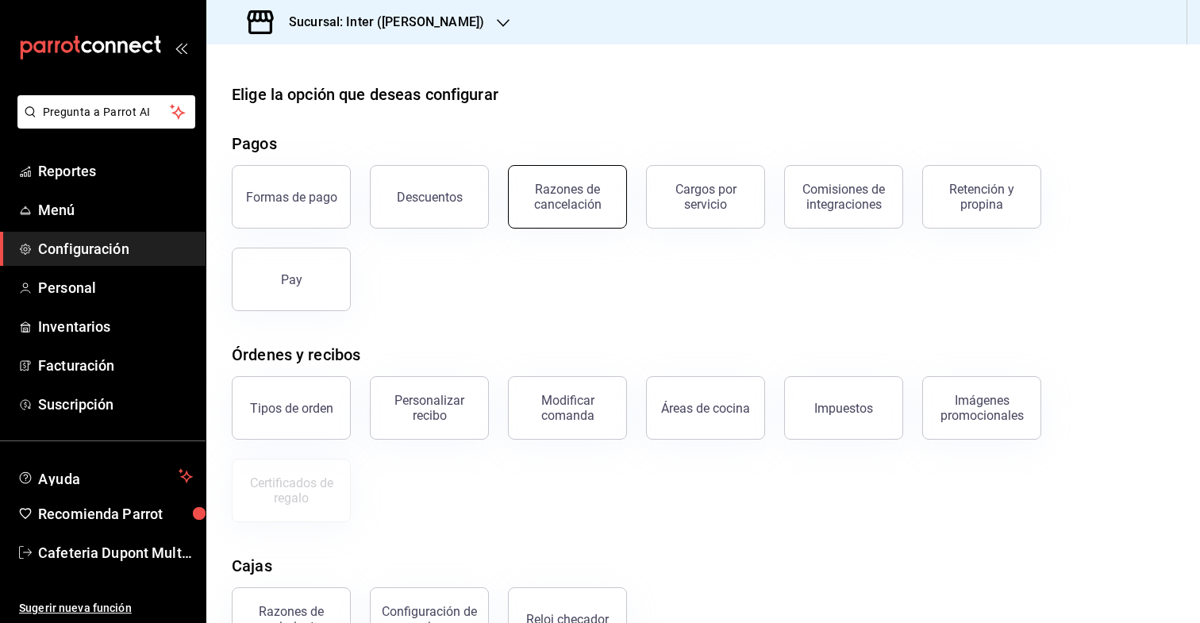
click at [531, 212] on button "Razones de cancelación" at bounding box center [567, 196] width 119 height 63
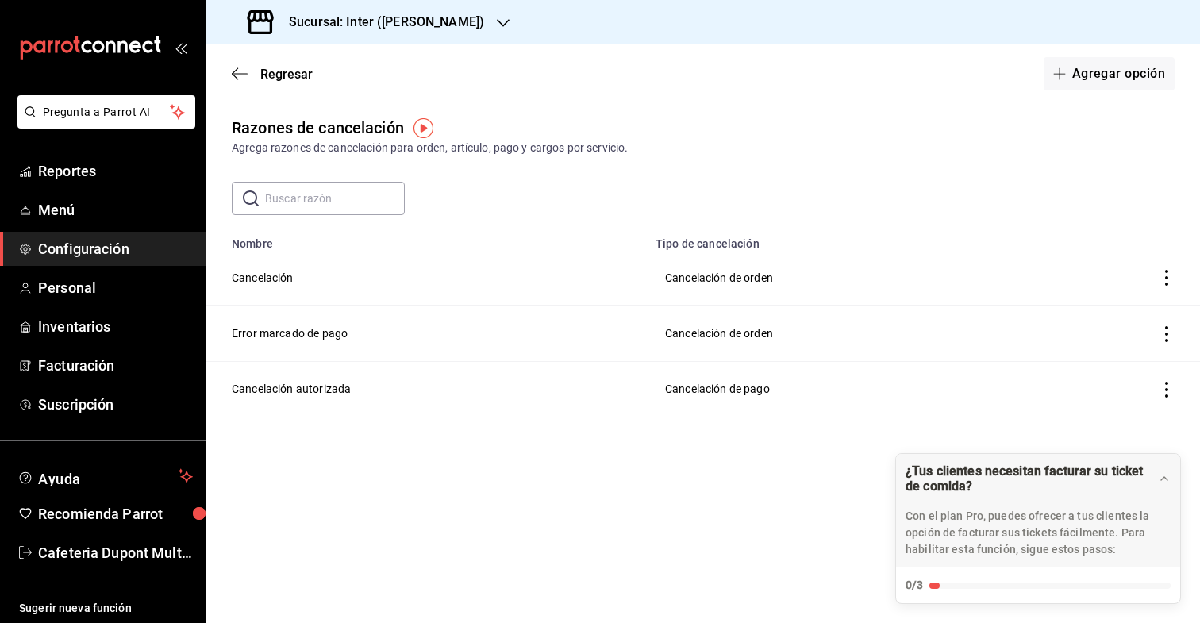
click at [1168, 333] on icon "actions" at bounding box center [1167, 334] width 16 height 16
click at [1148, 335] on li "Eliminar" at bounding box center [1107, 333] width 133 height 44
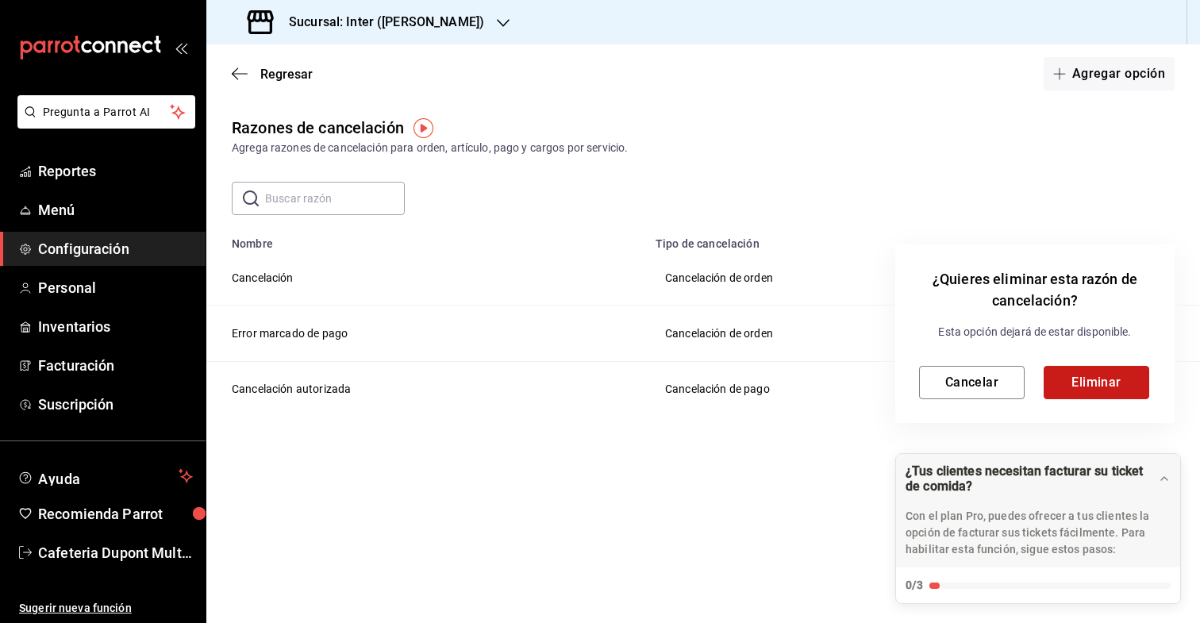
click at [1082, 377] on button "Eliminar" at bounding box center [1096, 382] width 106 height 33
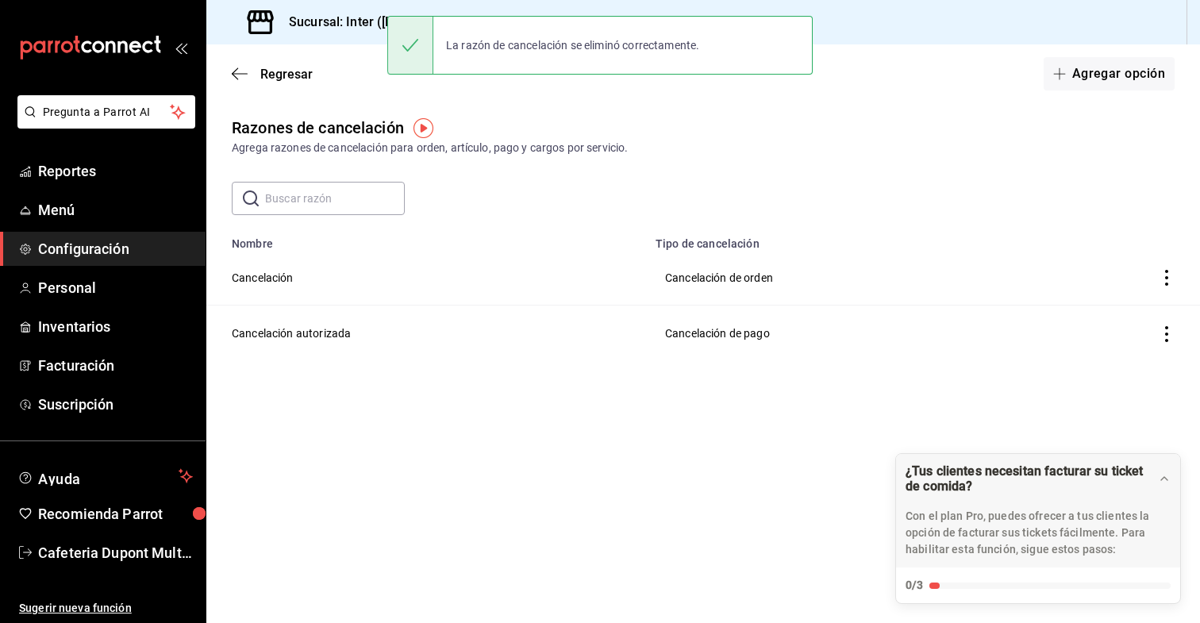
click at [1161, 335] on icon "actions" at bounding box center [1167, 334] width 16 height 16
click at [1147, 340] on li "Eliminar" at bounding box center [1107, 333] width 133 height 44
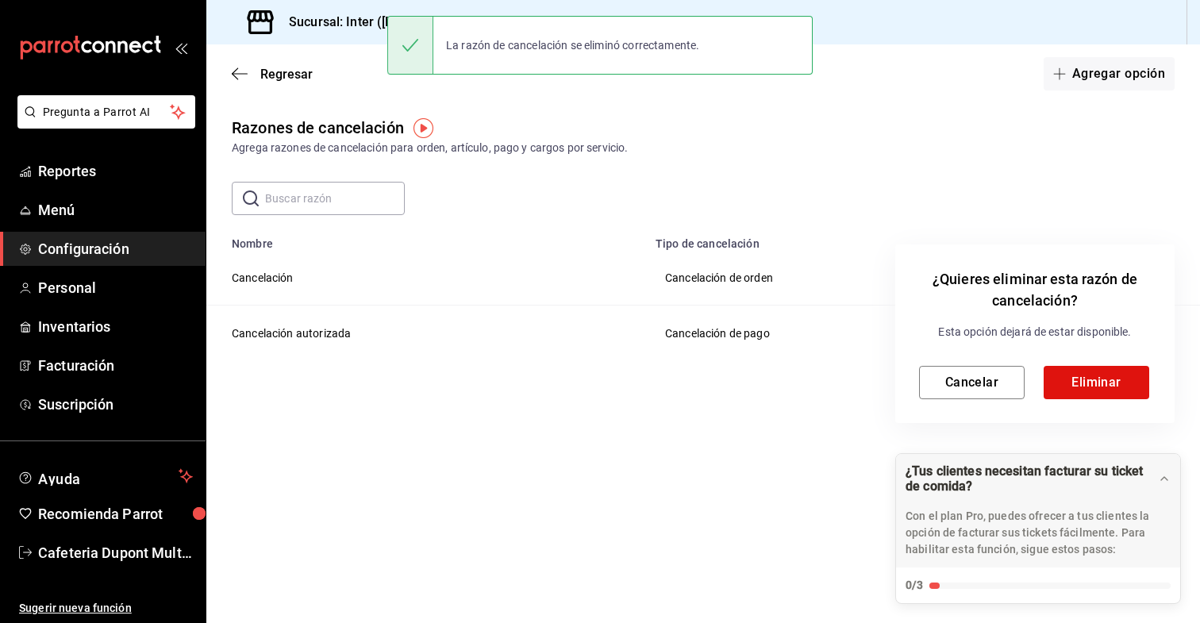
click at [1128, 361] on div "Esta opción dejará de estar disponible. Cancelar Eliminar" at bounding box center [1035, 361] width 232 height 75
click at [1124, 367] on button "Eliminar" at bounding box center [1096, 382] width 106 height 33
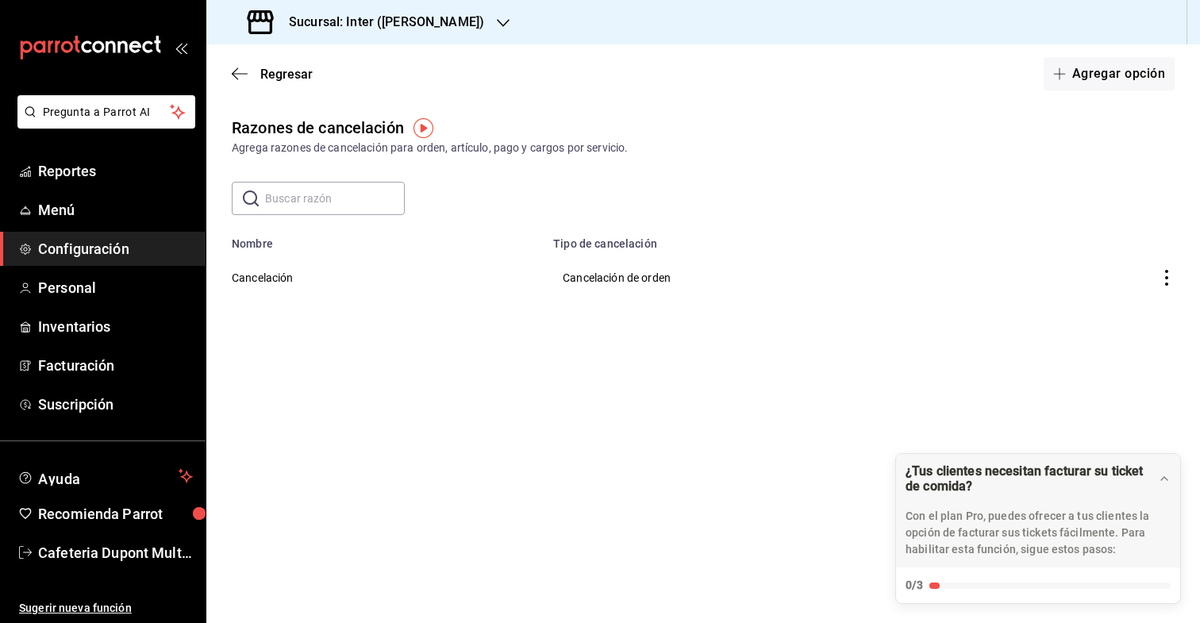
click at [1158, 278] on td "voidReasonsTable" at bounding box center [1104, 277] width 192 height 55
click at [1168, 279] on icon "actions" at bounding box center [1167, 278] width 16 height 16
click at [1154, 284] on li "Eliminar" at bounding box center [1107, 278] width 133 height 44
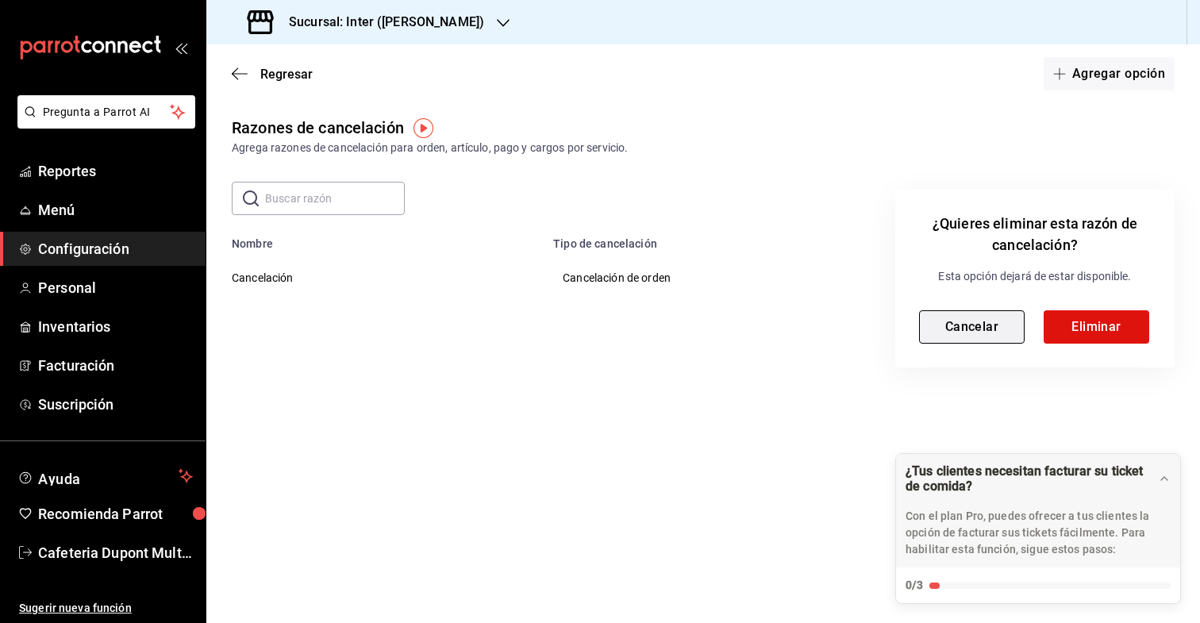
click at [972, 319] on button "Cancelar" at bounding box center [972, 326] width 106 height 33
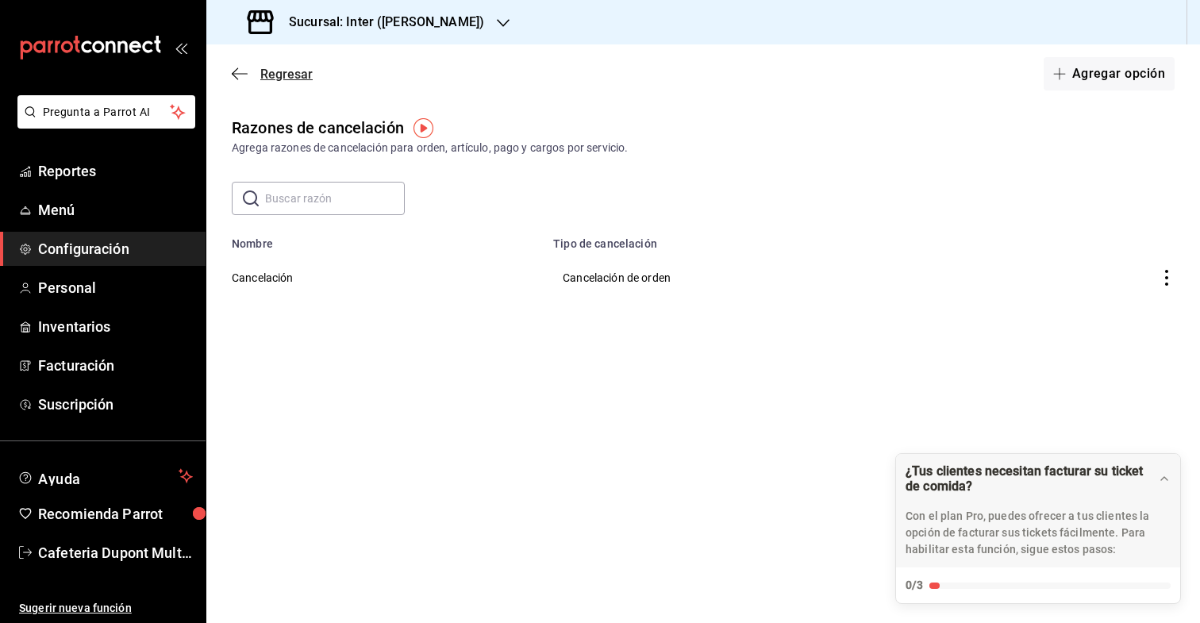
click at [232, 74] on icon "button" at bounding box center [235, 74] width 6 height 12
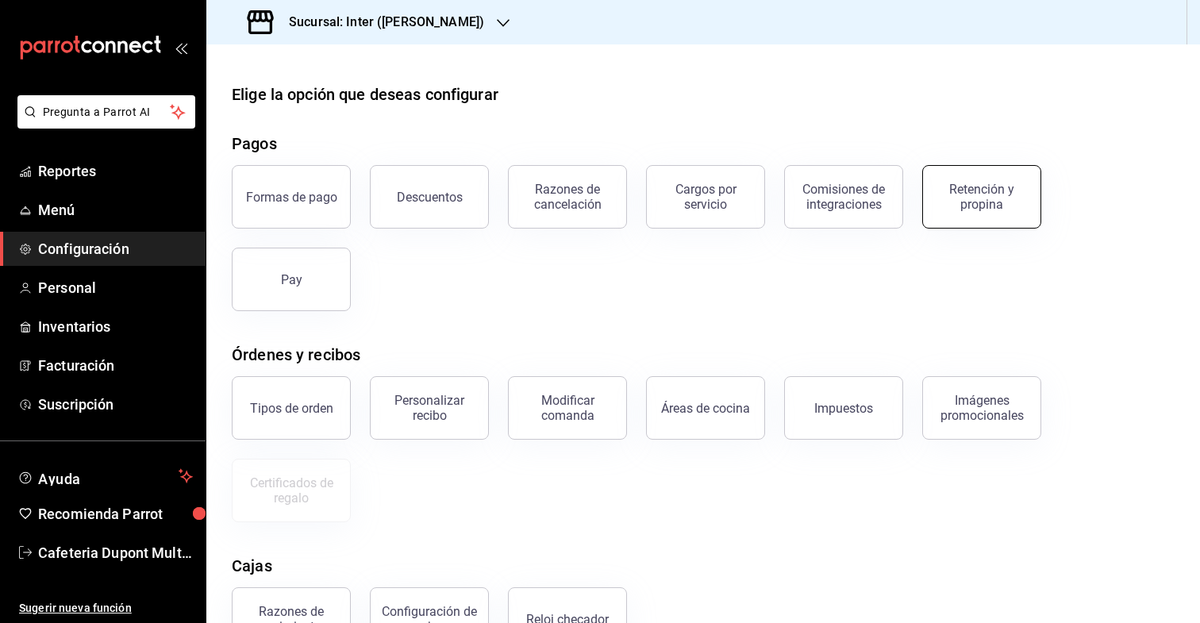
click at [989, 191] on div "Retención y propina" at bounding box center [981, 197] width 98 height 30
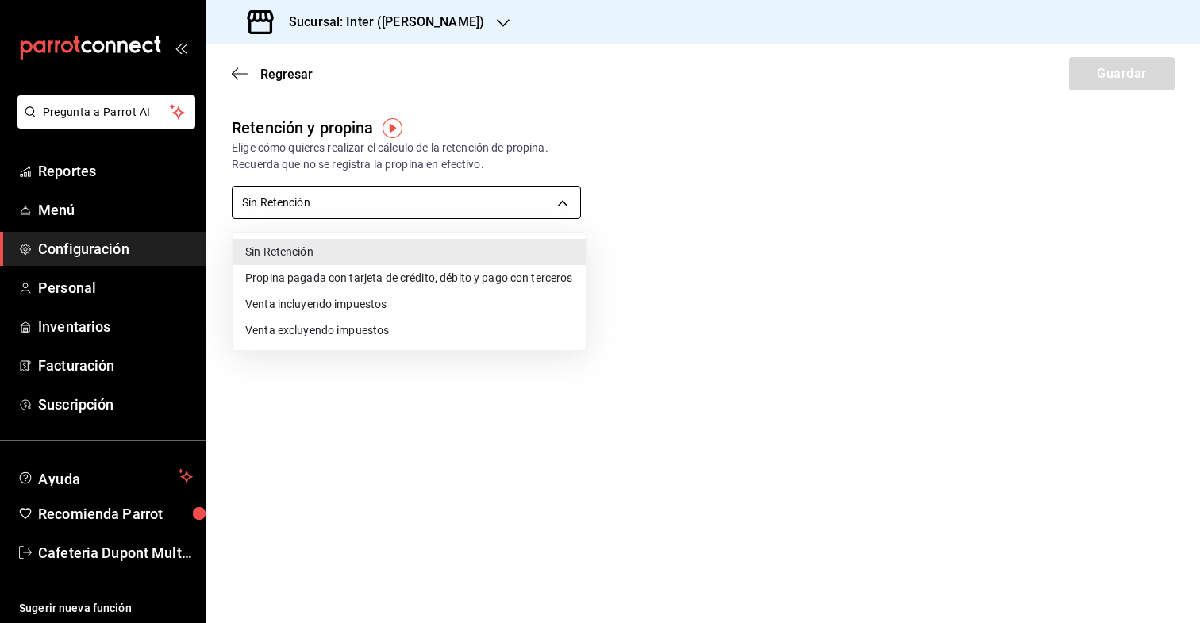
click at [302, 196] on body "Pregunta a Parrot AI Reportes Menú Configuración Personal Inventarios Facturaci…" at bounding box center [600, 311] width 1200 height 623
click at [233, 66] on div at bounding box center [600, 311] width 1200 height 623
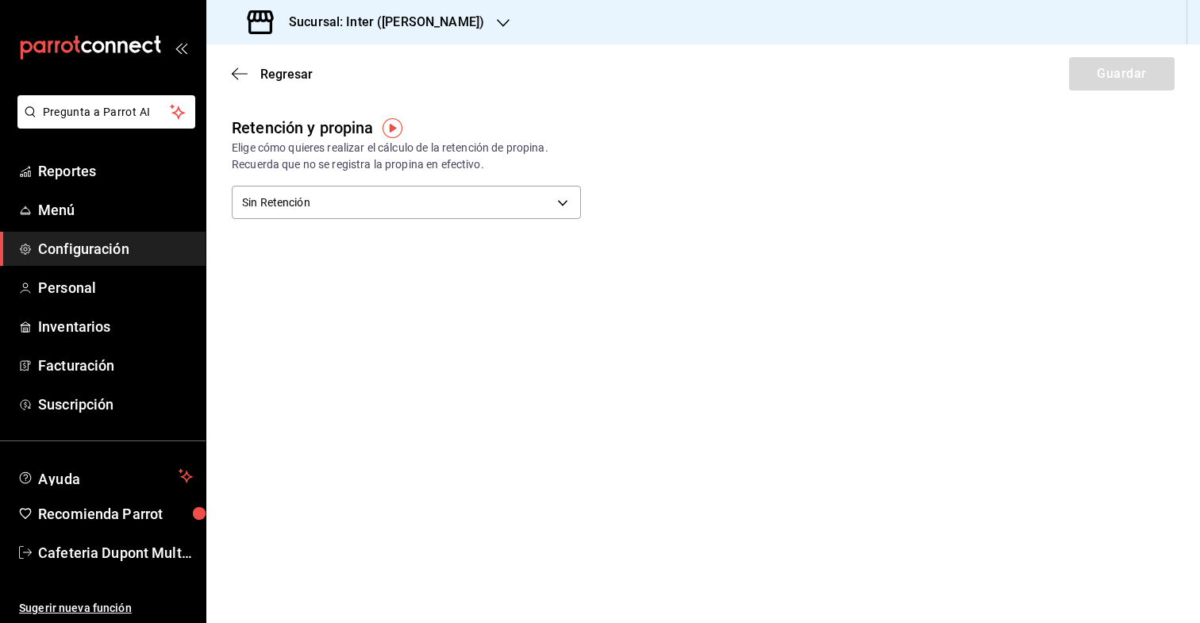
click at [233, 67] on icon "button" at bounding box center [240, 74] width 16 height 14
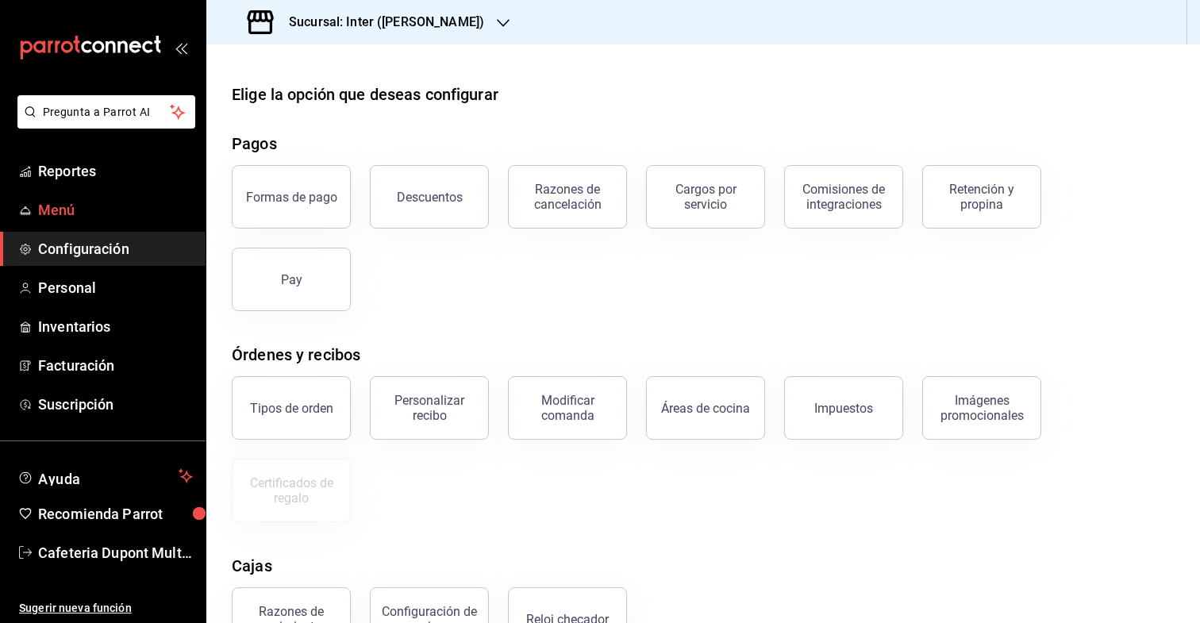
click at [94, 194] on link "Menú" at bounding box center [103, 210] width 206 height 34
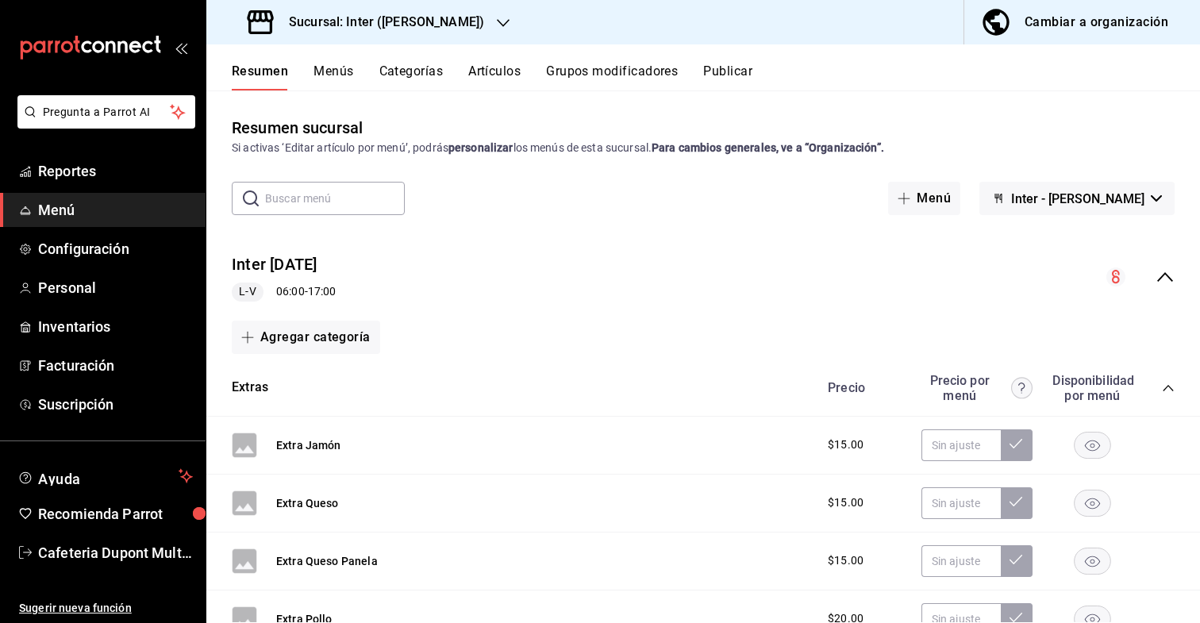
click at [732, 56] on div "Resumen Menús Categorías Artículos Grupos modificadores Publicar" at bounding box center [702, 67] width 993 height 46
click at [728, 71] on button "Publicar" at bounding box center [727, 76] width 49 height 27
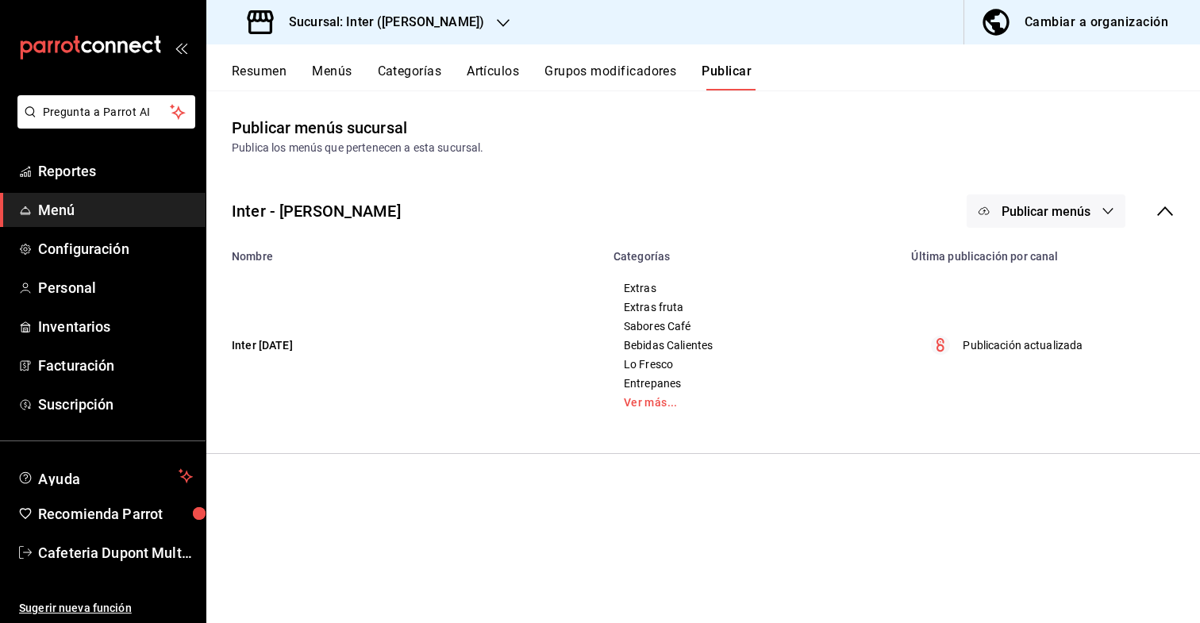
click at [504, 63] on button "Artículos" at bounding box center [493, 76] width 52 height 27
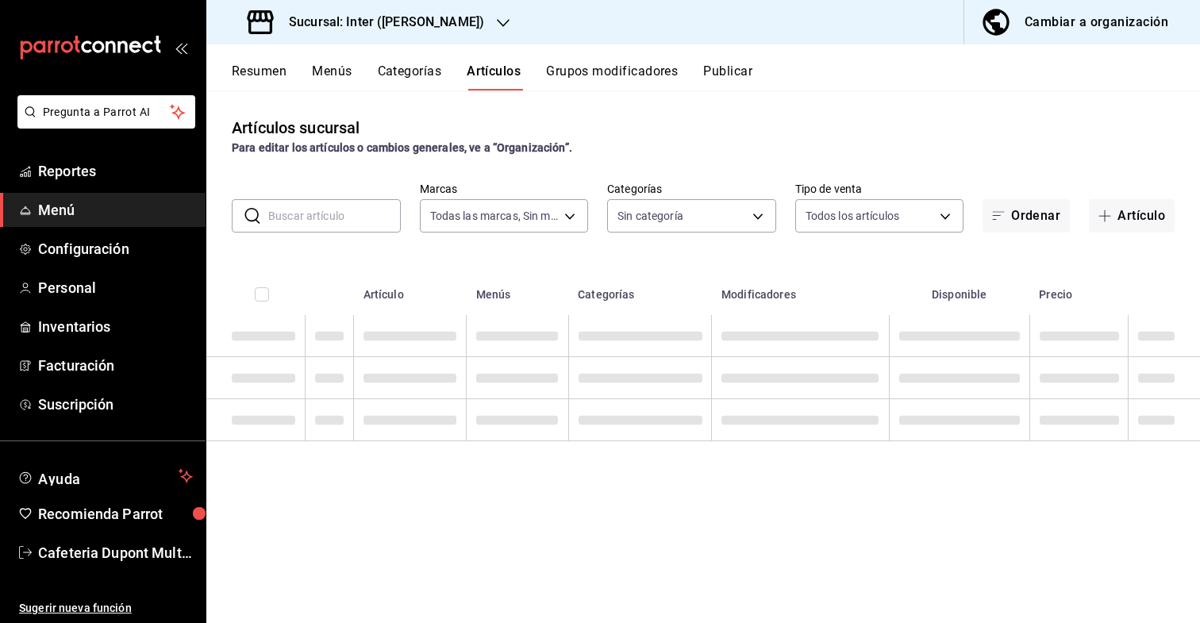
type input "a22f98e6-325f-4293-924e-6fed97b22470"
type input "2922a158-f656-4101-8466-3f57c430872e,7807658e-ca24-4cfa-a130-a47bcfe9514e,fe6c0…"
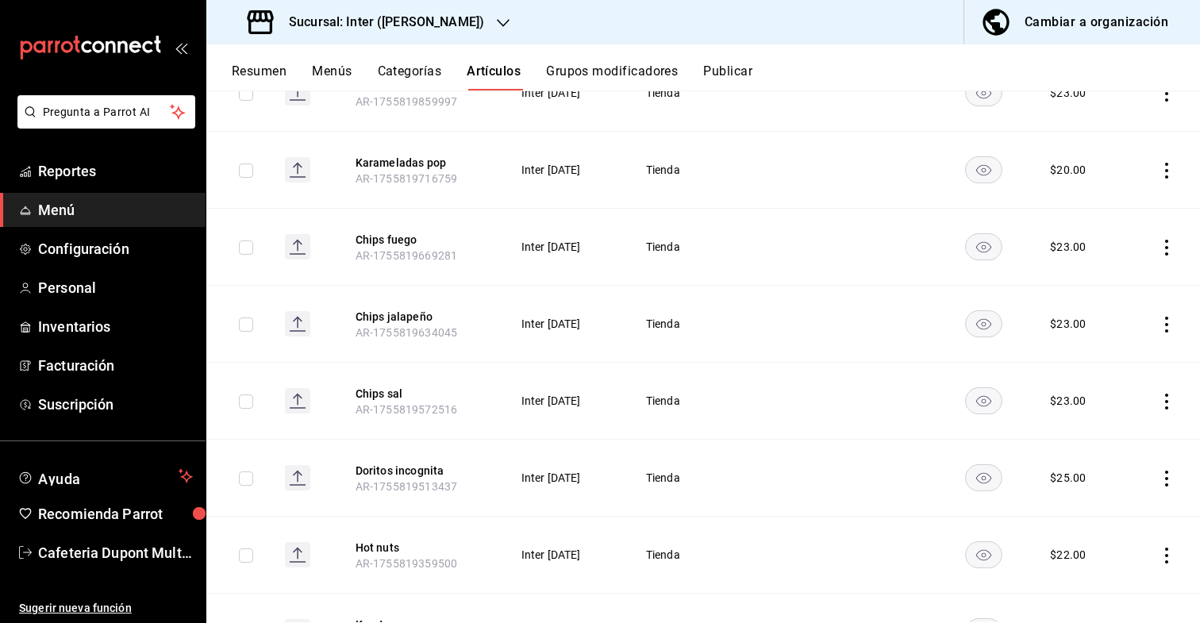
scroll to position [659, 0]
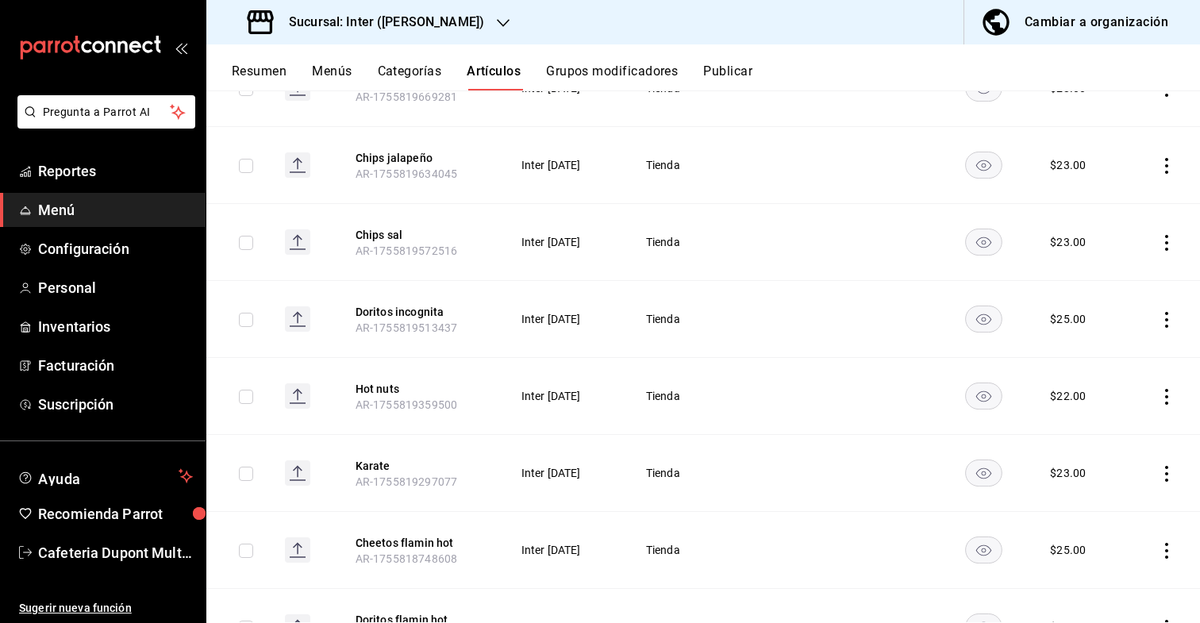
click at [1162, 325] on icon "actions" at bounding box center [1167, 320] width 16 height 16
click at [1125, 345] on li "Editar" at bounding box center [1104, 356] width 95 height 33
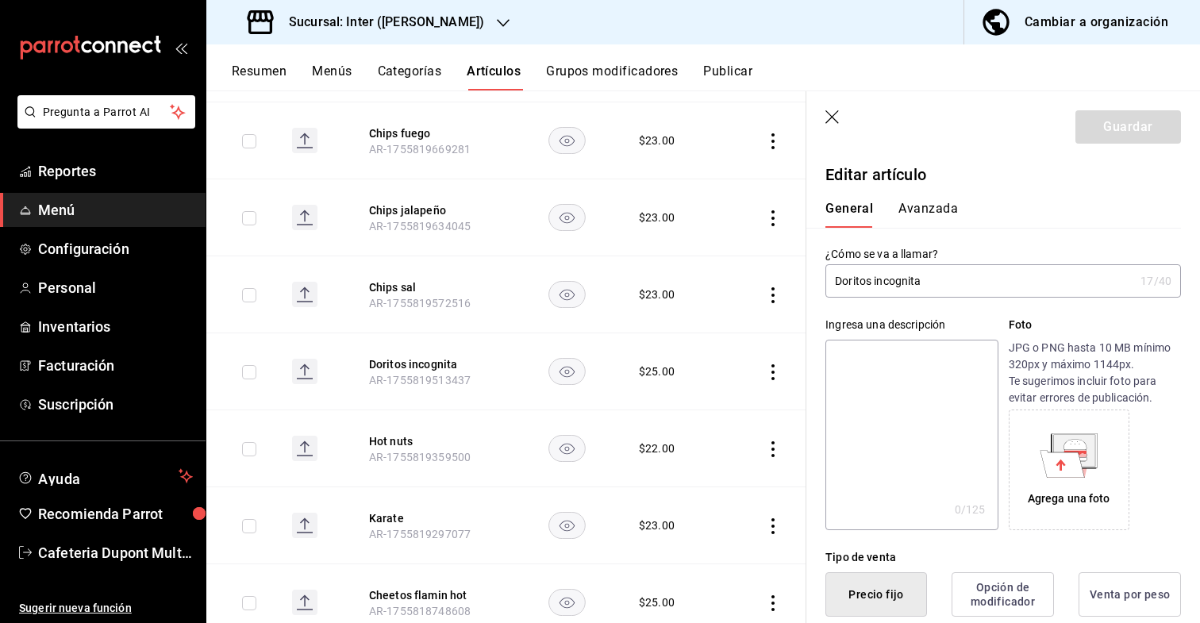
click at [928, 204] on button "Avanzada" at bounding box center [928, 214] width 60 height 27
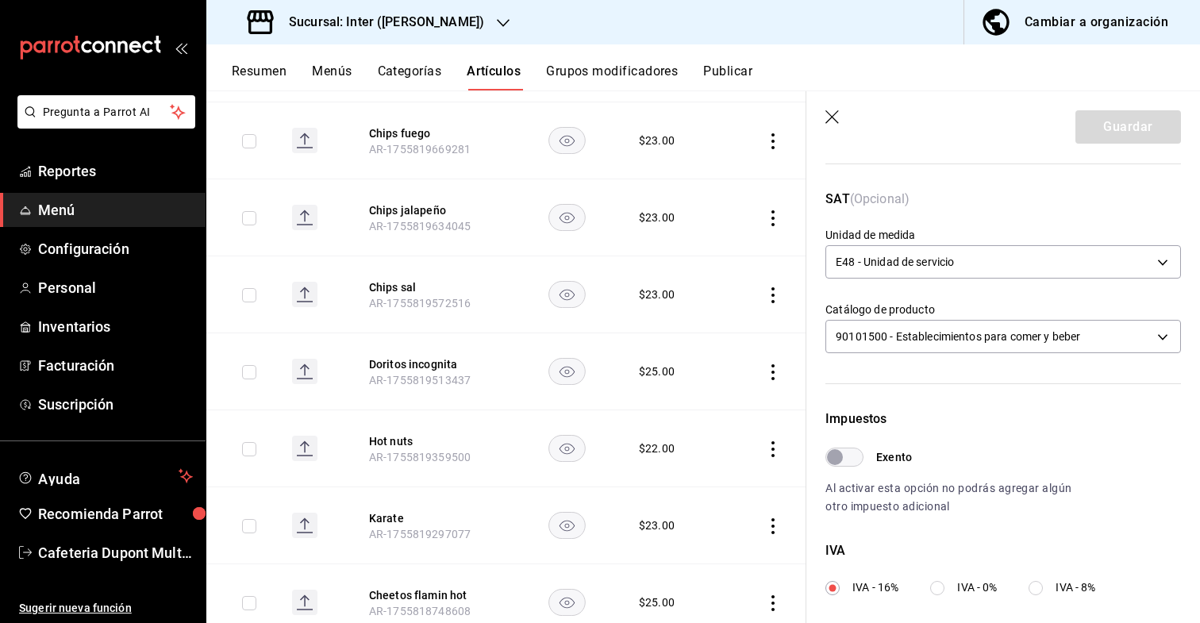
scroll to position [498, 0]
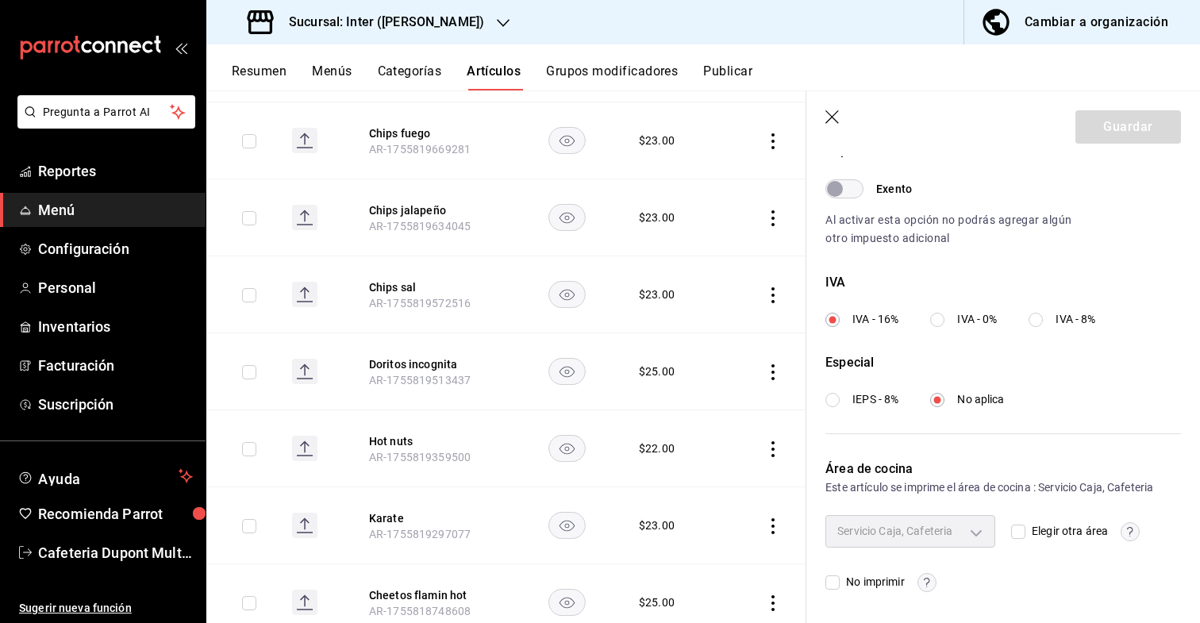
click at [824, 109] on header "Guardar" at bounding box center [1003, 123] width 394 height 65
click at [828, 115] on icon "button" at bounding box center [833, 118] width 16 height 16
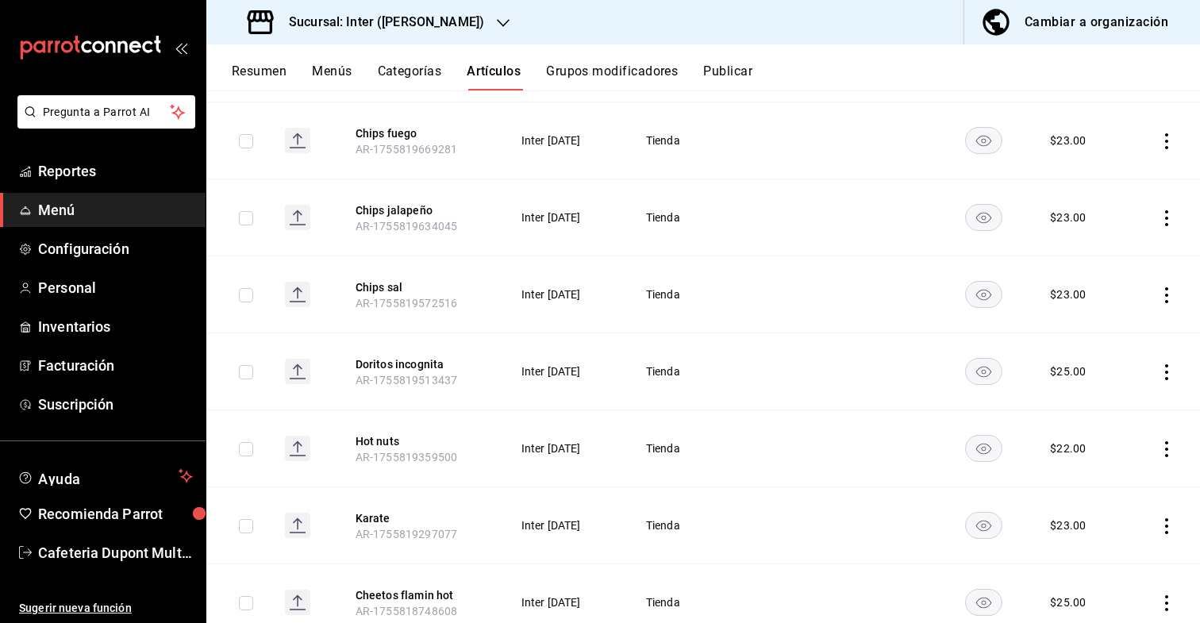
click at [744, 75] on button "Publicar" at bounding box center [727, 76] width 49 height 27
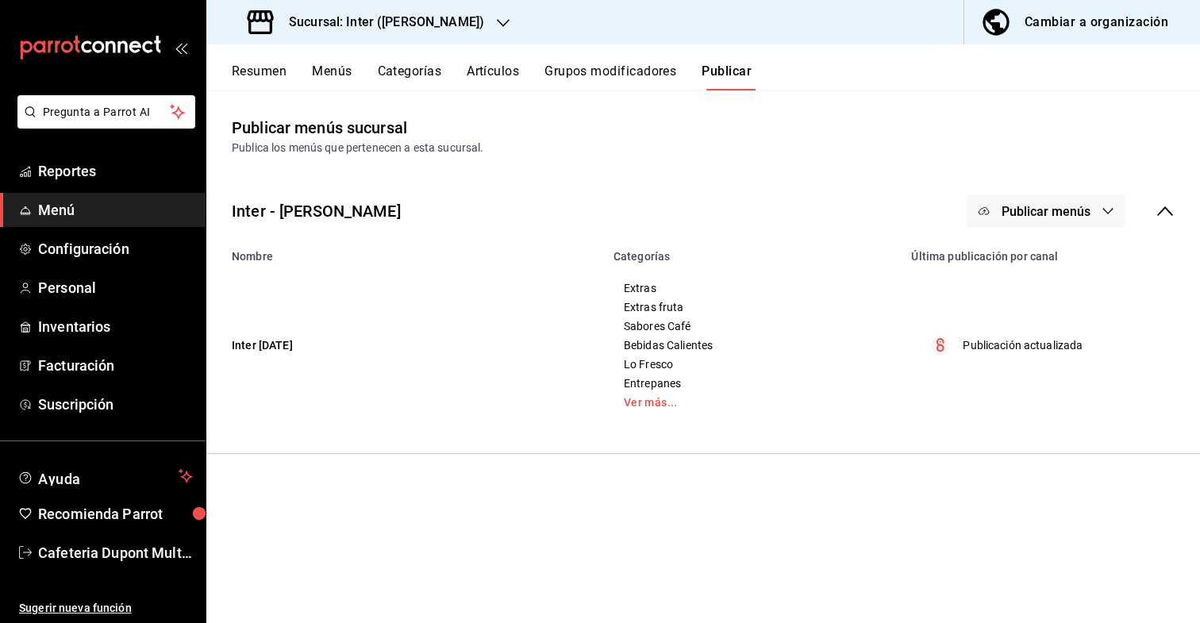
click at [990, 205] on button "Publicar menús" at bounding box center [1045, 210] width 159 height 33
click at [1009, 279] on li "Punto de venta" at bounding box center [1047, 262] width 146 height 44
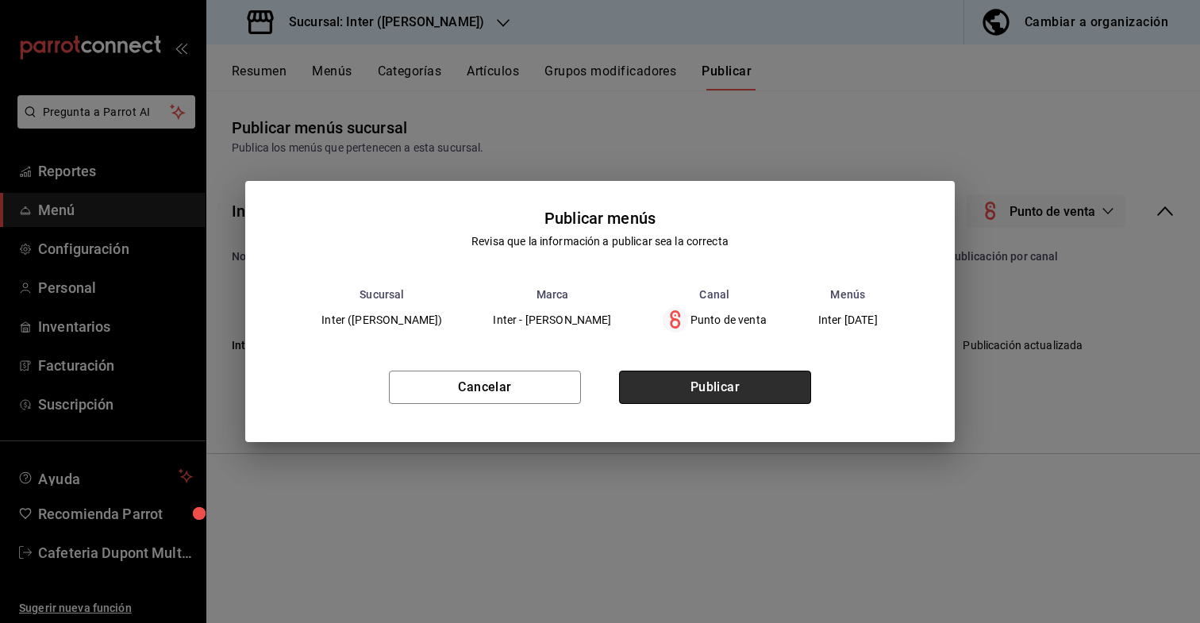
click at [730, 399] on button "Publicar" at bounding box center [715, 387] width 192 height 33
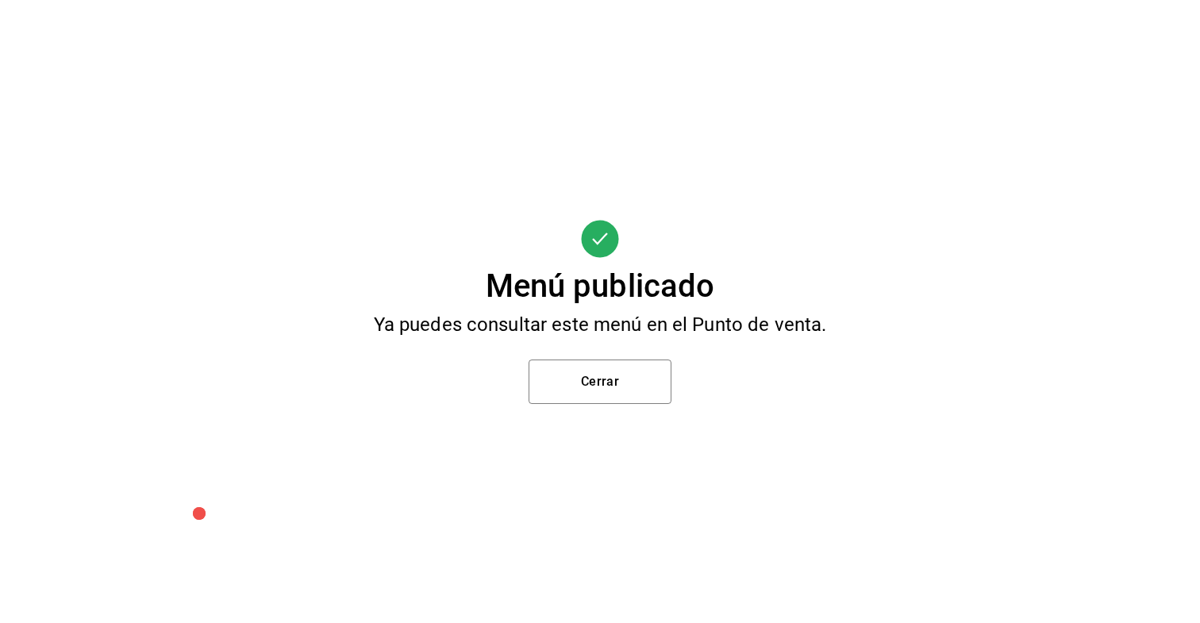
click at [604, 405] on div "Menú publicado Ya puedes consultar este menú en el Punto de venta. Cerrar" at bounding box center [600, 311] width 1200 height 623
click at [606, 388] on button "Cerrar" at bounding box center [599, 381] width 143 height 44
